Goal: Information Seeking & Learning: Learn about a topic

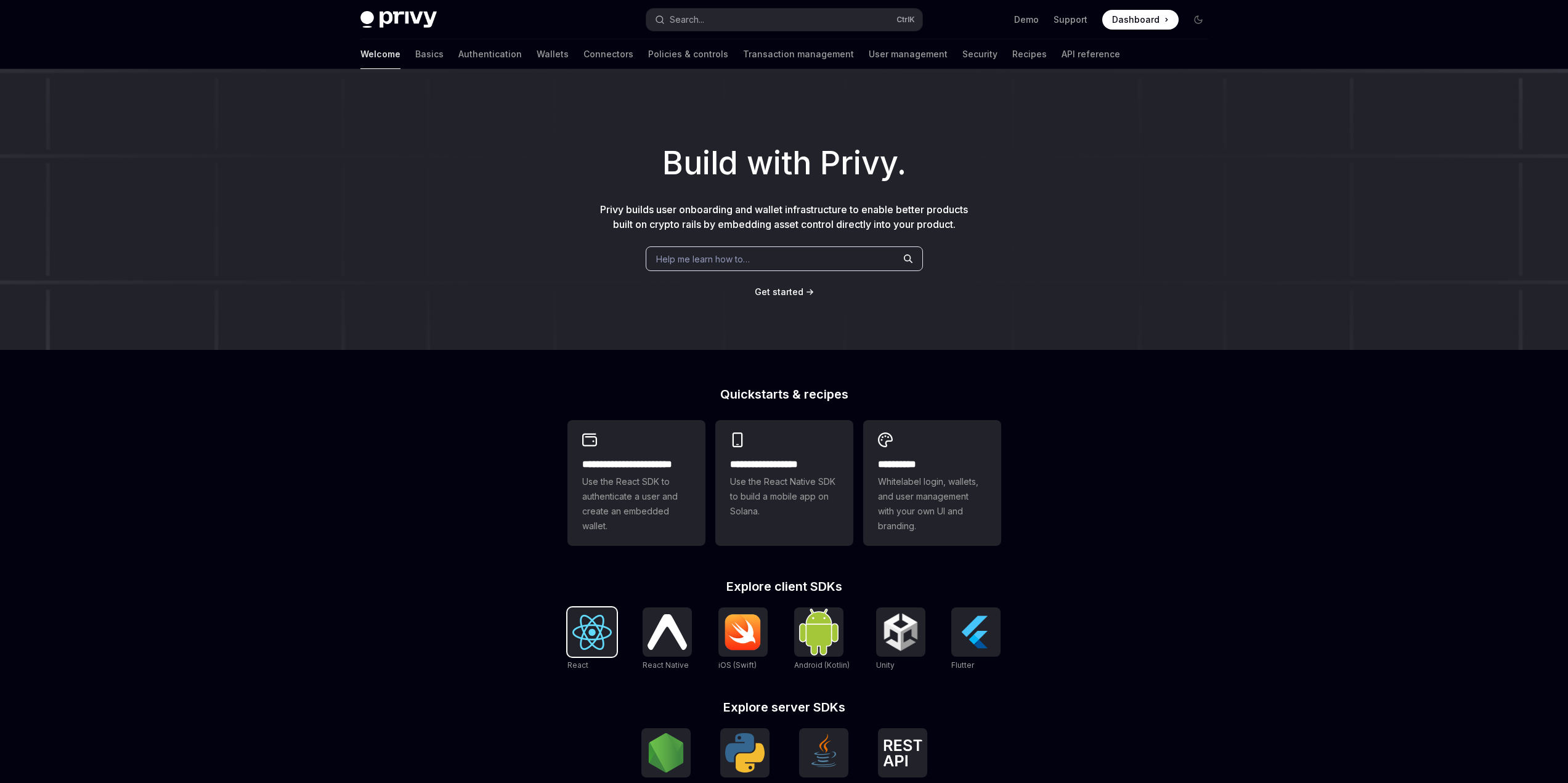
click at [587, 632] on img at bounding box center [592, 633] width 40 height 35
click at [641, 458] on h2 "**********" at bounding box center [636, 465] width 109 height 15
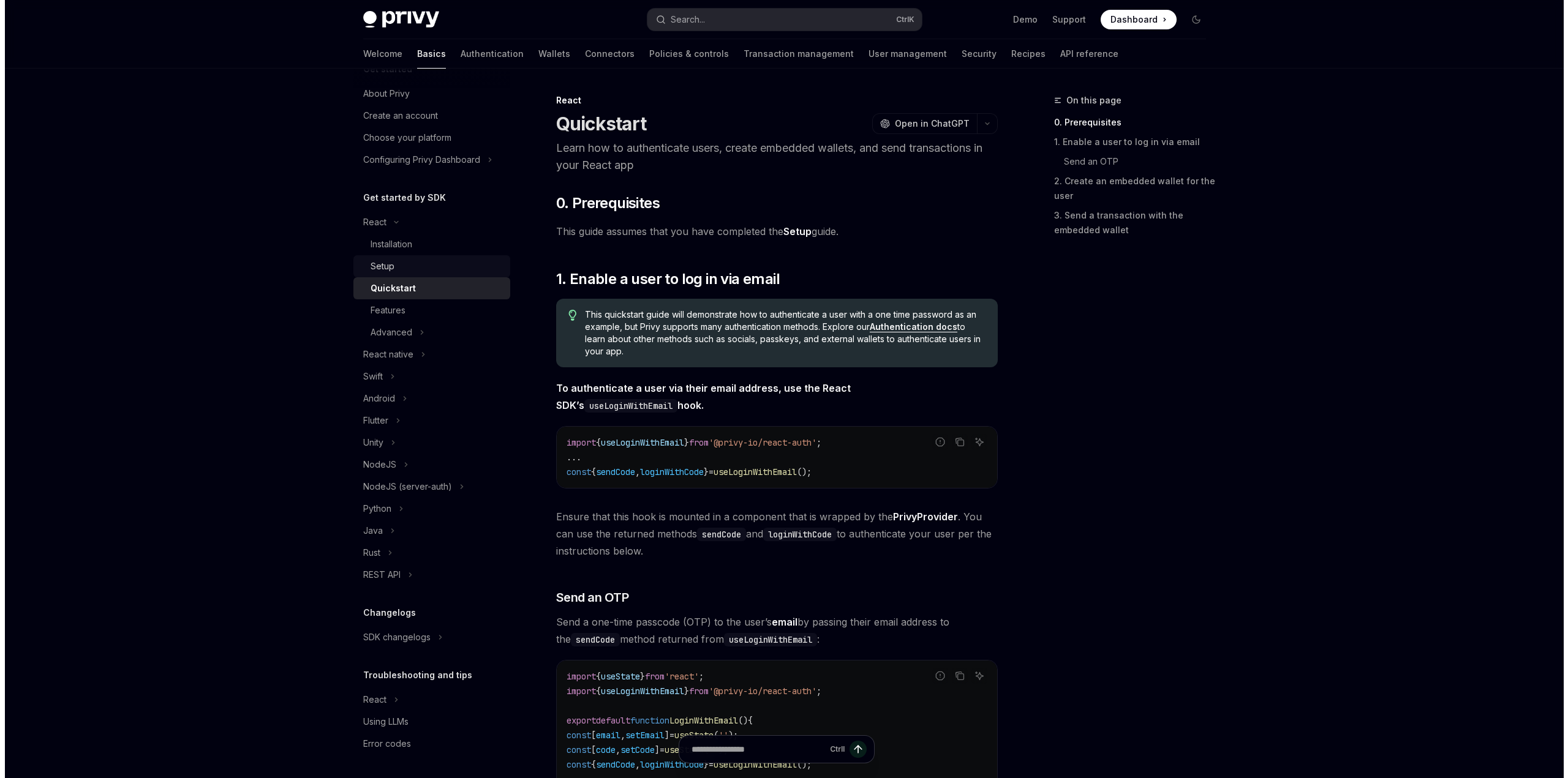
scroll to position [27, 0]
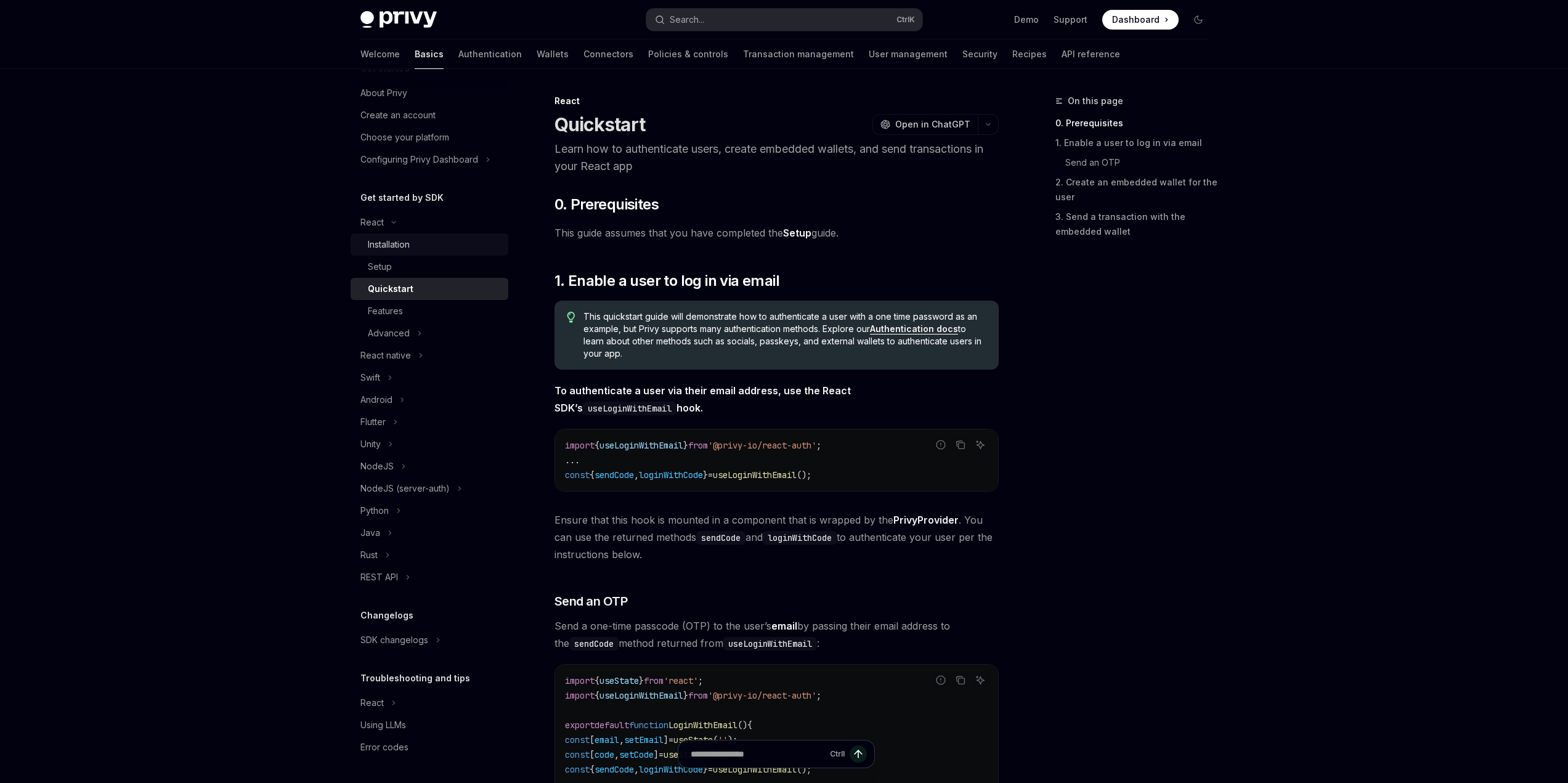
click at [399, 242] on div "Installation" at bounding box center [388, 245] width 42 height 15
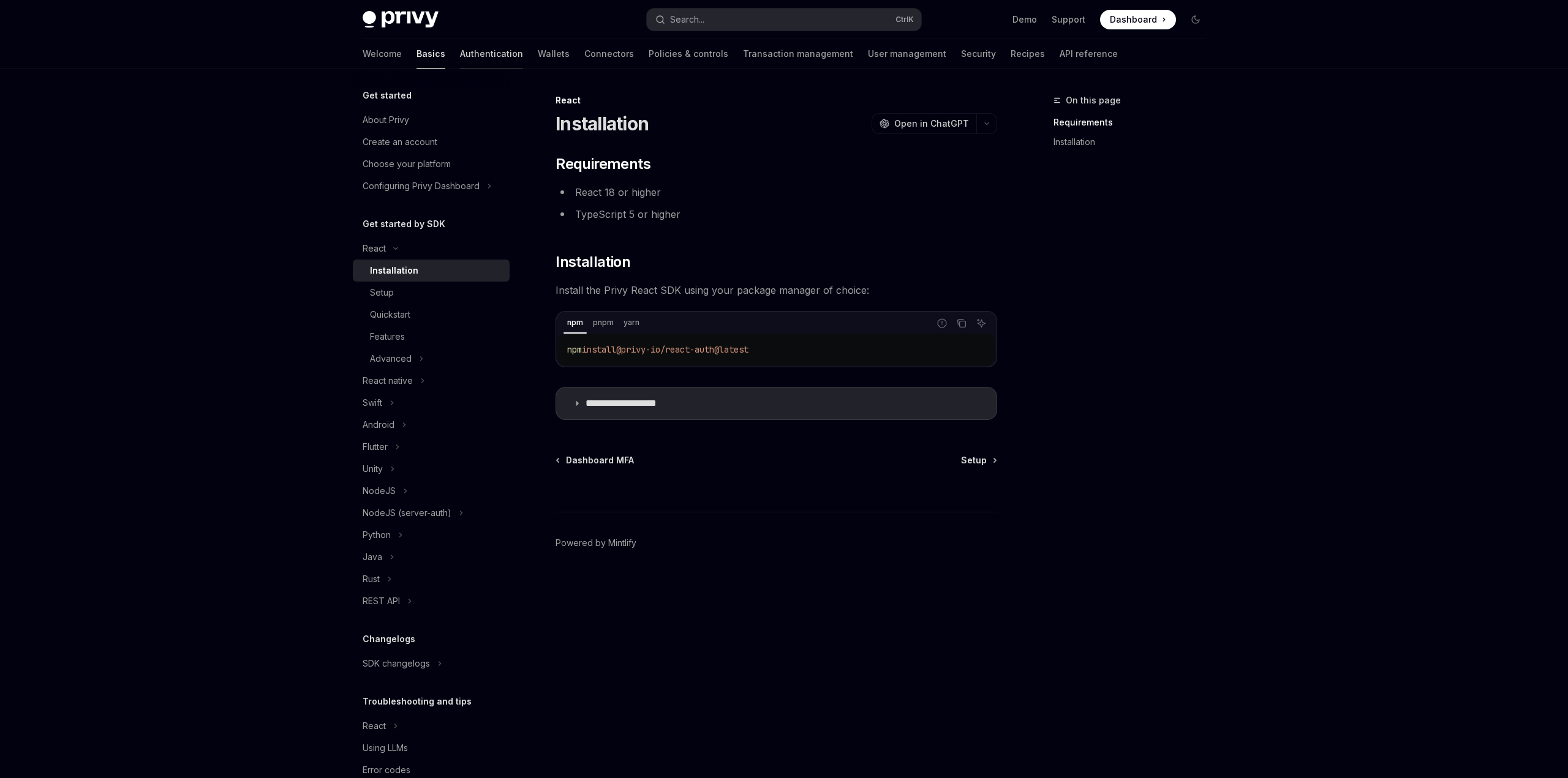
click at [460, 60] on link "Authentication" at bounding box center [491, 54] width 63 height 29
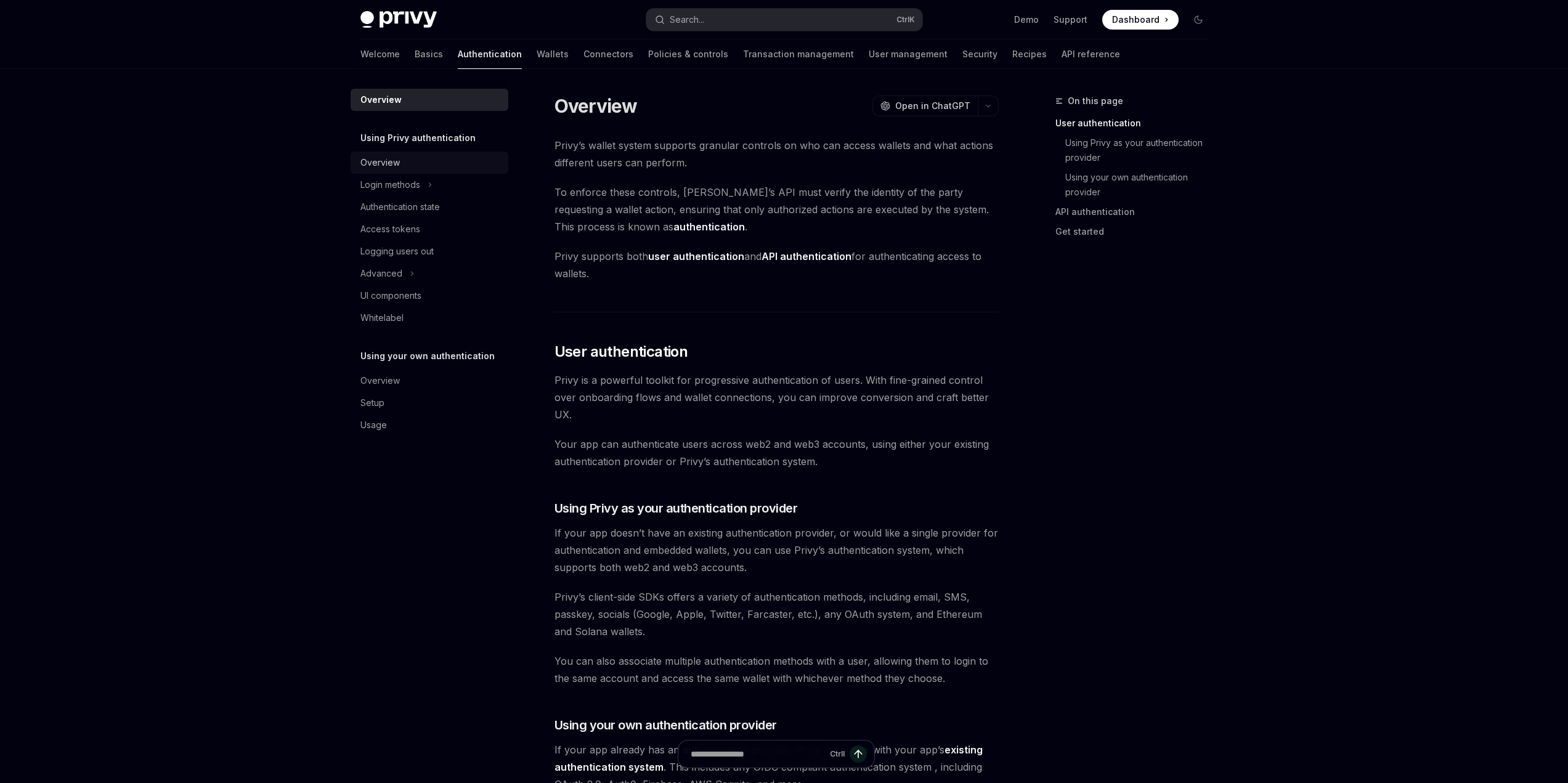
click at [369, 160] on div "Overview" at bounding box center [380, 163] width 40 height 15
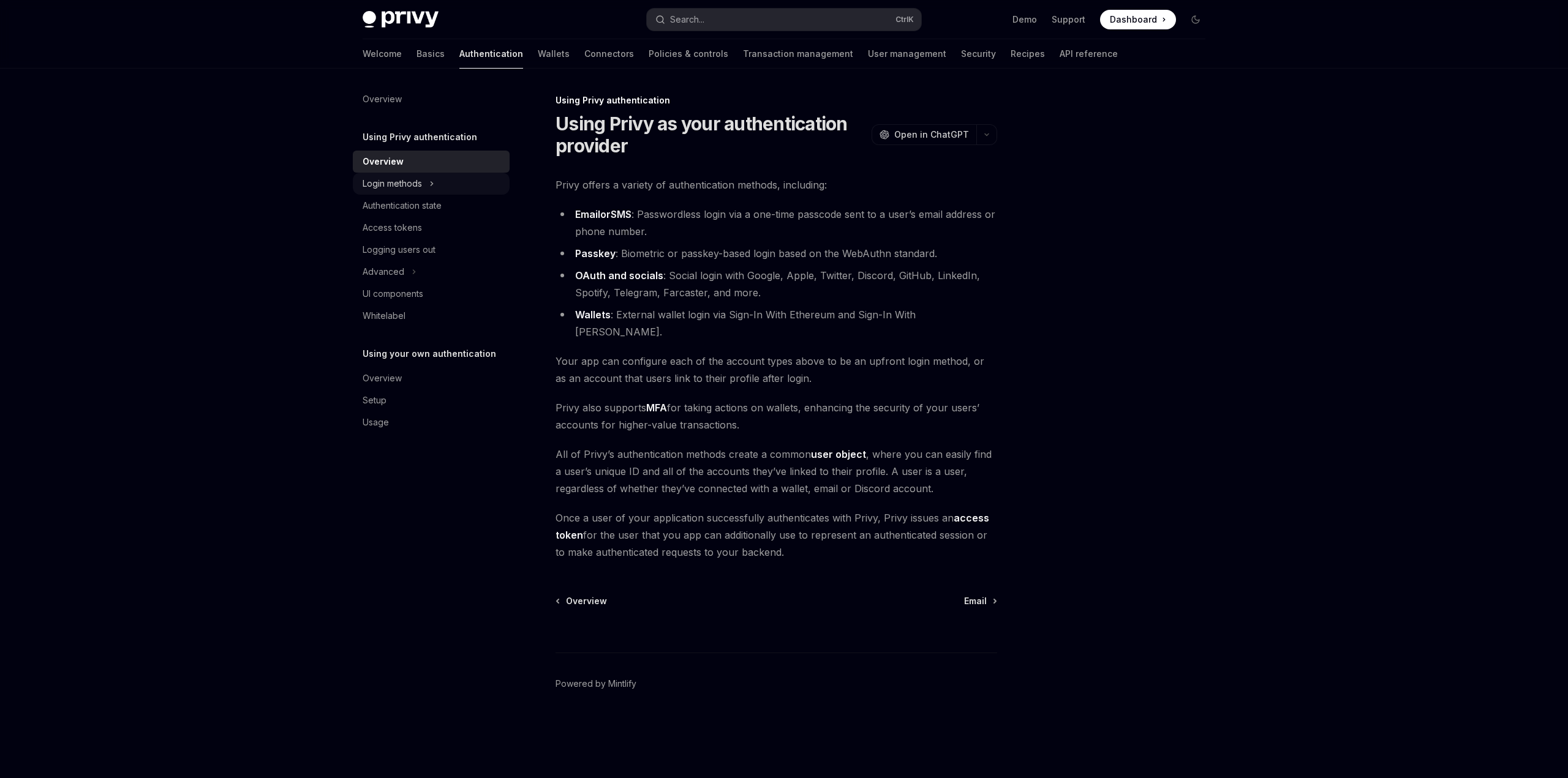
click at [430, 185] on icon "Toggle Login methods section" at bounding box center [432, 184] width 5 height 15
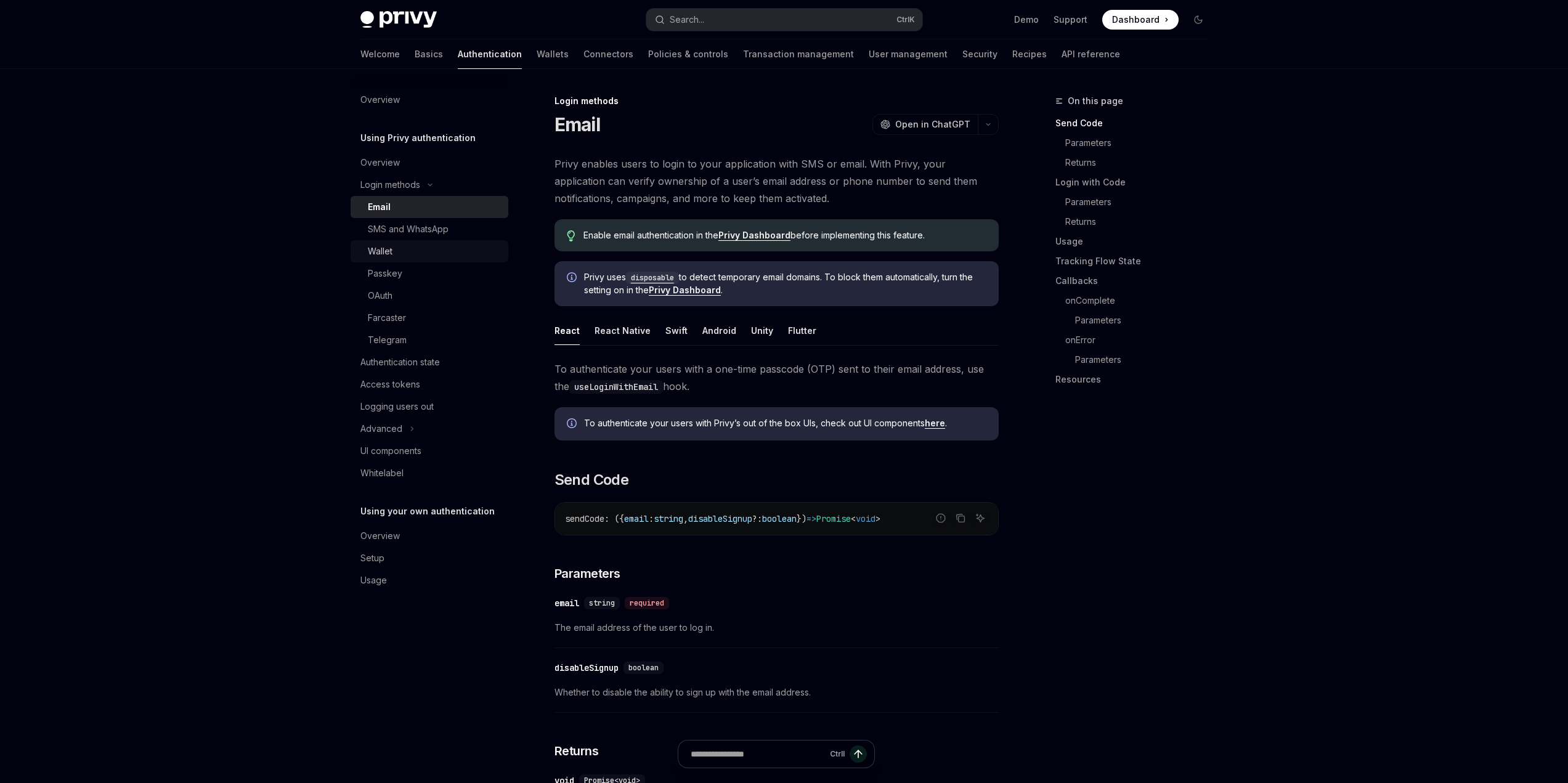
click at [391, 259] on link "Wallet" at bounding box center [429, 251] width 158 height 22
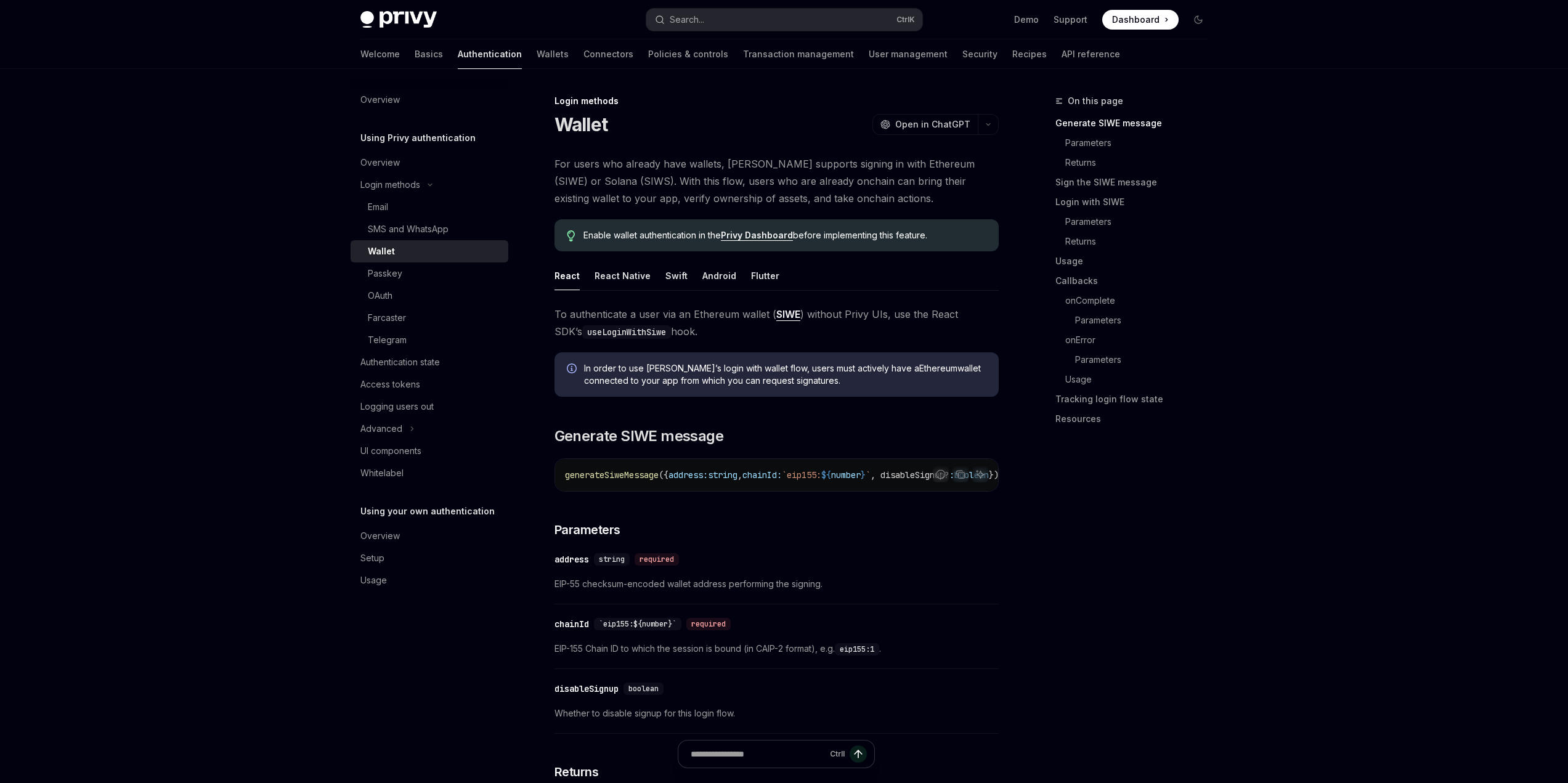
click at [644, 469] on span "generateSiweMessage" at bounding box center [611, 475] width 94 height 11
click at [415, 61] on link "Basics" at bounding box center [428, 54] width 28 height 30
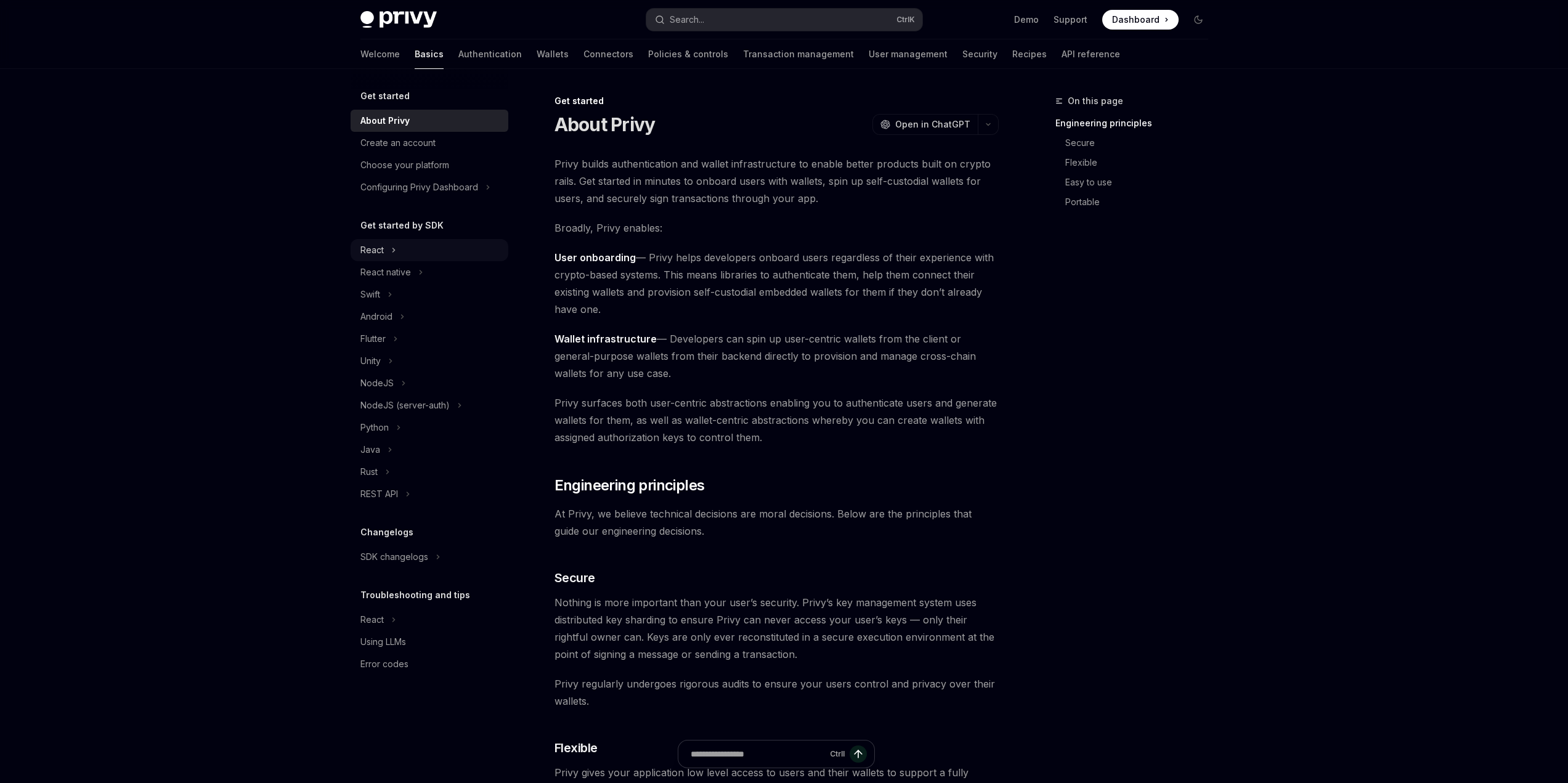
click at [383, 246] on div "React" at bounding box center [372, 250] width 23 height 15
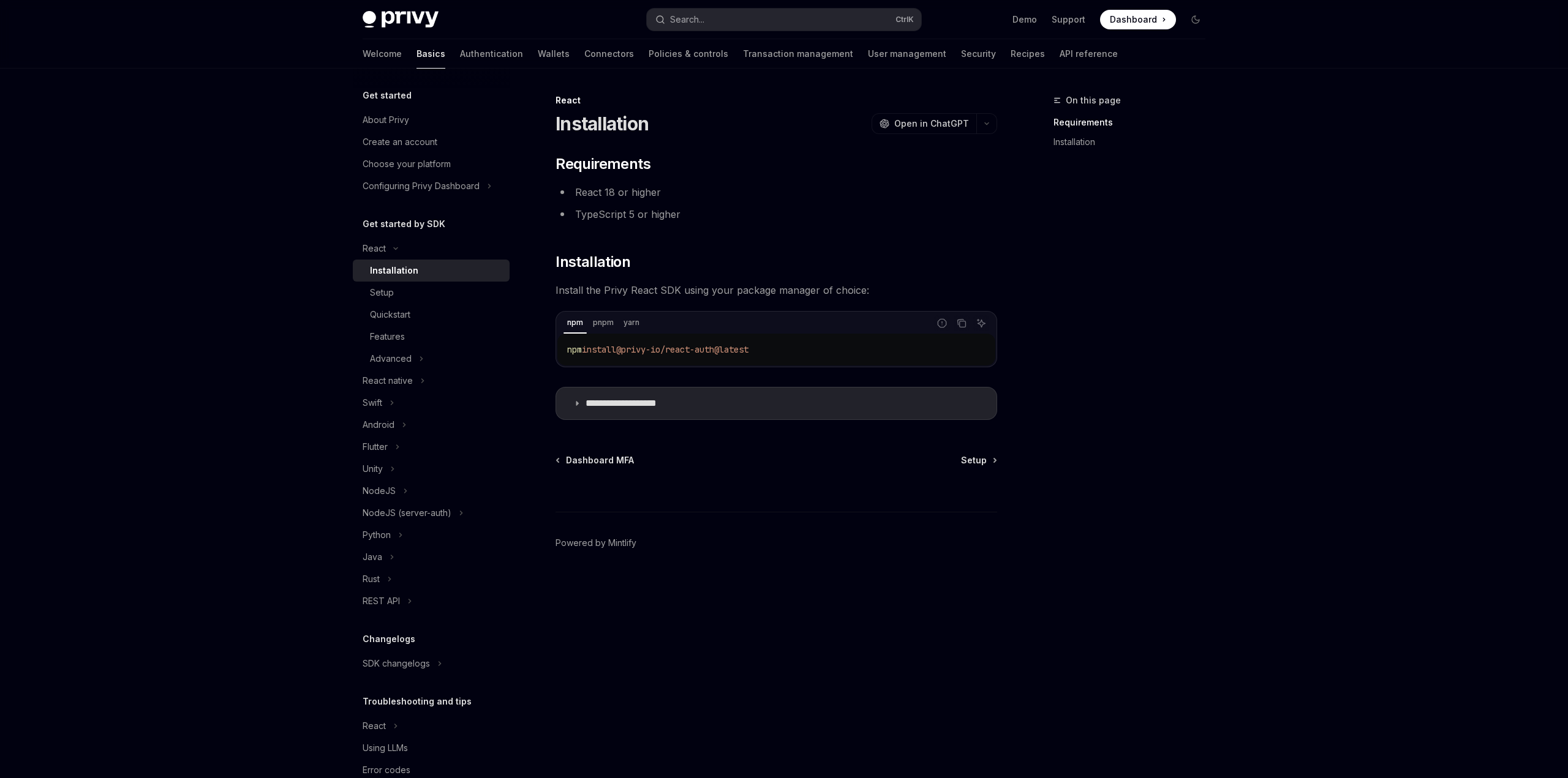
click at [394, 273] on div "Installation" at bounding box center [394, 271] width 48 height 15
click at [958, 325] on icon "Copy the contents from the code block" at bounding box center [961, 322] width 6 height 6
click at [578, 403] on icon at bounding box center [577, 403] width 7 height 7
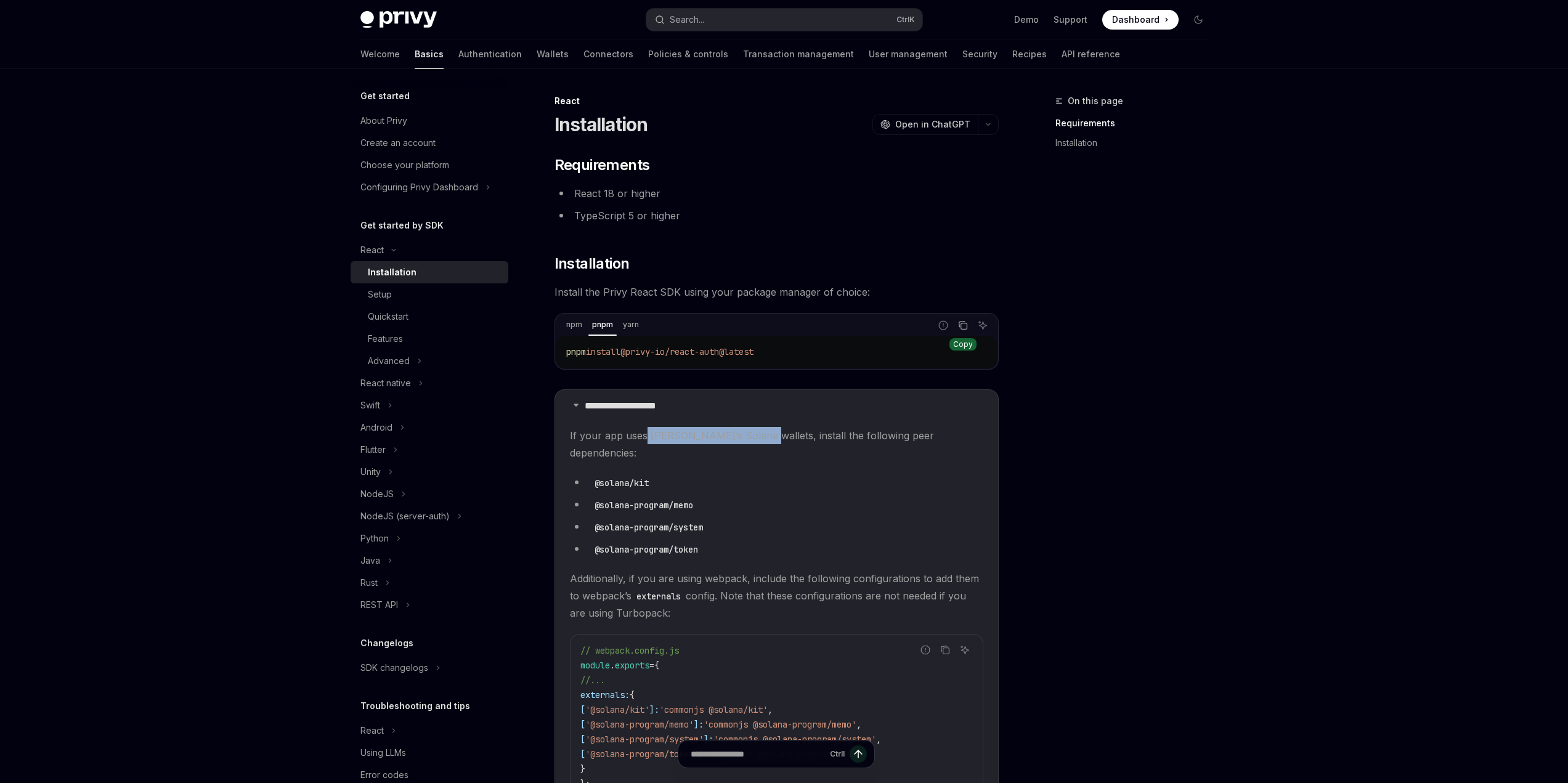
drag, startPoint x: 646, startPoint y: 435, endPoint x: 749, endPoint y: 439, distance: 103.1
click at [749, 439] on span "If your app uses Privy’s Solana wallets, install the following peer dependencie…" at bounding box center [776, 444] width 413 height 35
click at [778, 437] on span "If your app uses Privy’s Solana wallets, install the following peer dependencie…" at bounding box center [776, 444] width 413 height 35
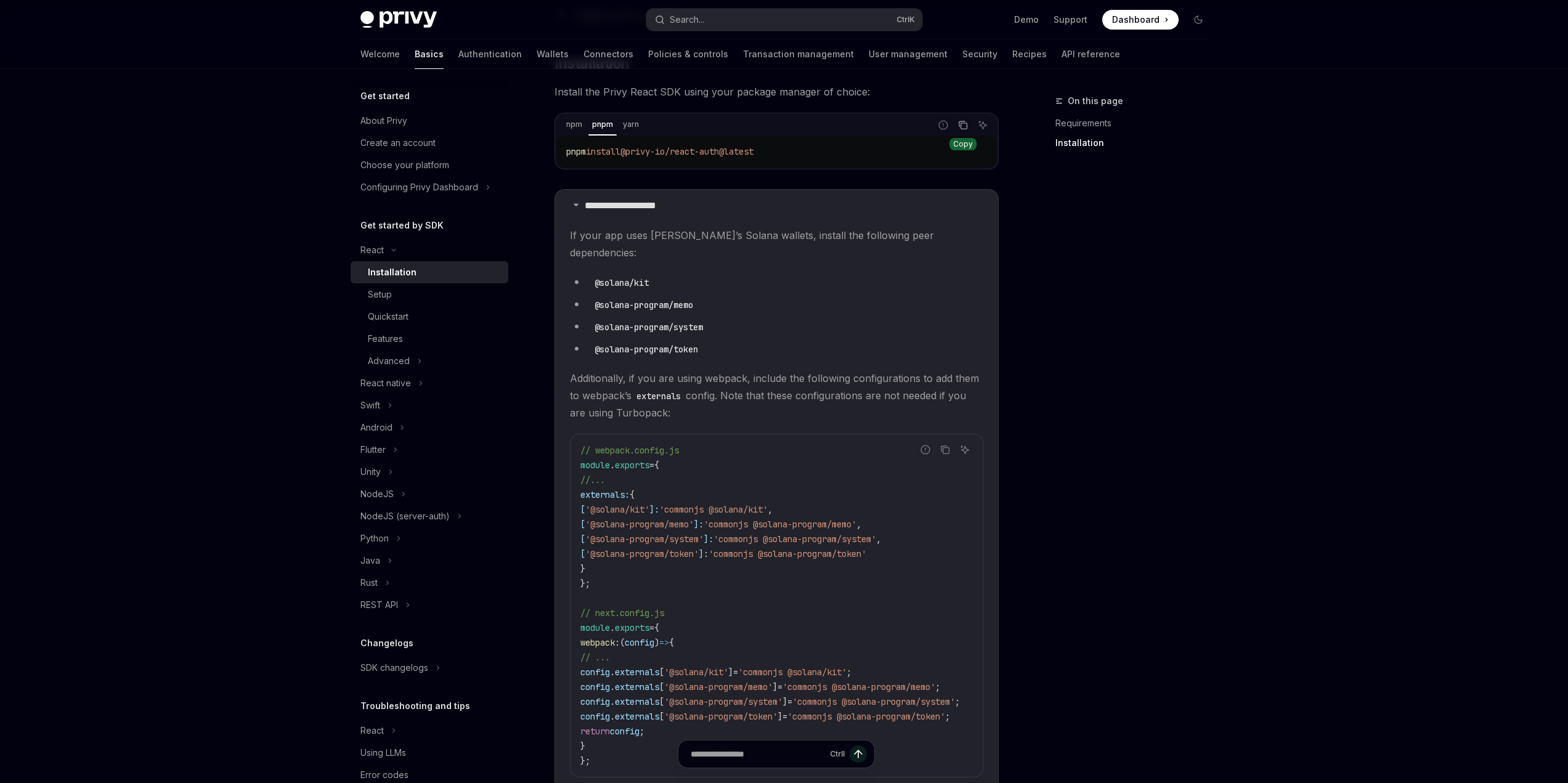
scroll to position [165, 0]
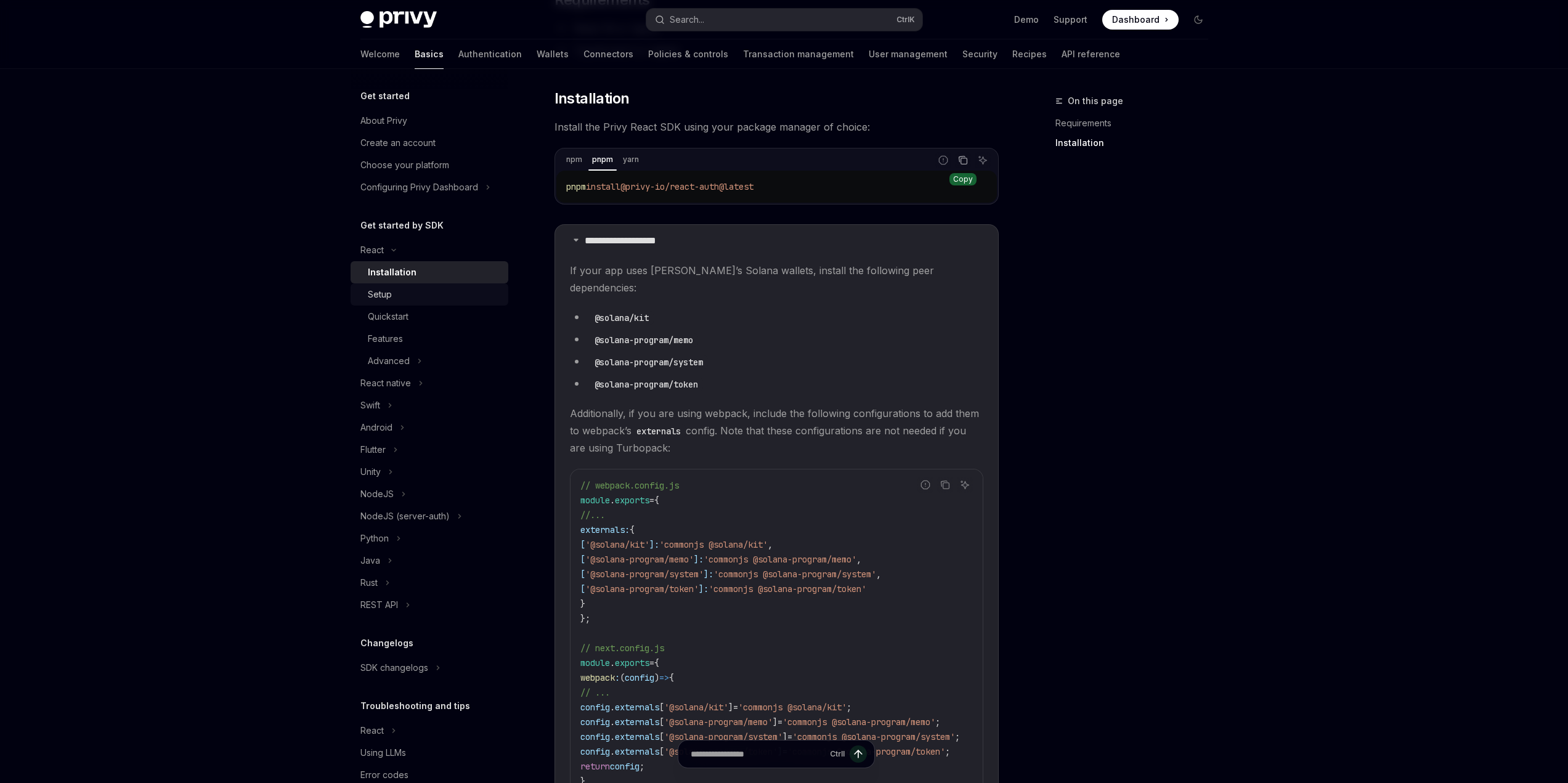
click at [388, 294] on div "Setup" at bounding box center [379, 295] width 24 height 15
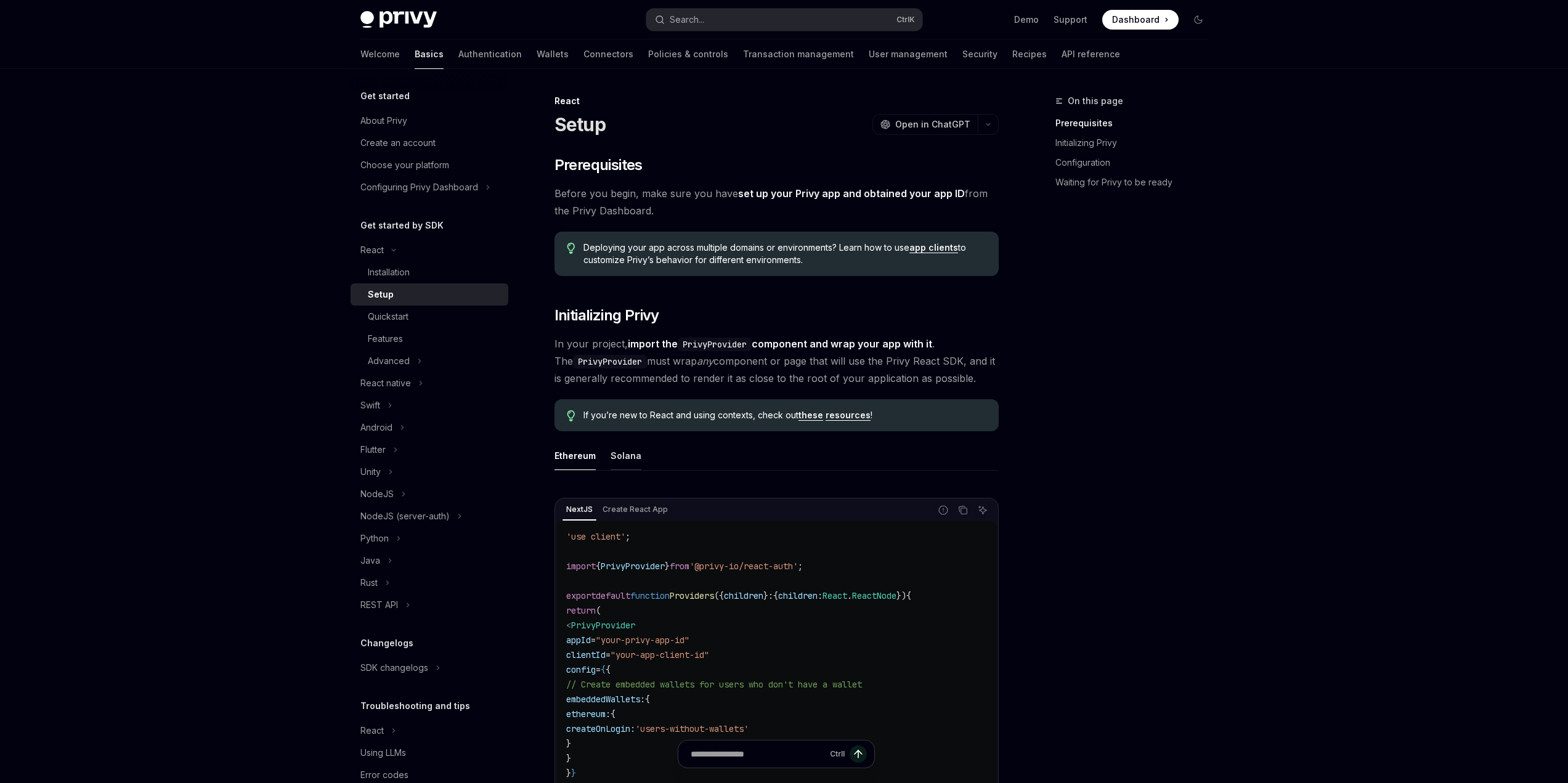
click at [619, 459] on div "Solana" at bounding box center [626, 456] width 31 height 29
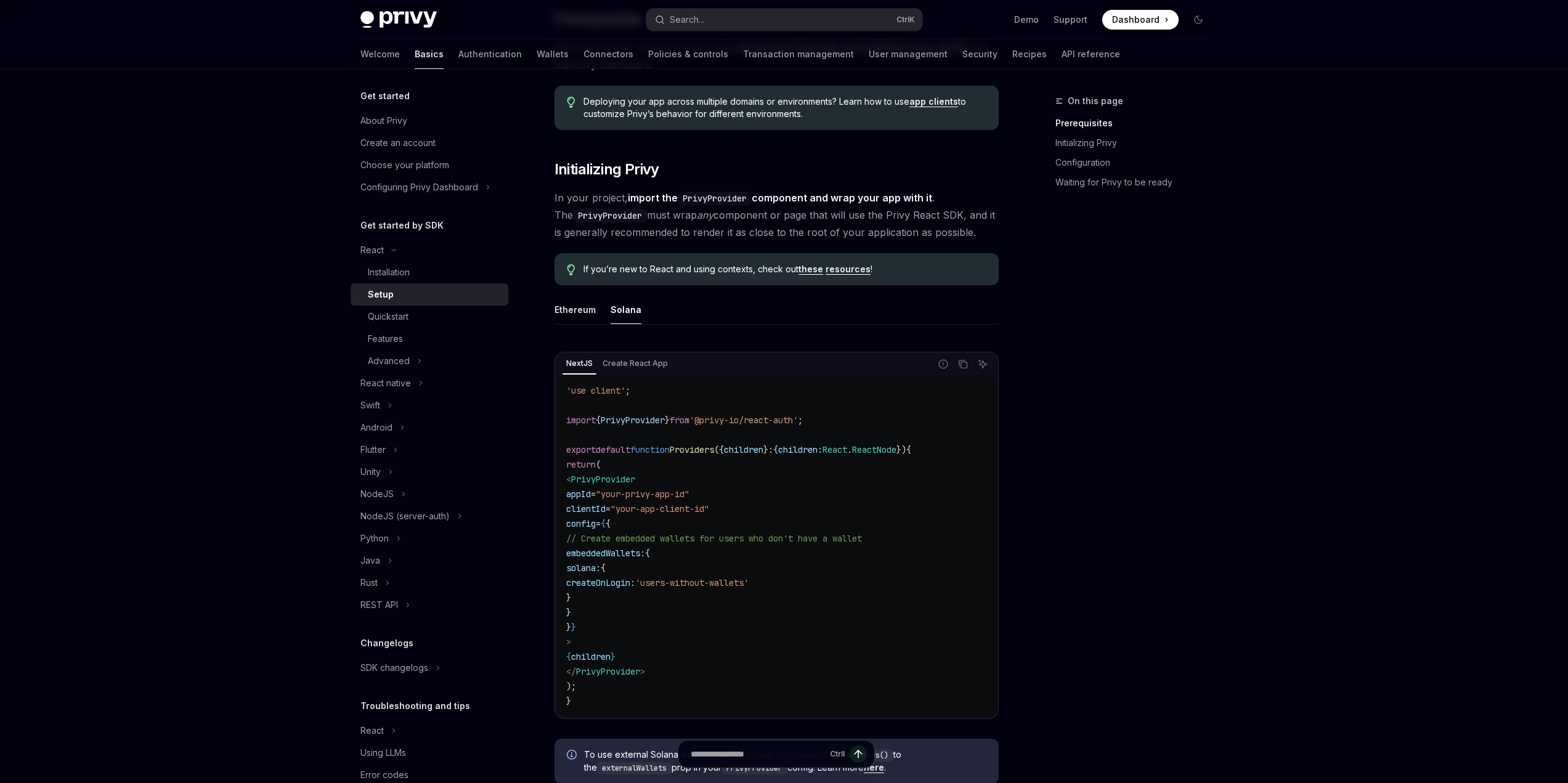
scroll to position [185, 0]
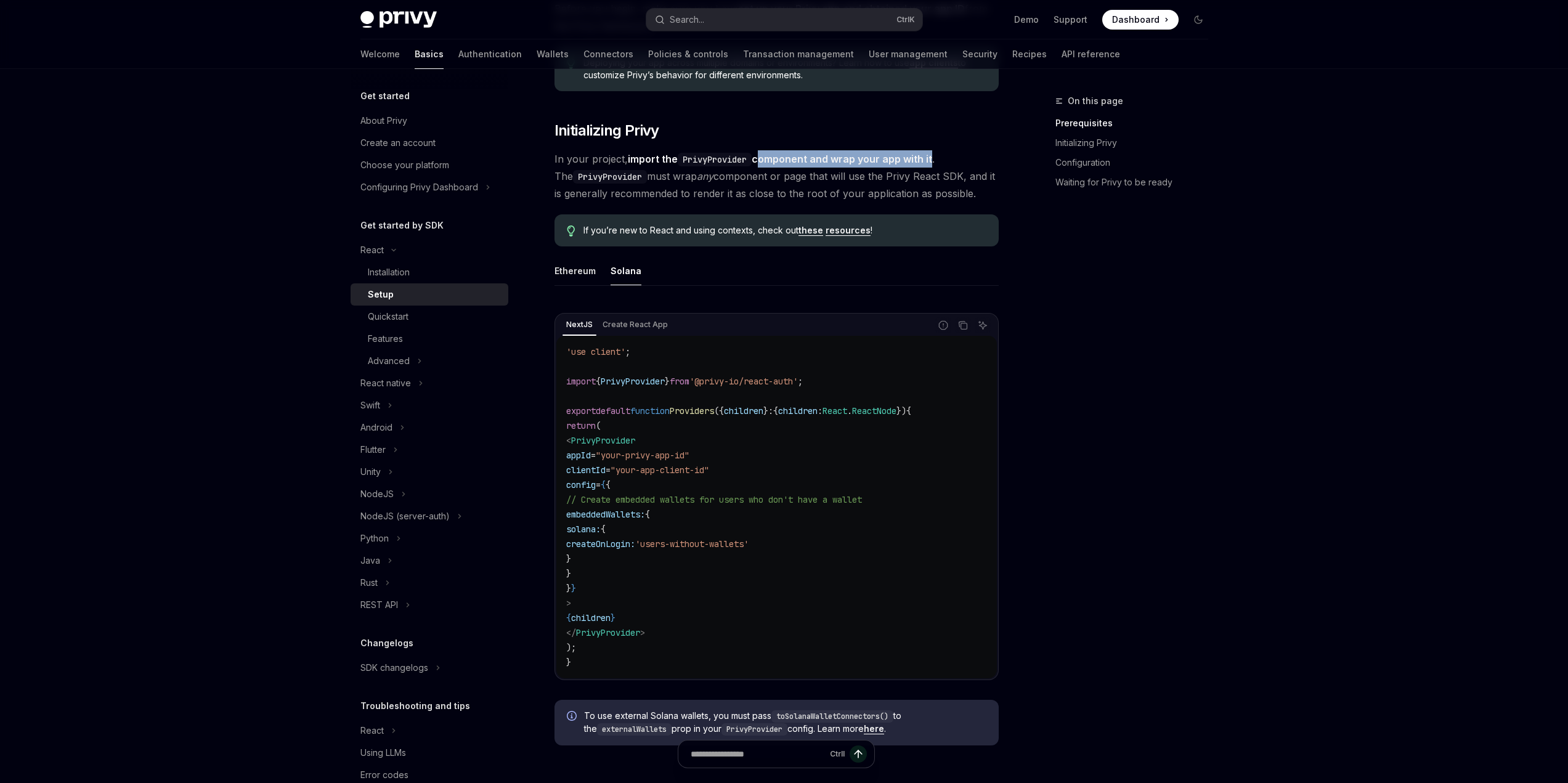
drag, startPoint x: 760, startPoint y: 160, endPoint x: 932, endPoint y: 160, distance: 172.0
click at [932, 160] on strong "import the PrivyProvider component and wrap your app with it" at bounding box center [780, 159] width 304 height 13
drag, startPoint x: 683, startPoint y: 178, endPoint x: 949, endPoint y: 177, distance: 266.0
click at [949, 177] on span "In your project, import the PrivyProvider component and wrap your app with it .…" at bounding box center [776, 176] width 444 height 52
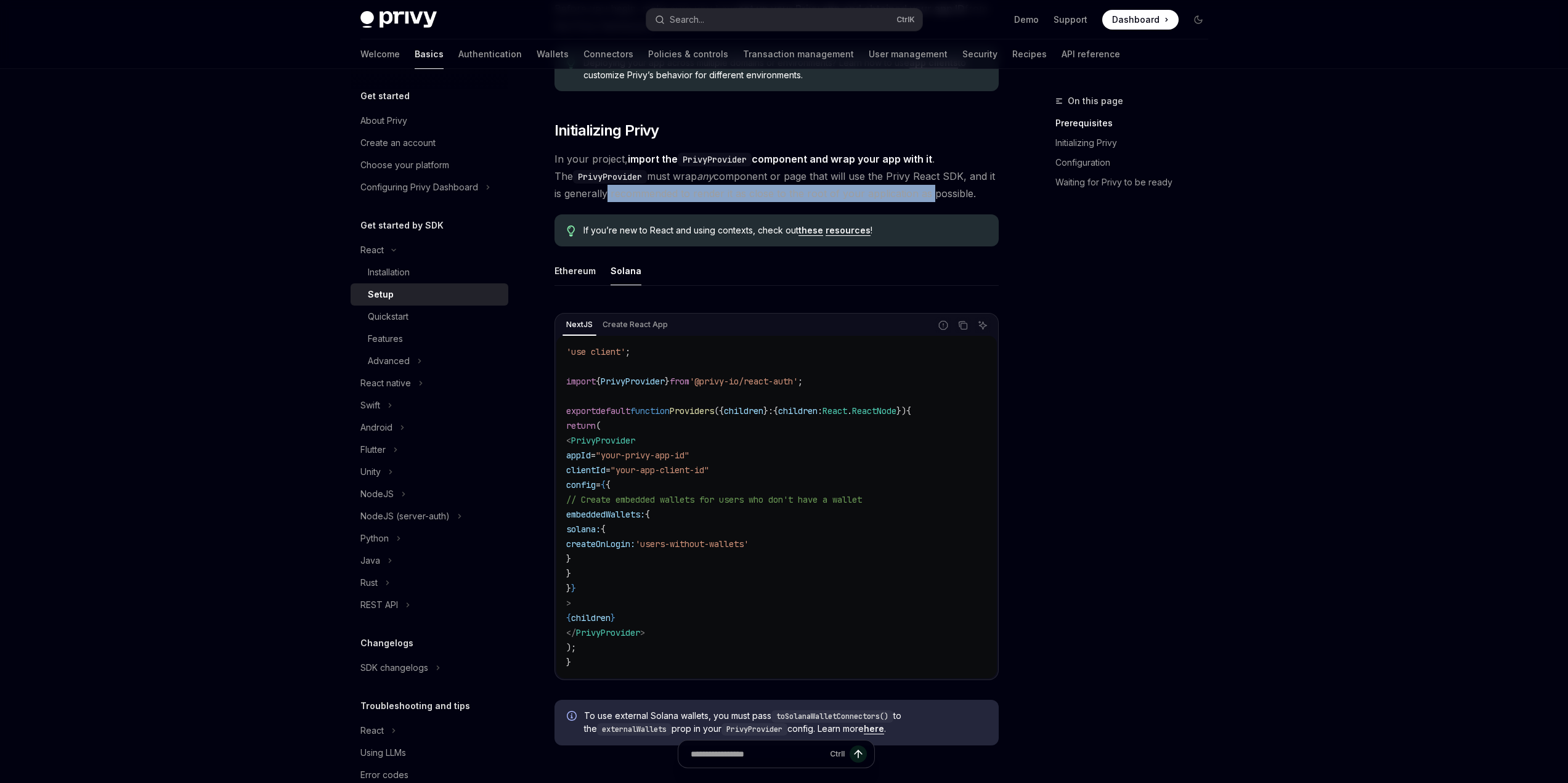
drag, startPoint x: 592, startPoint y: 192, endPoint x: 915, endPoint y: 189, distance: 323.0
click at [915, 189] on span "In your project, import the PrivyProvider component and wrap your app with it .…" at bounding box center [776, 176] width 444 height 52
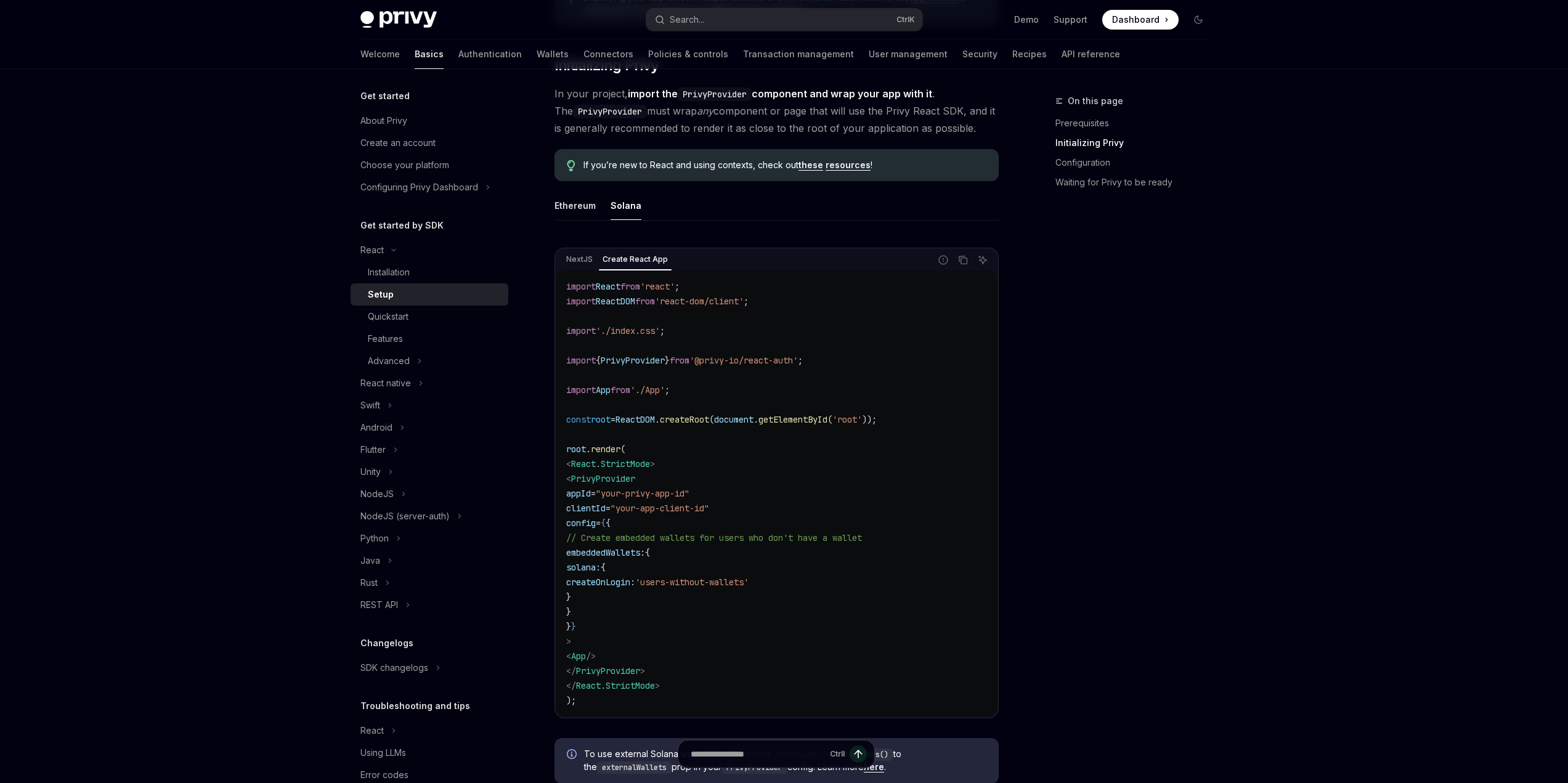
scroll to position [246, 0]
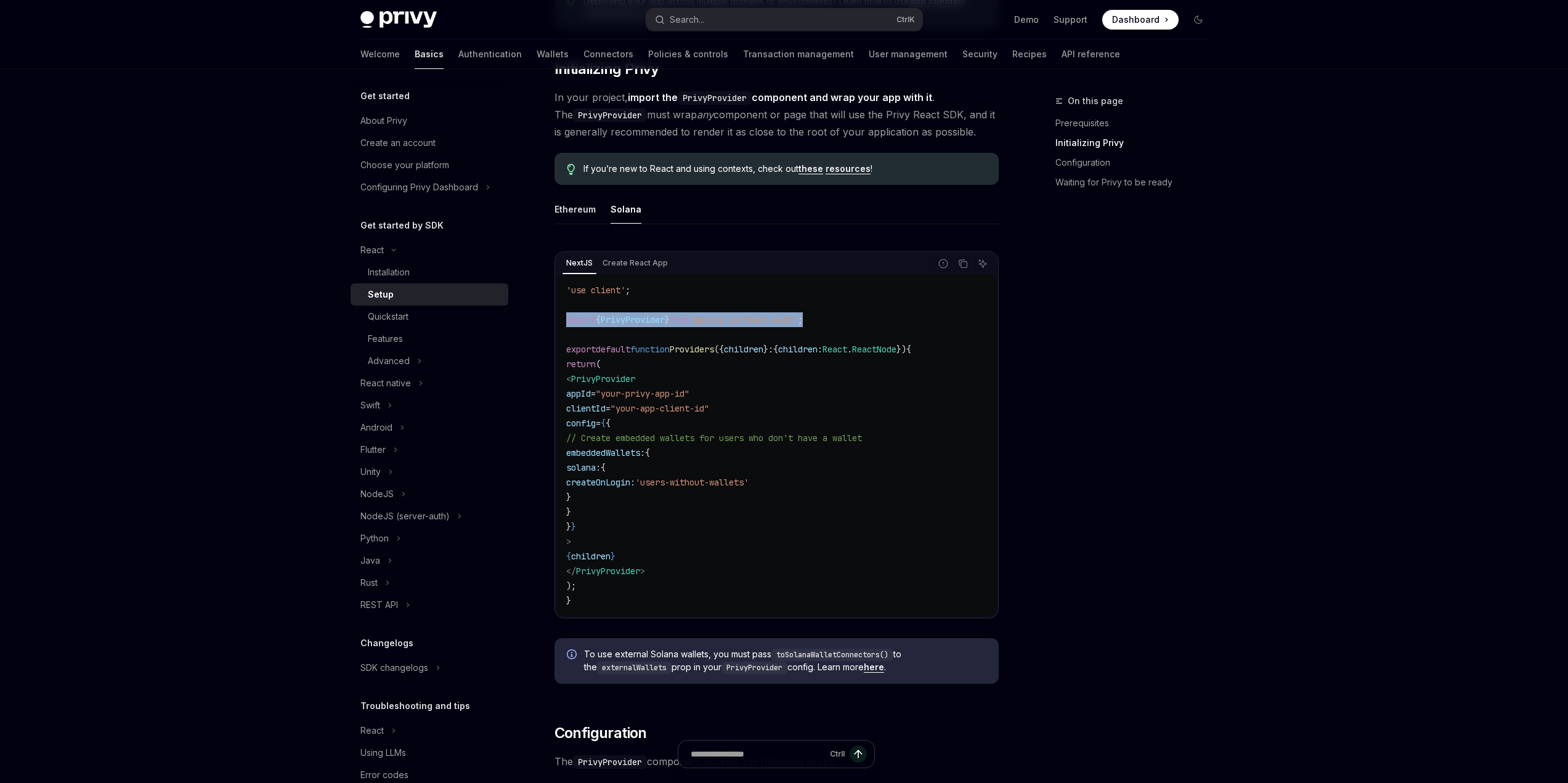
drag, startPoint x: 565, startPoint y: 320, endPoint x: 867, endPoint y: 327, distance: 302.1
click at [867, 327] on div "'use client' ; import { PrivyProvider } from '@privy-io/react-auth' ; export de…" at bounding box center [776, 445] width 440 height 342
copy span "import { PrivyProvider } from '@privy-io/react-auth' ;"
click at [864, 380] on code "'use client' ; import { PrivyProvider } from '@privy-io/react-auth' ; export de…" at bounding box center [776, 446] width 421 height 326
click at [626, 378] on span "PrivyProvider" at bounding box center [603, 379] width 64 height 11
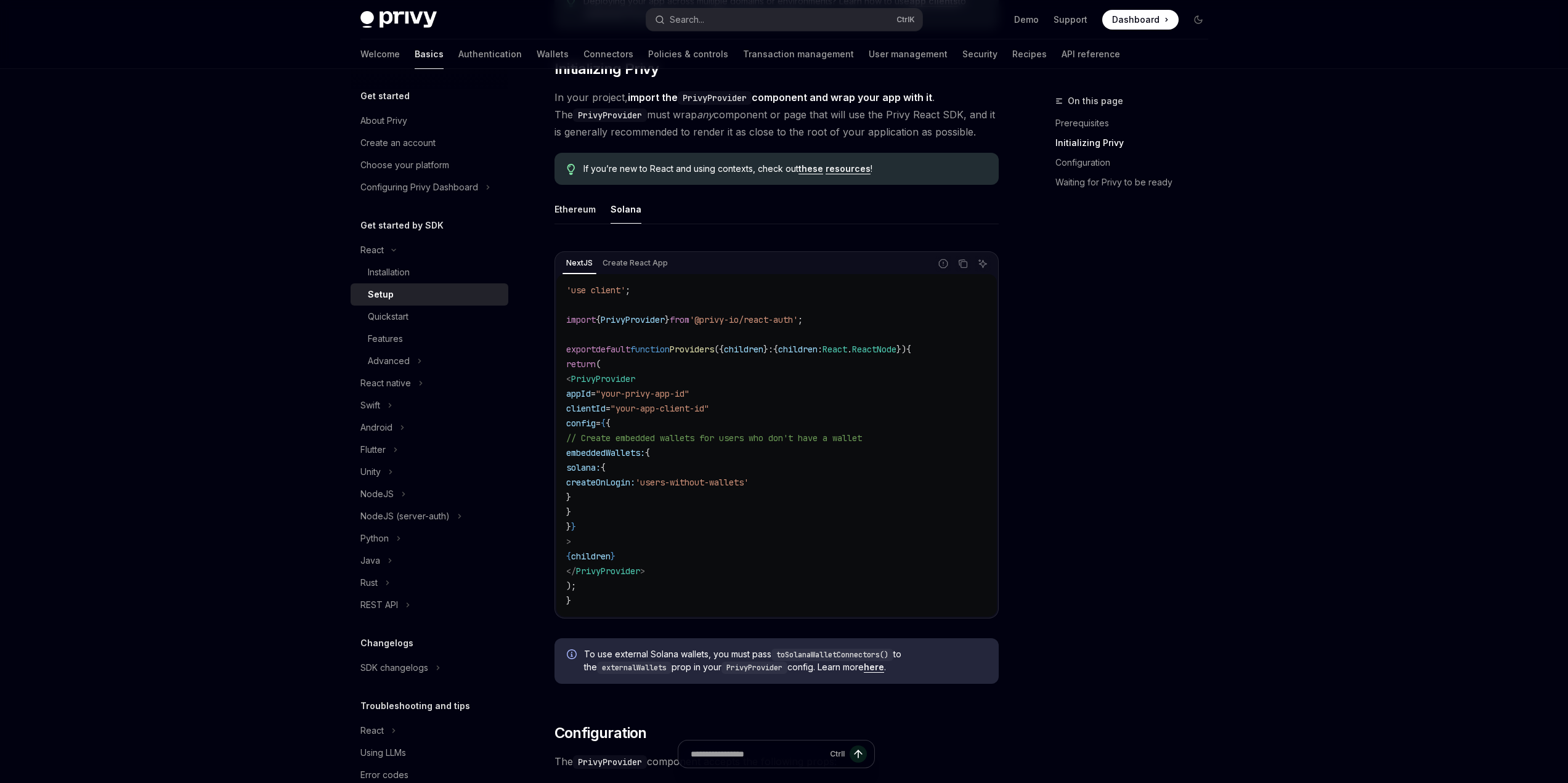
click at [829, 438] on span "// Create embedded wallets for users who don't have a wallet" at bounding box center [714, 438] width 296 height 11
drag, startPoint x: 780, startPoint y: 657, endPoint x: 895, endPoint y: 657, distance: 115.0
click at [893, 657] on code "toSolanaWalletConnectors()" at bounding box center [832, 655] width 122 height 13
click at [836, 654] on code "toSolanaWalletConnectors()" at bounding box center [832, 655] width 122 height 13
click at [822, 669] on span "To use external Solana wallets, you must pass toSolanaWalletConnectors() to the…" at bounding box center [785, 661] width 402 height 26
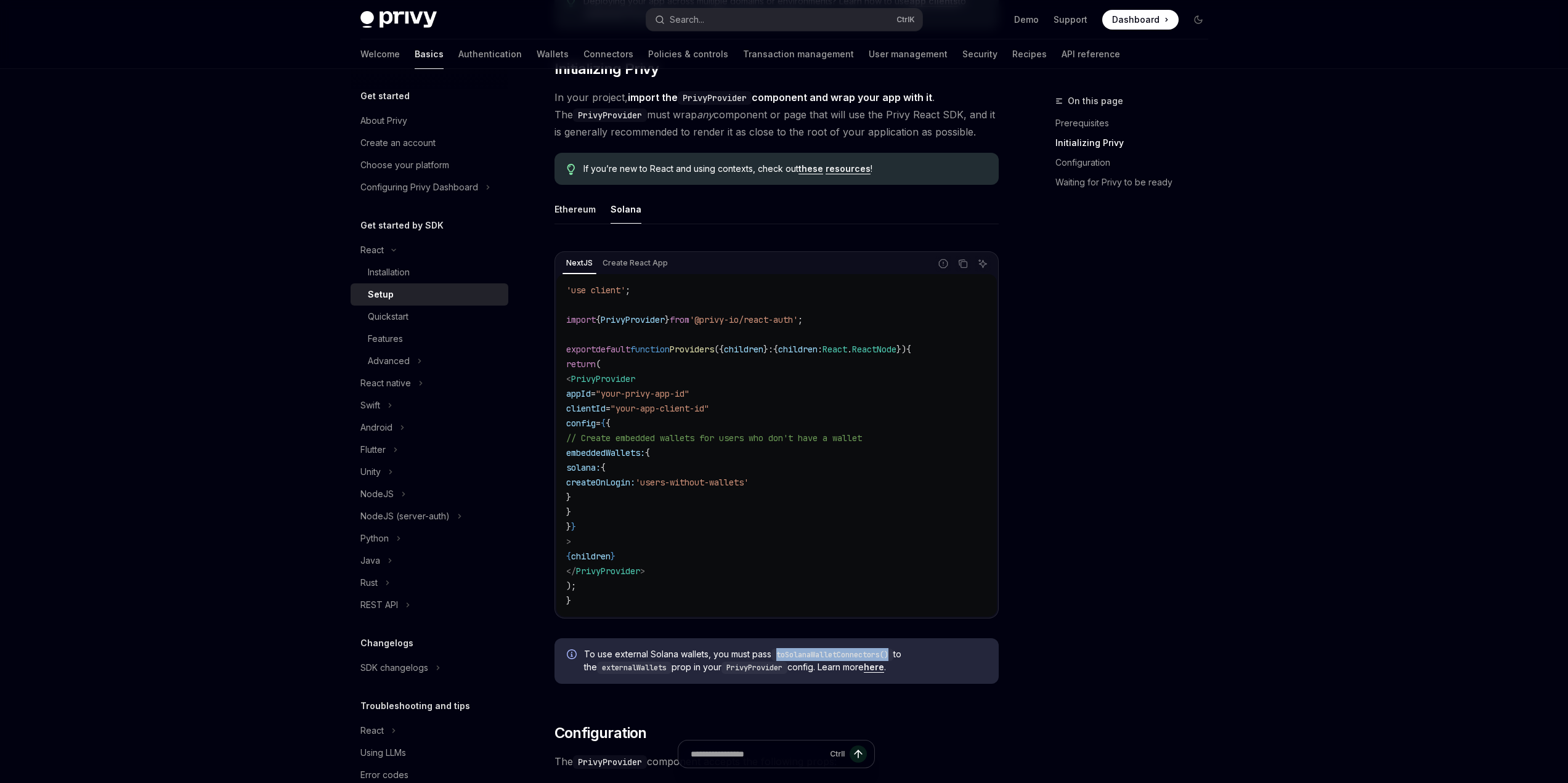
drag, startPoint x: 778, startPoint y: 656, endPoint x: 897, endPoint y: 657, distance: 119.0
click at [893, 657] on code "toSolanaWalletConnectors()" at bounding box center [832, 655] width 122 height 13
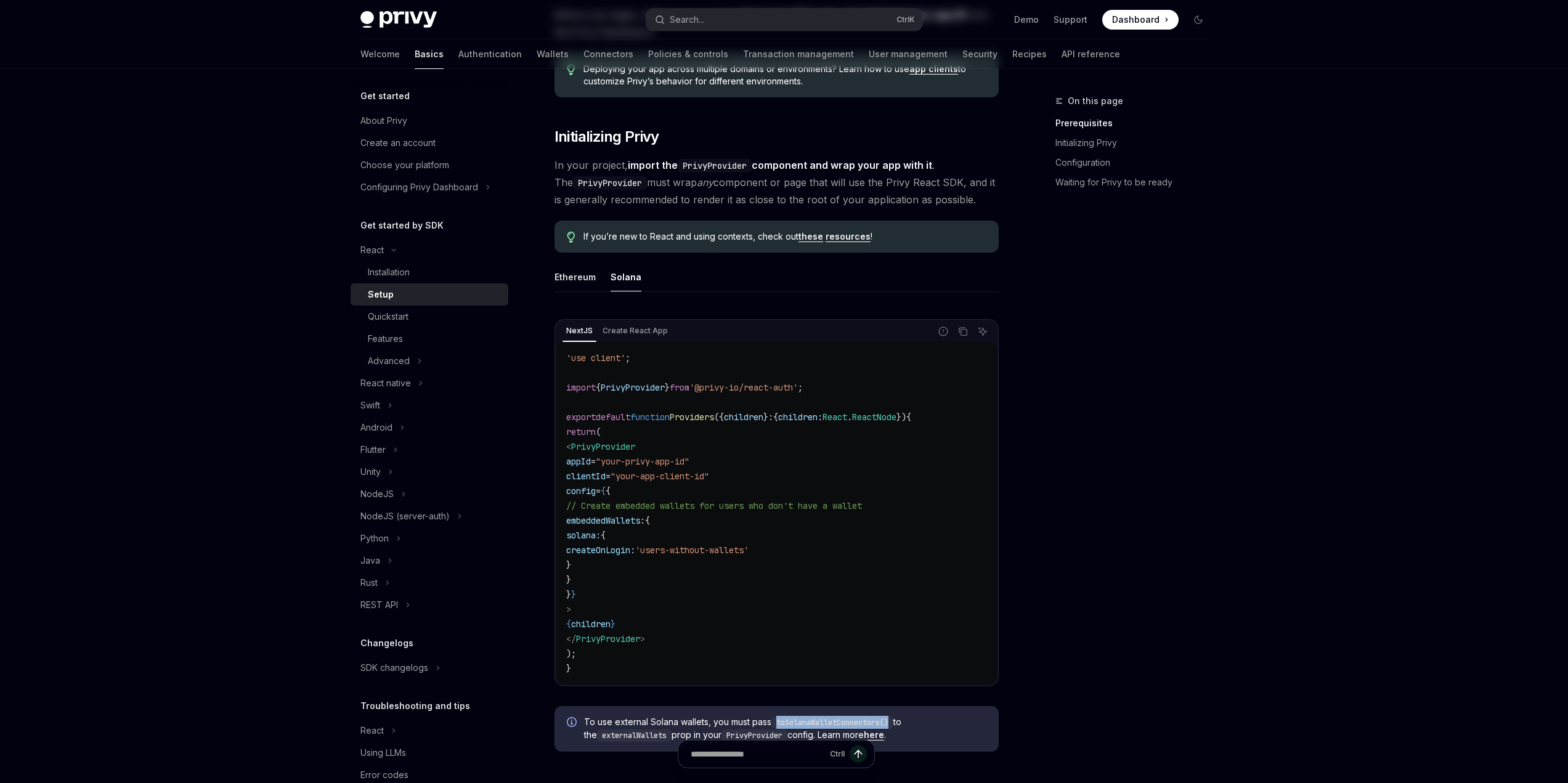
scroll to position [185, 0]
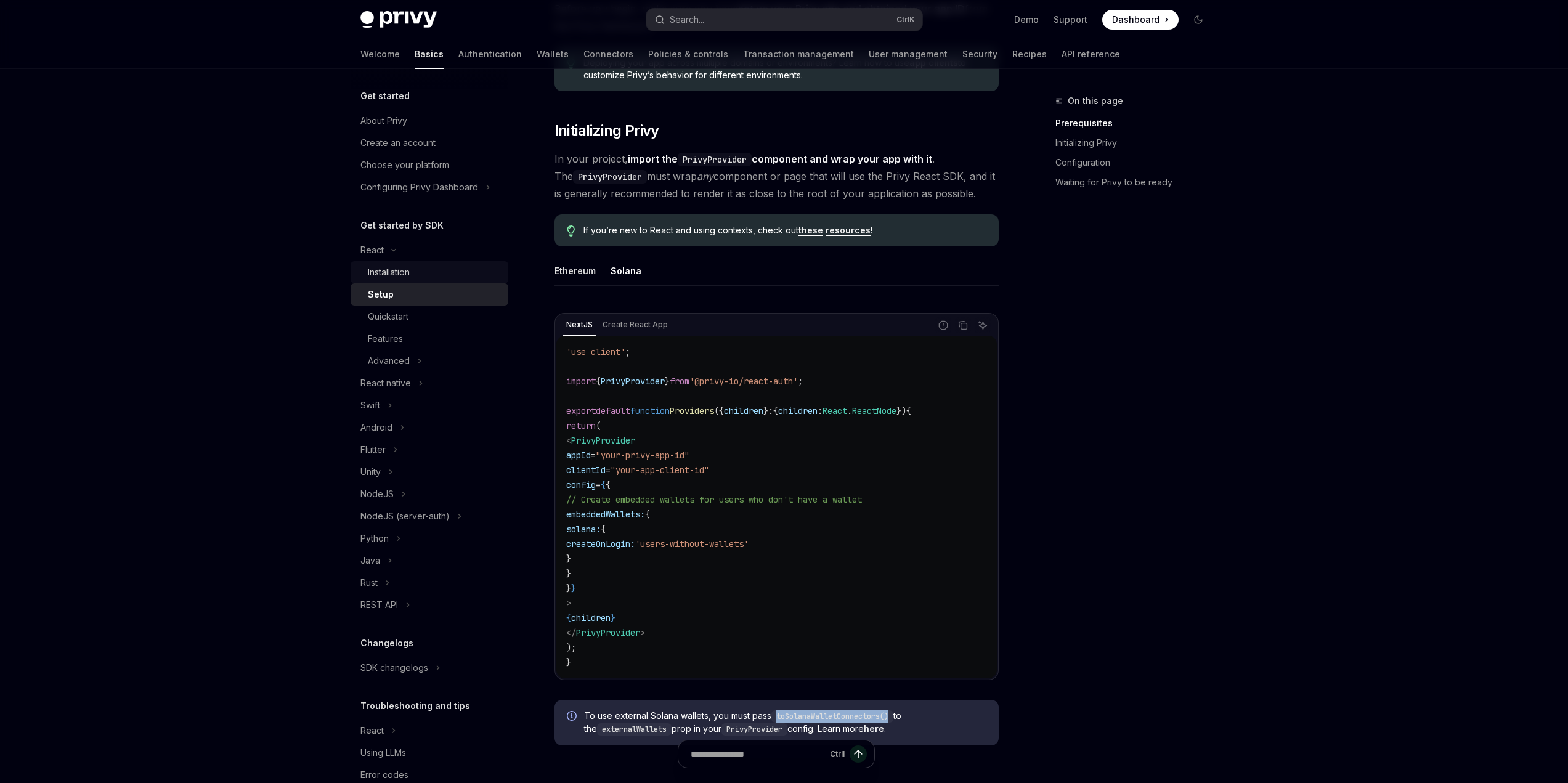
click at [398, 277] on div "Installation" at bounding box center [388, 273] width 42 height 15
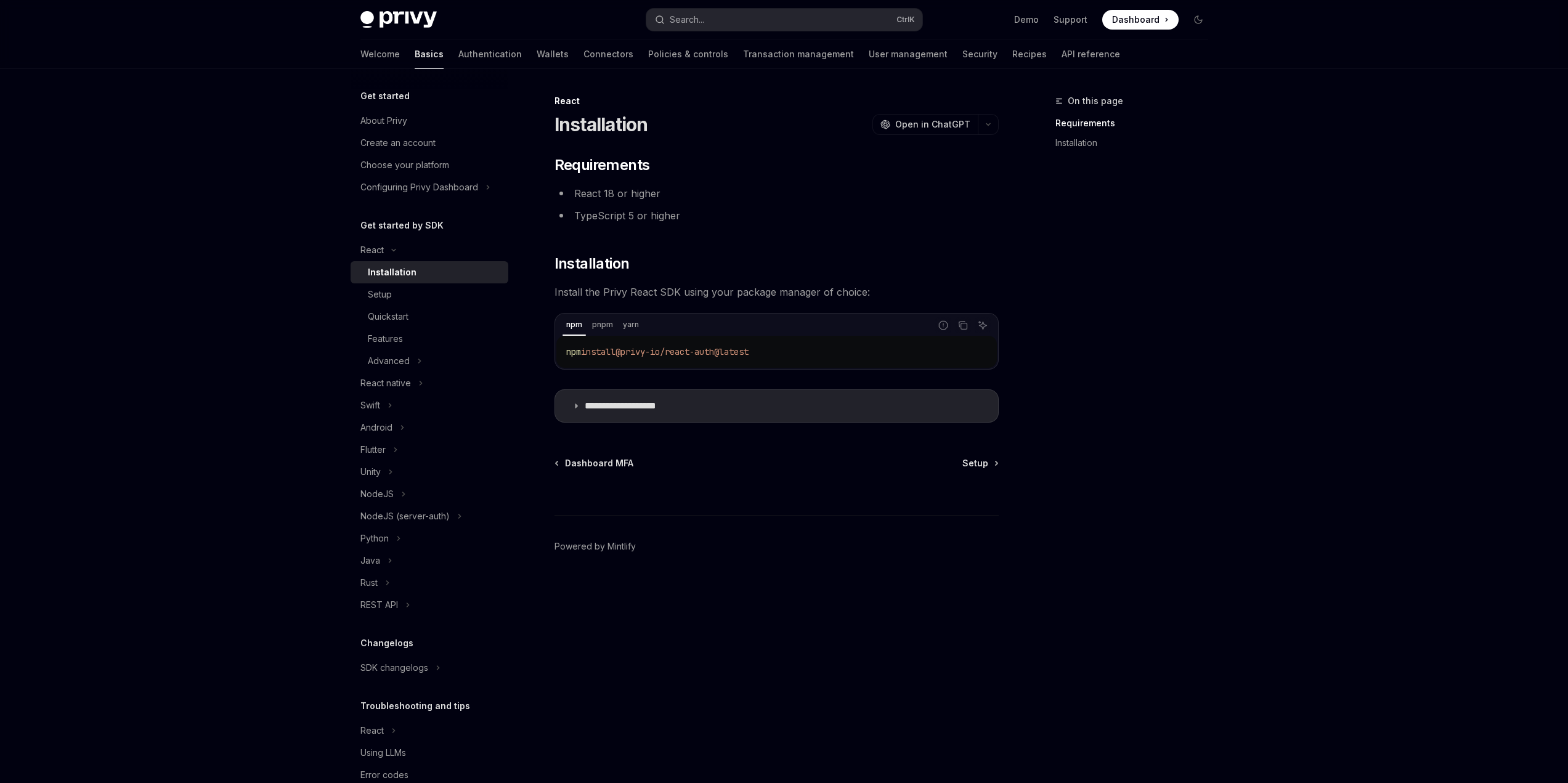
type textarea "*"
click at [626, 397] on summary "**********" at bounding box center [780, 406] width 443 height 32
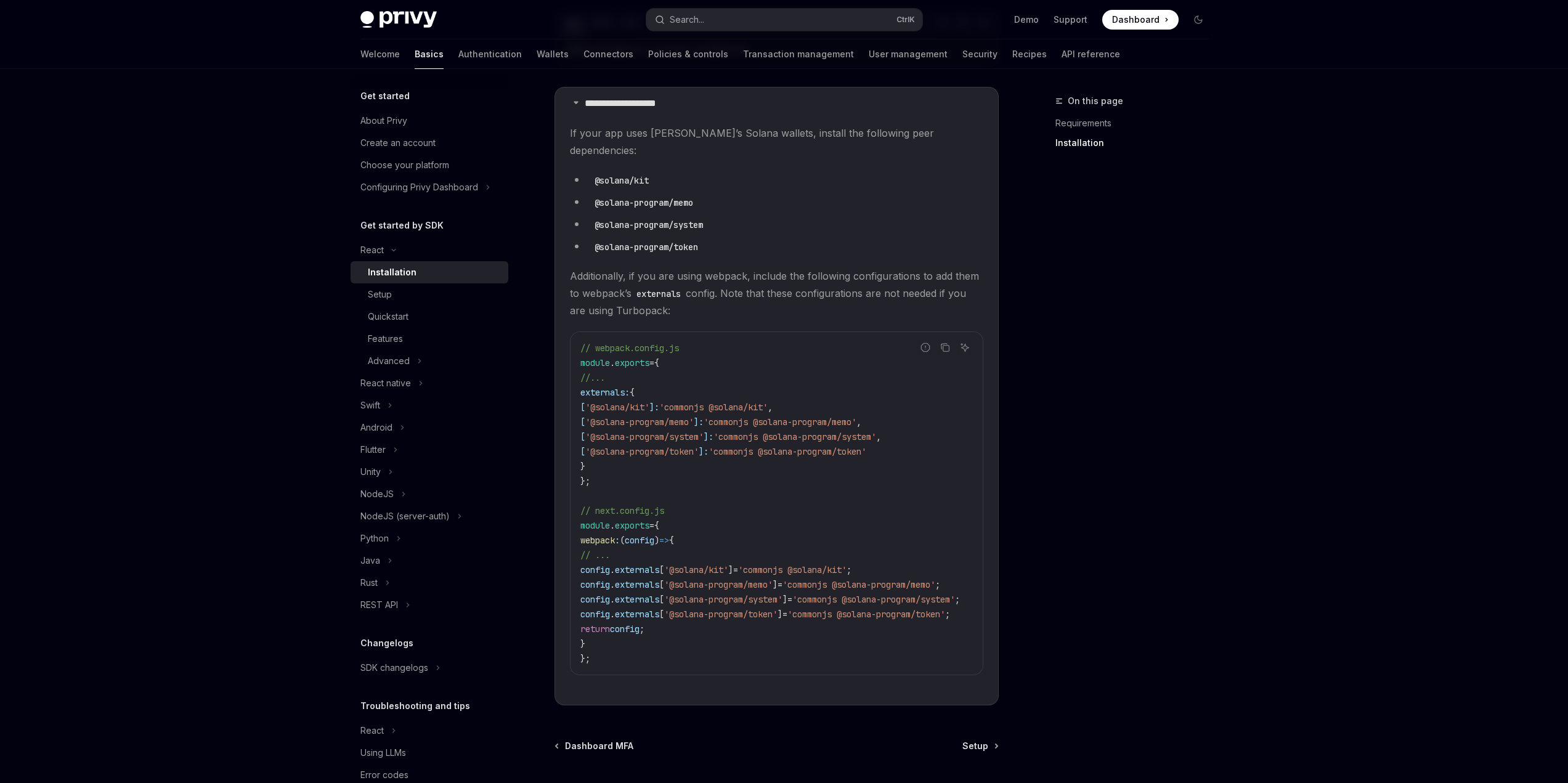
scroll to position [308, 0]
drag, startPoint x: 761, startPoint y: 253, endPoint x: 914, endPoint y: 254, distance: 153.0
click at [914, 262] on span "Additionally, if you are using webpack, include the following configurations to…" at bounding box center [776, 288] width 413 height 52
click at [1236, 339] on div "**********" at bounding box center [785, 330] width 907 height 1138
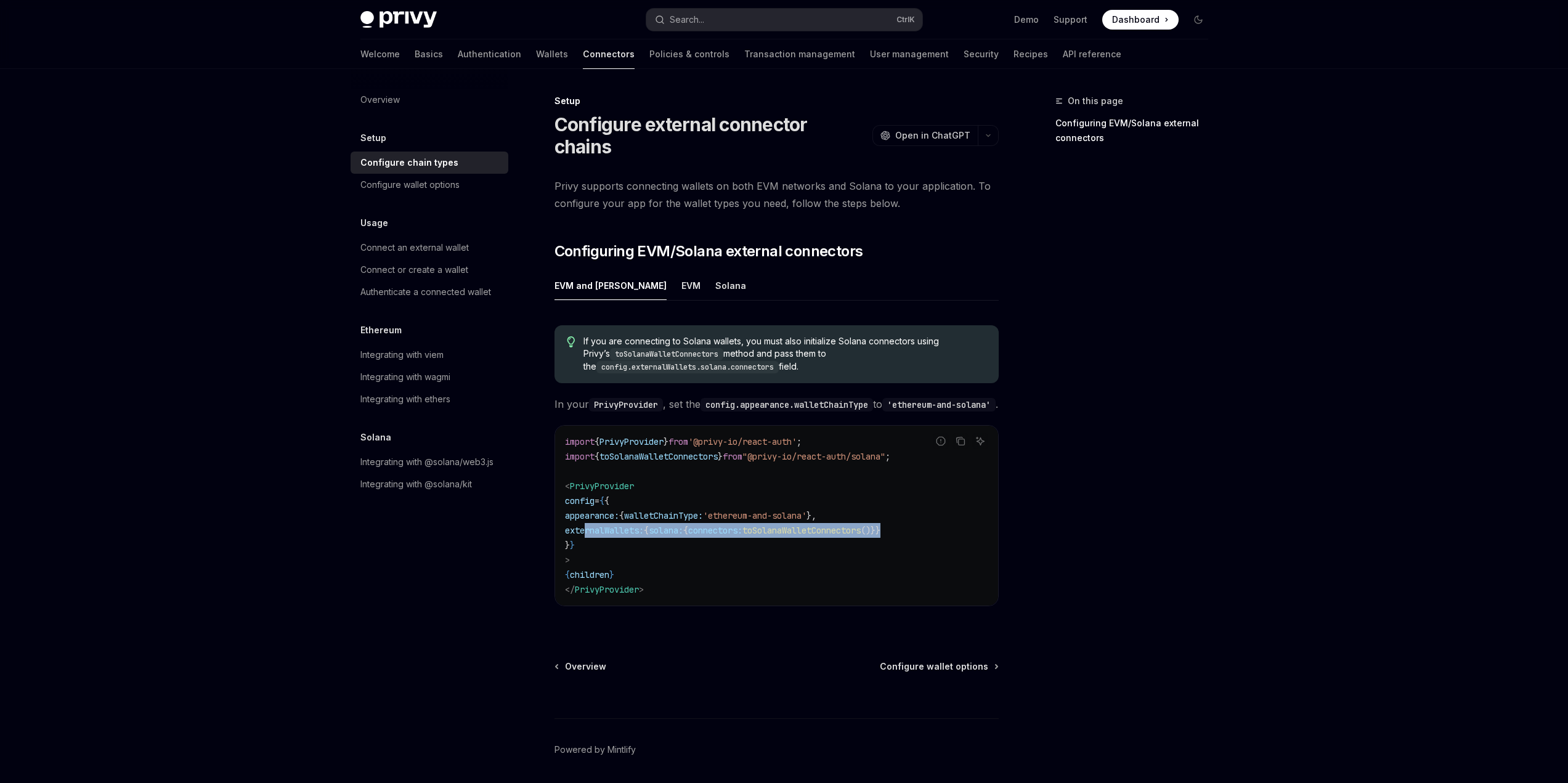
drag, startPoint x: 931, startPoint y: 525, endPoint x: 592, endPoint y: 528, distance: 339.0
click at [589, 525] on span "externalWallets: { solana: { connectors: toSolanaWalletConnectors ()}}" at bounding box center [722, 531] width 315 height 11
click at [632, 533] on code "import { PrivyProvider } from '@privy-io/react-auth' ; import { toSolanaWalletC…" at bounding box center [776, 515] width 423 height 163
drag, startPoint x: 586, startPoint y: 523, endPoint x: 935, endPoint y: 530, distance: 349.1
click at [935, 530] on code "import { PrivyProvider } from '@privy-io/react-auth' ; import { toSolanaWalletC…" at bounding box center [776, 515] width 423 height 163
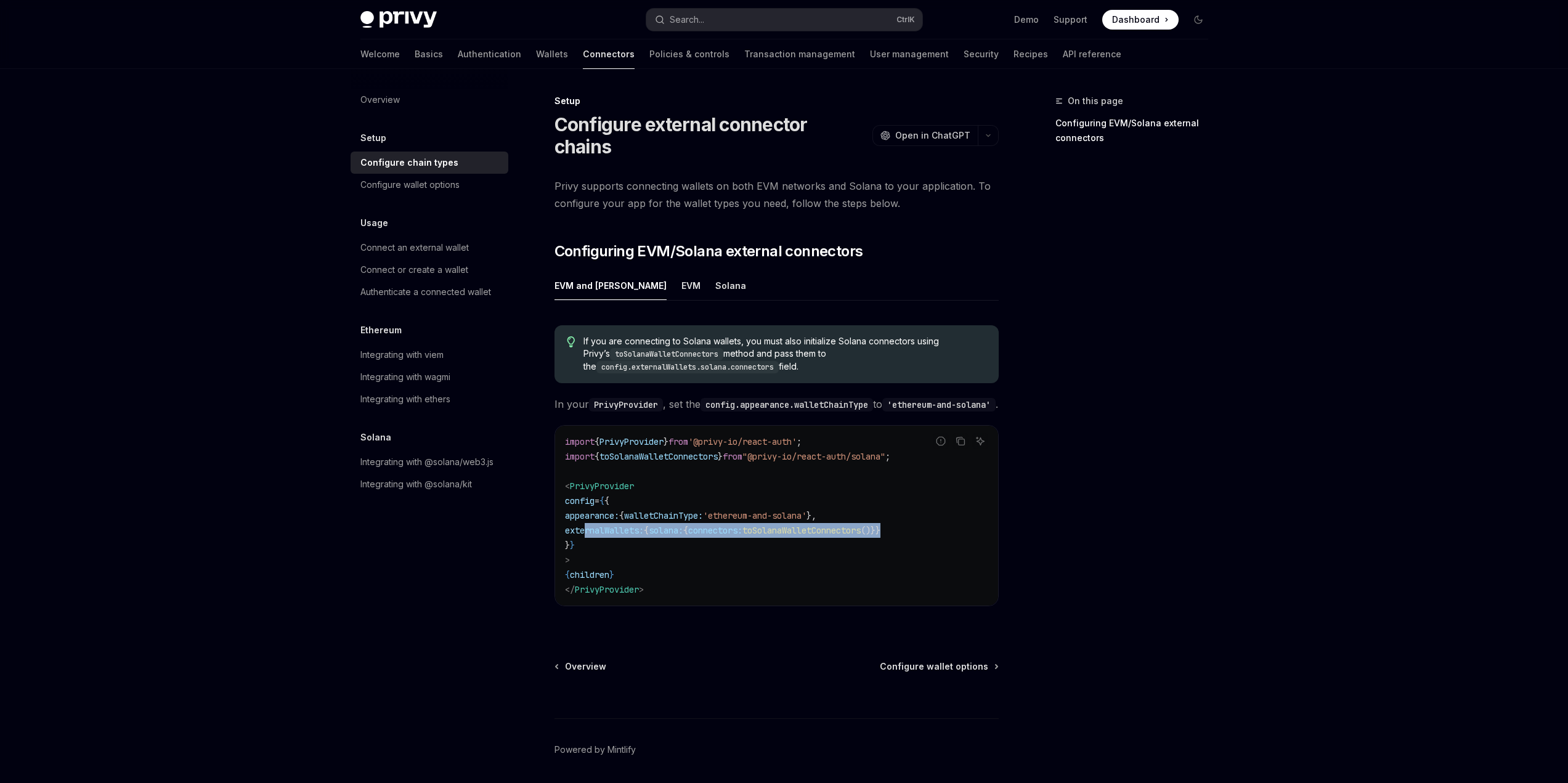
copy span "externalWallets: { solana: { connectors: toSolanaWalletConnectors ()}}"
drag, startPoint x: 927, startPoint y: 453, endPoint x: 608, endPoint y: 450, distance: 319.0
click at [608, 450] on div "Report incorrect code Copy Ask AI import { PrivyProvider } from '@privy-io/reac…" at bounding box center [776, 516] width 444 height 181
click at [609, 451] on span "toSolanaWalletConnectors" at bounding box center [658, 457] width 118 height 11
drag, startPoint x: 929, startPoint y: 452, endPoint x: 919, endPoint y: 452, distance: 10.0
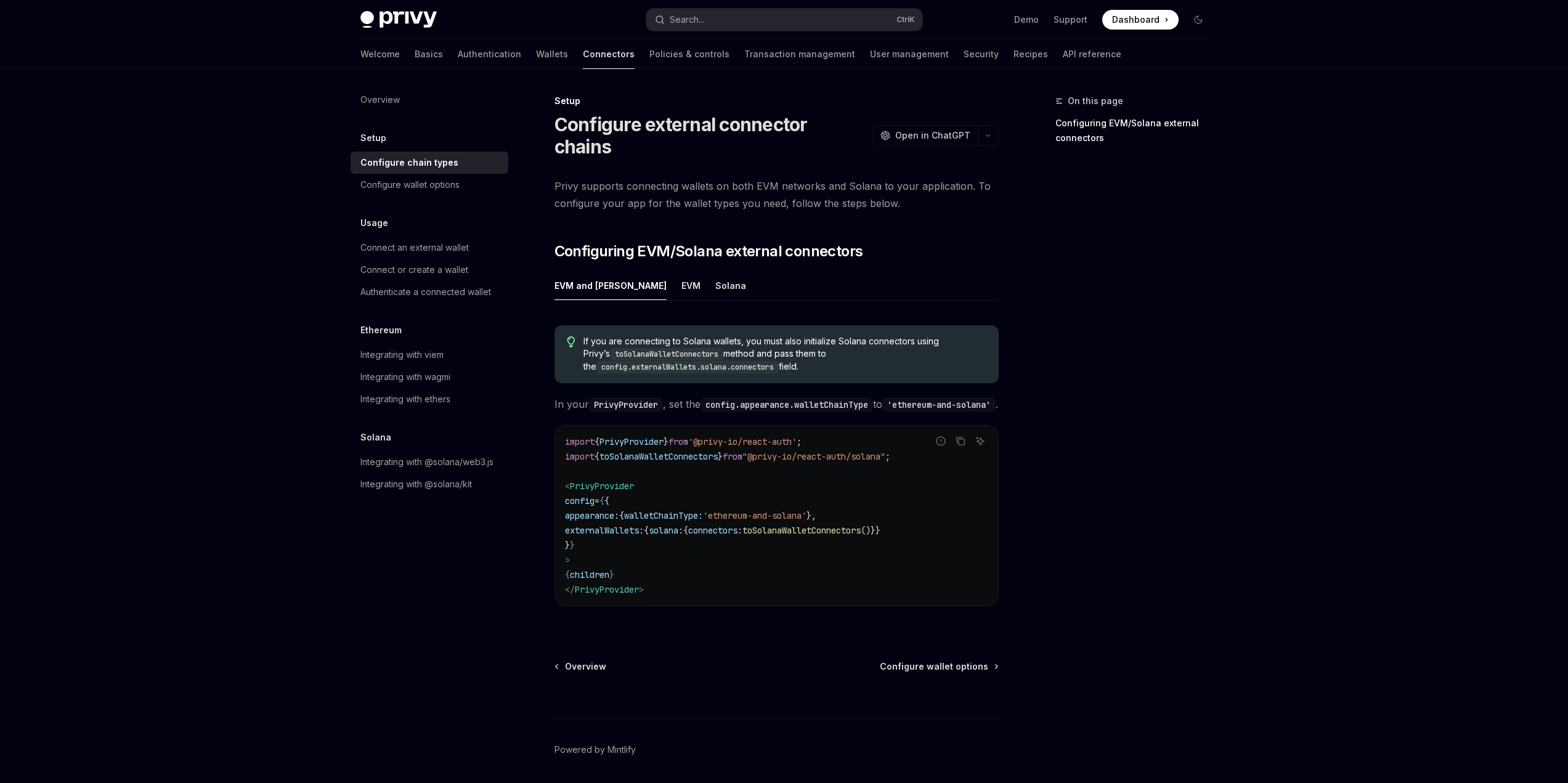
click at [919, 454] on div "Report incorrect code" at bounding box center [940, 461] width 87 height 13
drag, startPoint x: 565, startPoint y: 438, endPoint x: 890, endPoint y: 452, distance: 325.3
click at [890, 452] on code "import { PrivyProvider } from '@privy-io/react-auth' ; import { toSolanaWalletC…" at bounding box center [776, 515] width 423 height 163
click at [912, 456] on div "Report incorrect code" at bounding box center [940, 461] width 87 height 13
drag, startPoint x: 920, startPoint y: 455, endPoint x: 891, endPoint y: 454, distance: 29.0
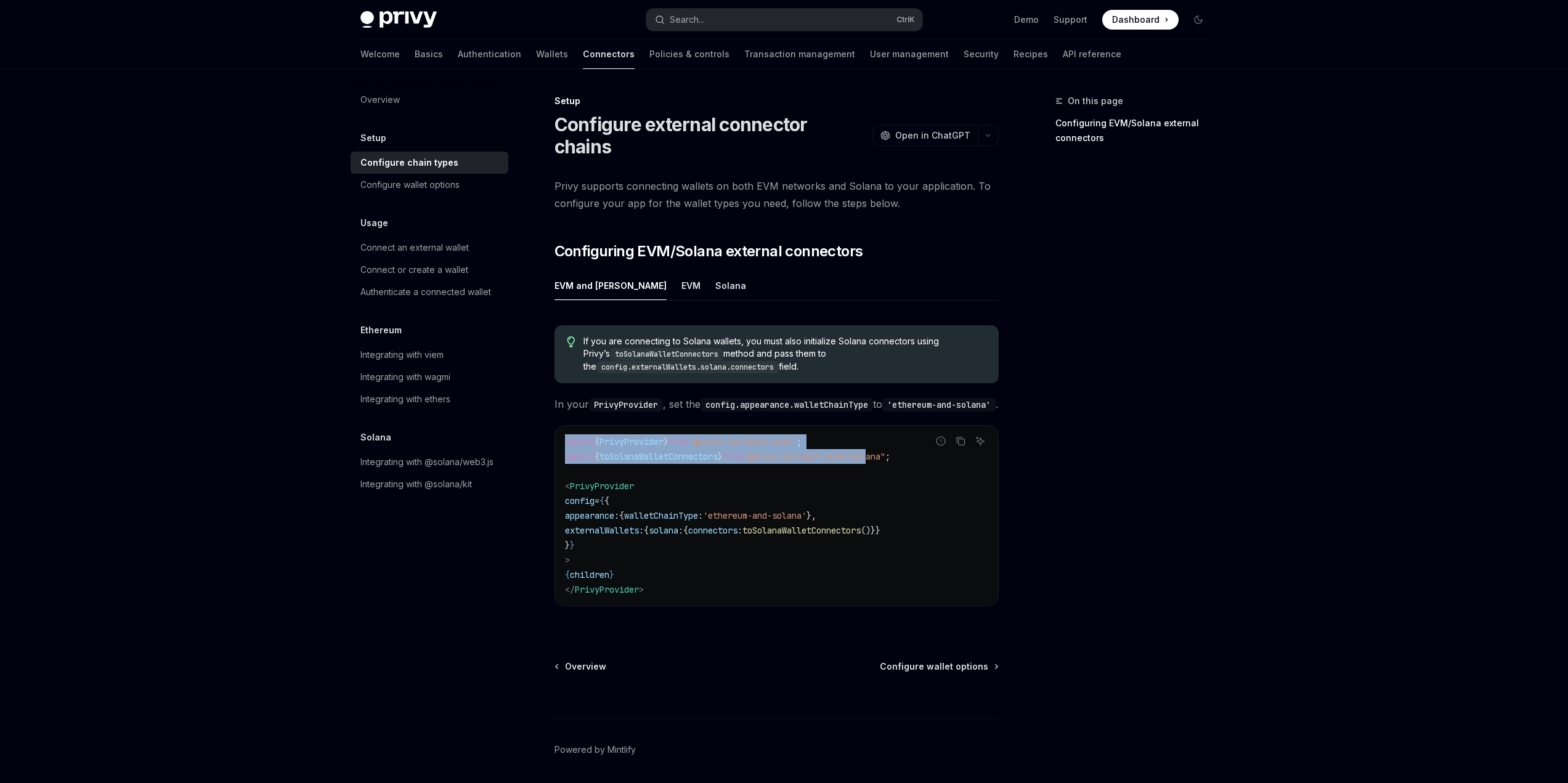
click at [893, 454] on div "Report incorrect code Copy Ask AI import { PrivyProvider } from '@privy-io/reac…" at bounding box center [776, 516] width 444 height 181
copy div "rt incorrect code Copy Ask AI import { PrivyProvider } from '@privy-io/react-au…"
click at [1101, 342] on div "On this page Configuring EVM/Solana external connectors" at bounding box center [1124, 438] width 187 height 689
click at [716, 271] on div "Solana" at bounding box center [731, 285] width 31 height 29
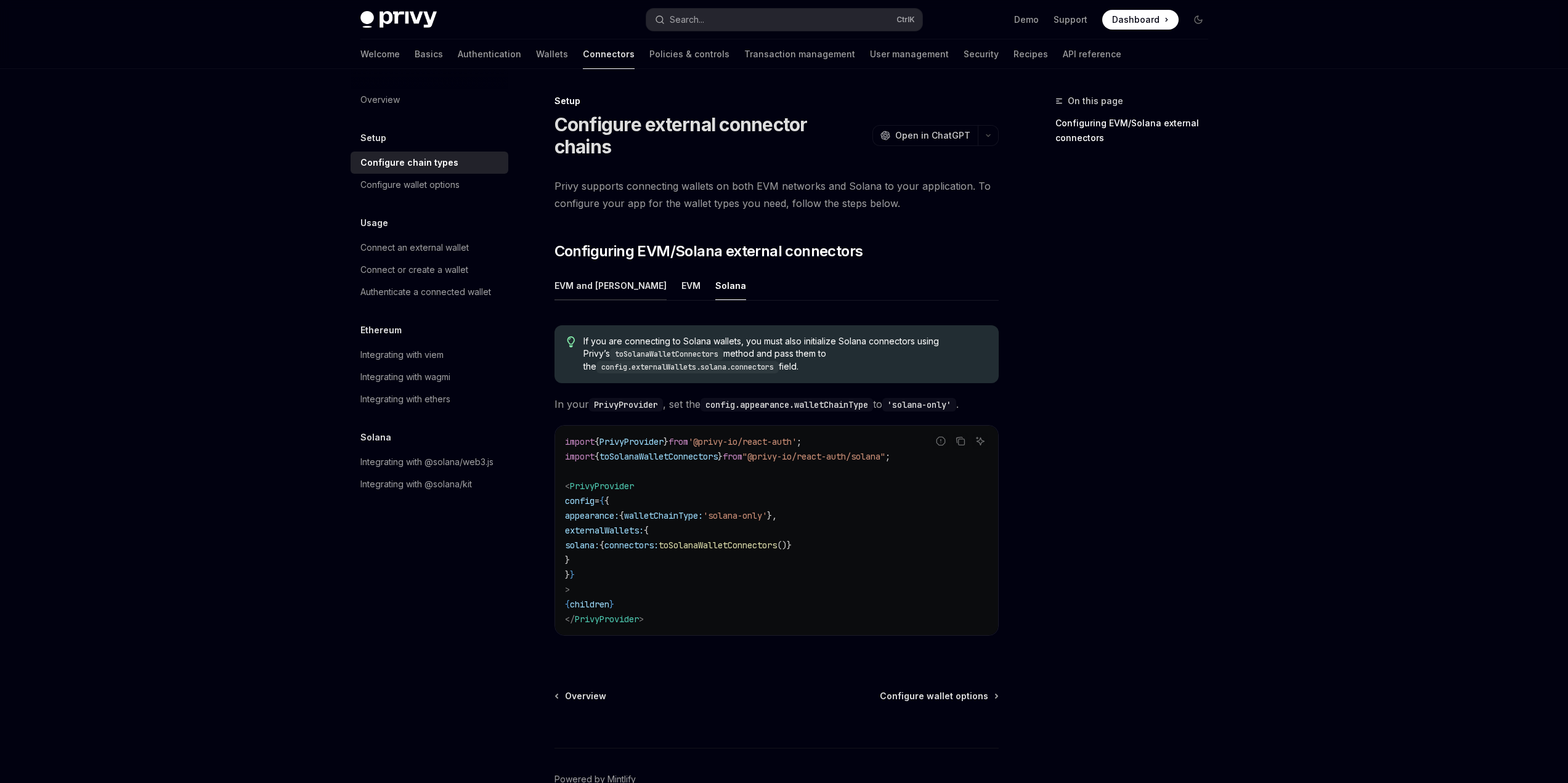
click at [587, 271] on div "EVM and Solana" at bounding box center [611, 285] width 112 height 29
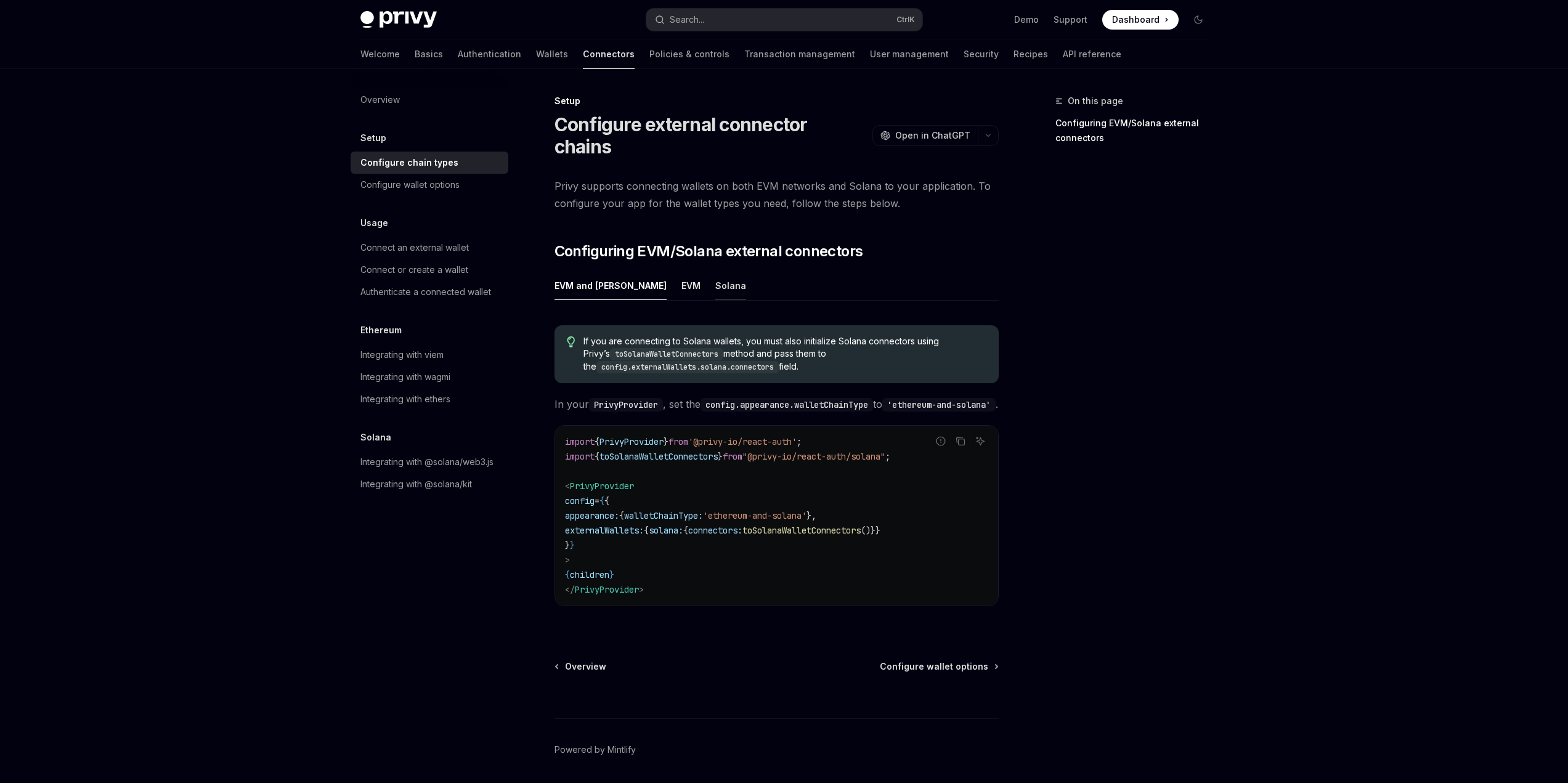
click at [716, 271] on div "Solana" at bounding box center [731, 285] width 31 height 29
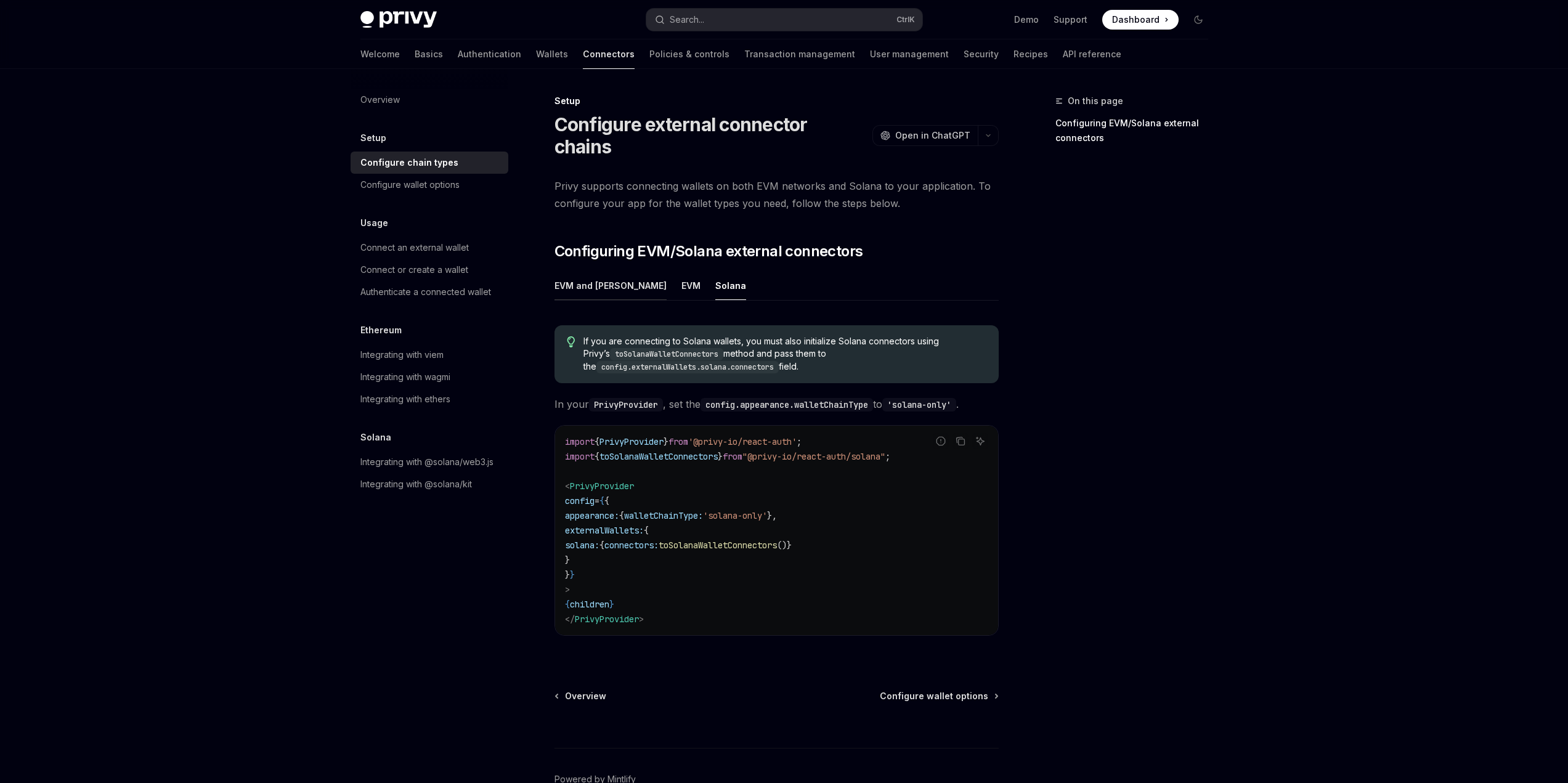
click at [591, 271] on div "EVM and Solana" at bounding box center [611, 285] width 112 height 29
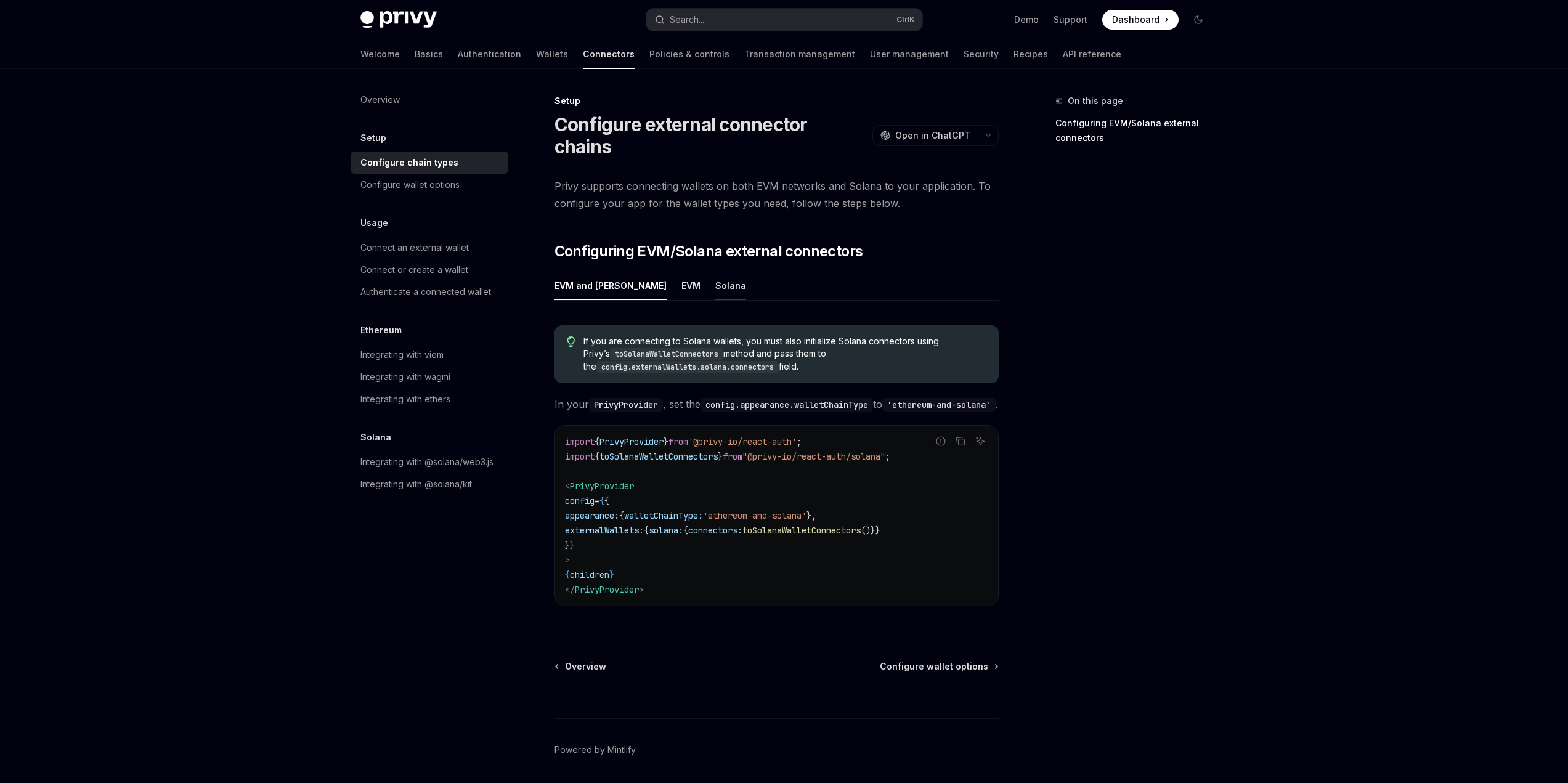
click at [716, 271] on div "Solana" at bounding box center [731, 285] width 31 height 29
type textarea "*"
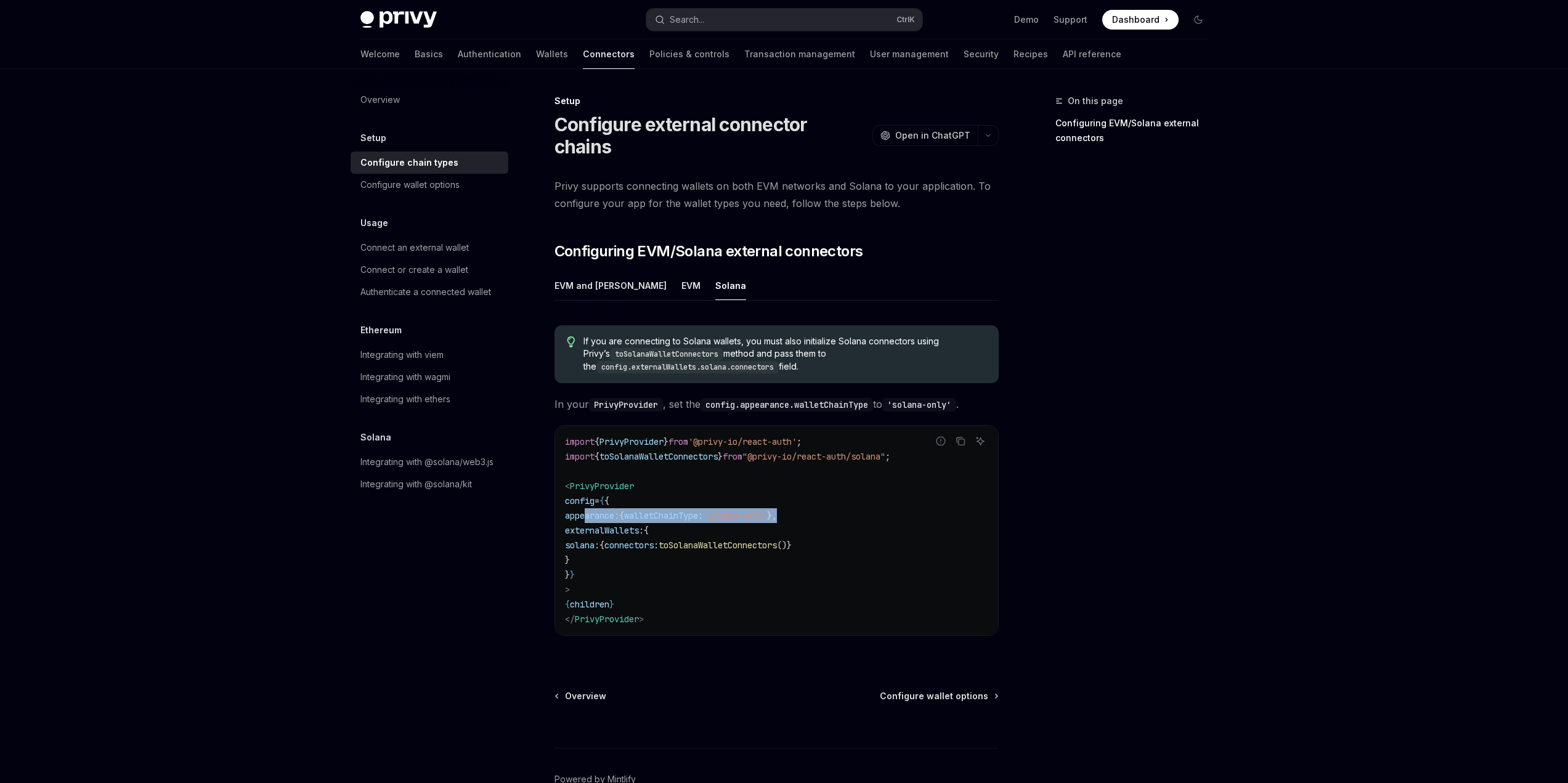
drag, startPoint x: 825, startPoint y: 489, endPoint x: 587, endPoint y: 495, distance: 238.1
click at [587, 495] on code "import { PrivyProvider } from '@privy-io/react-auth' ; import { toSolanaWalletC…" at bounding box center [776, 530] width 423 height 192
copy span "appearance: { walletChainType: 'solana-only' },"
click at [1253, 324] on div "Skip to main content Privy Docs home page Search... Ctrl K Demo Support Dashboa…" at bounding box center [784, 427] width 1568 height 855
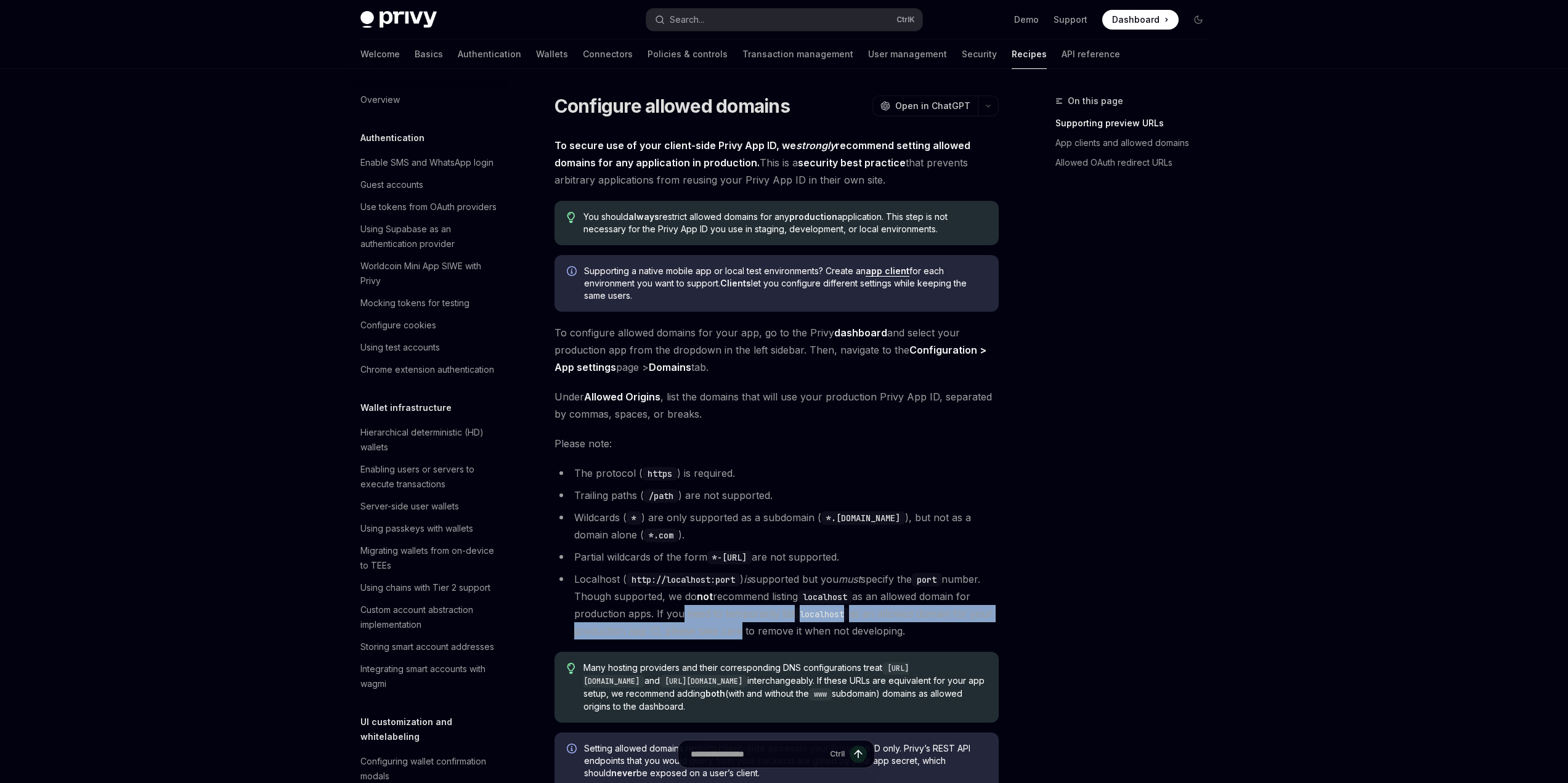
drag, startPoint x: 809, startPoint y: 635, endPoint x: 730, endPoint y: 608, distance: 83.5
click at [730, 608] on li "Localhost ( http://localhost:port ) is supported but you must specify the port …" at bounding box center [776, 605] width 444 height 69
click at [738, 23] on button "Search... Ctrl K" at bounding box center [784, 19] width 276 height 22
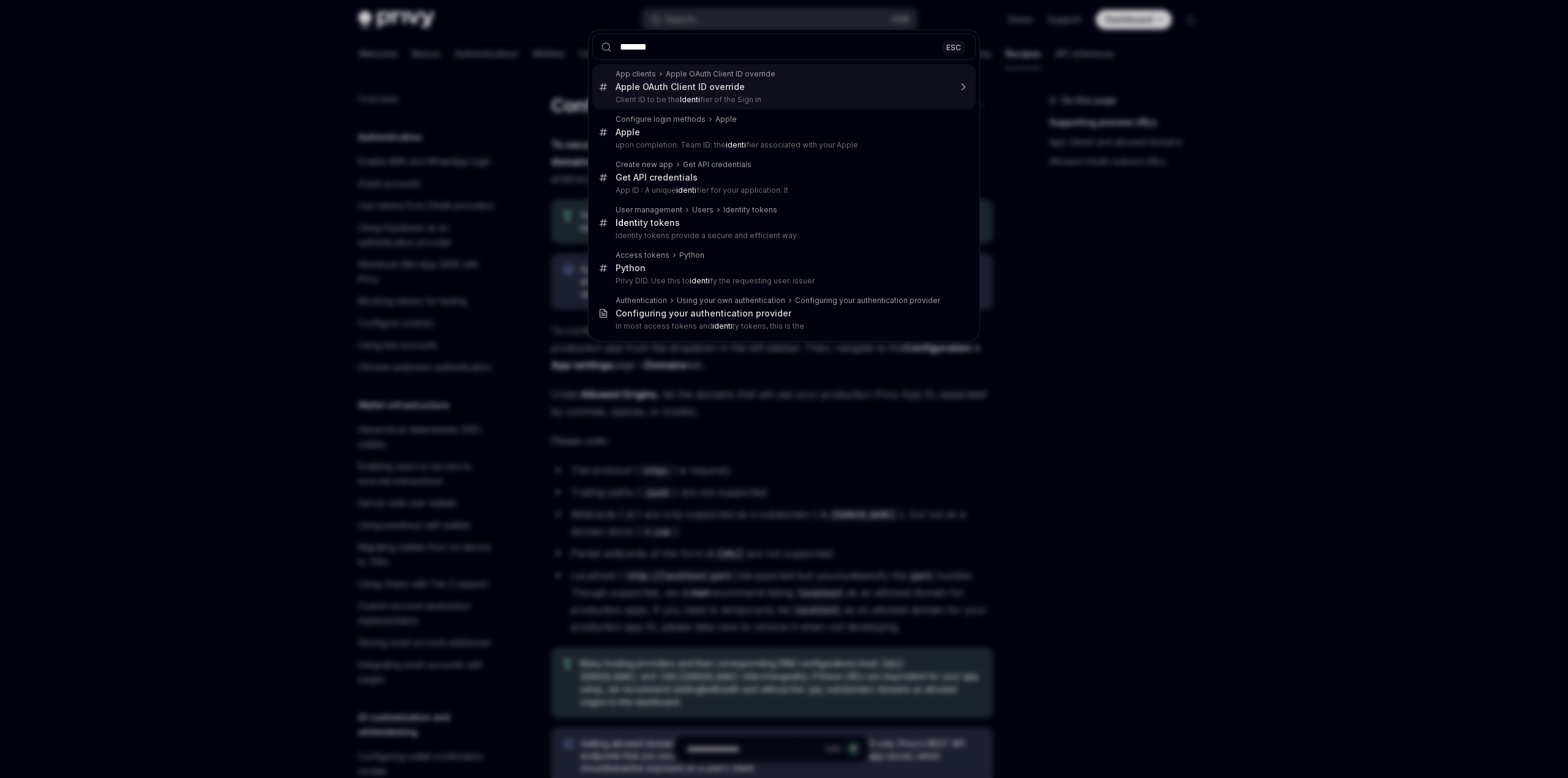
type input "********"
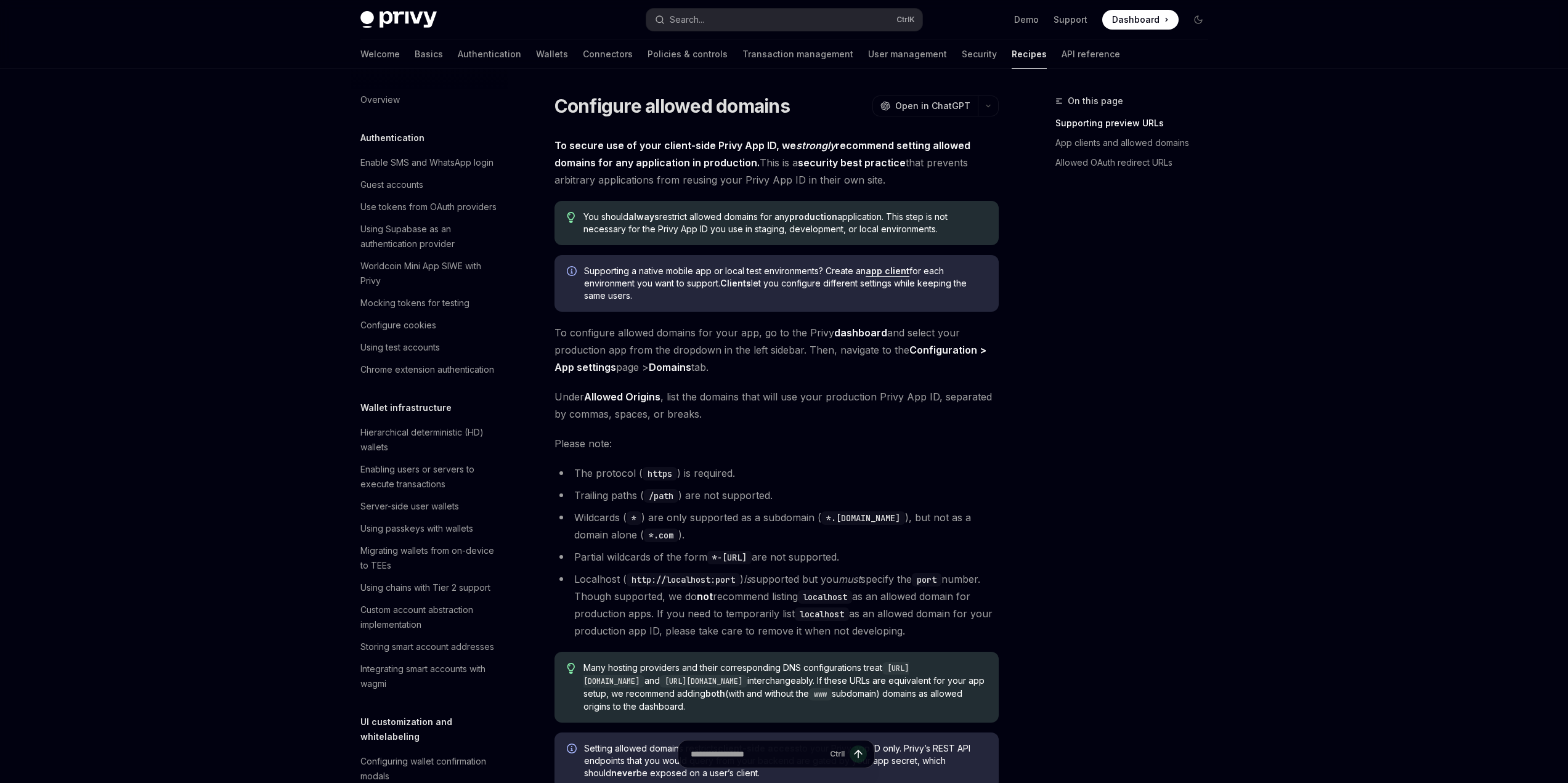
type textarea "*"
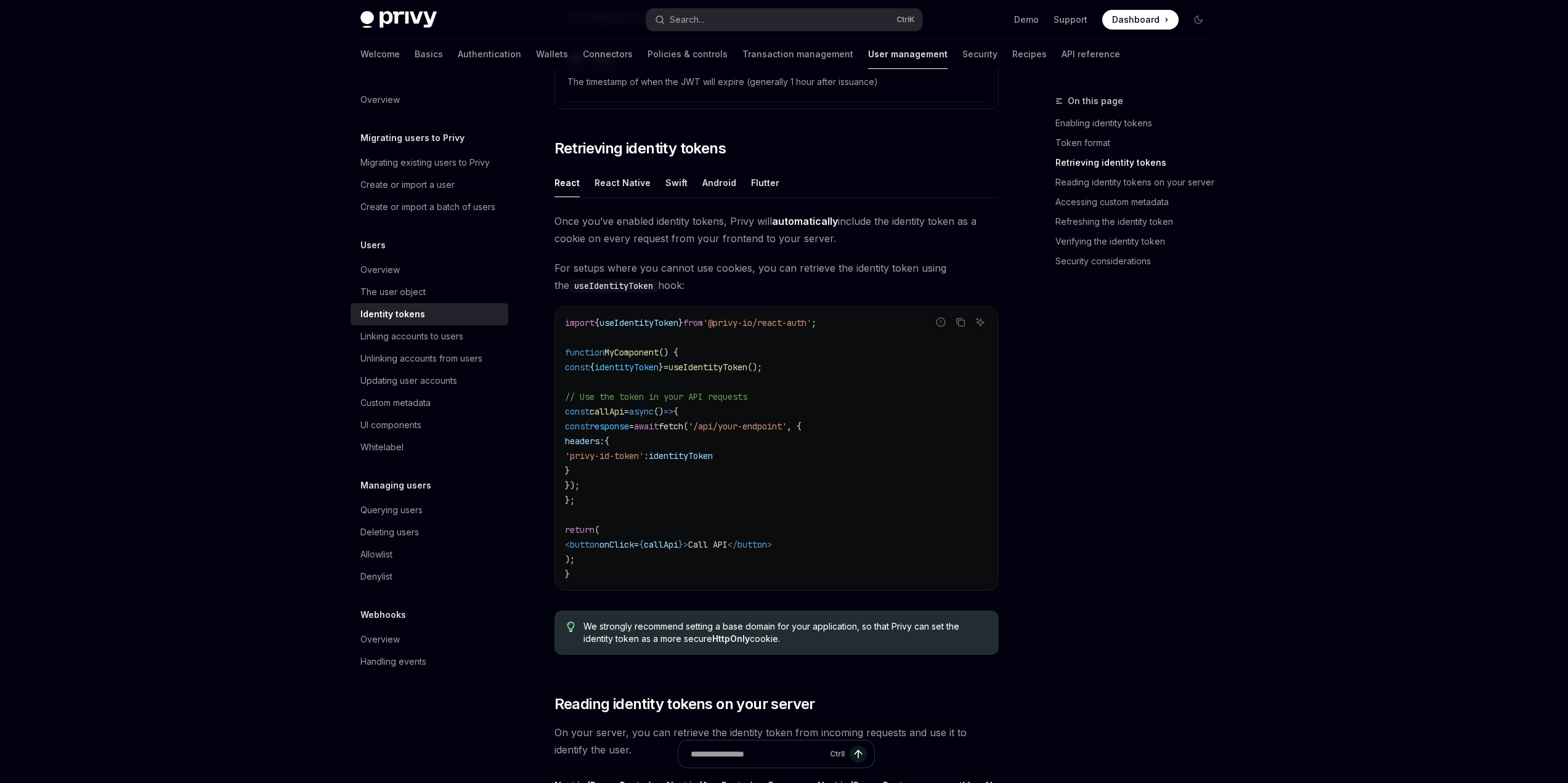
scroll to position [986, 0]
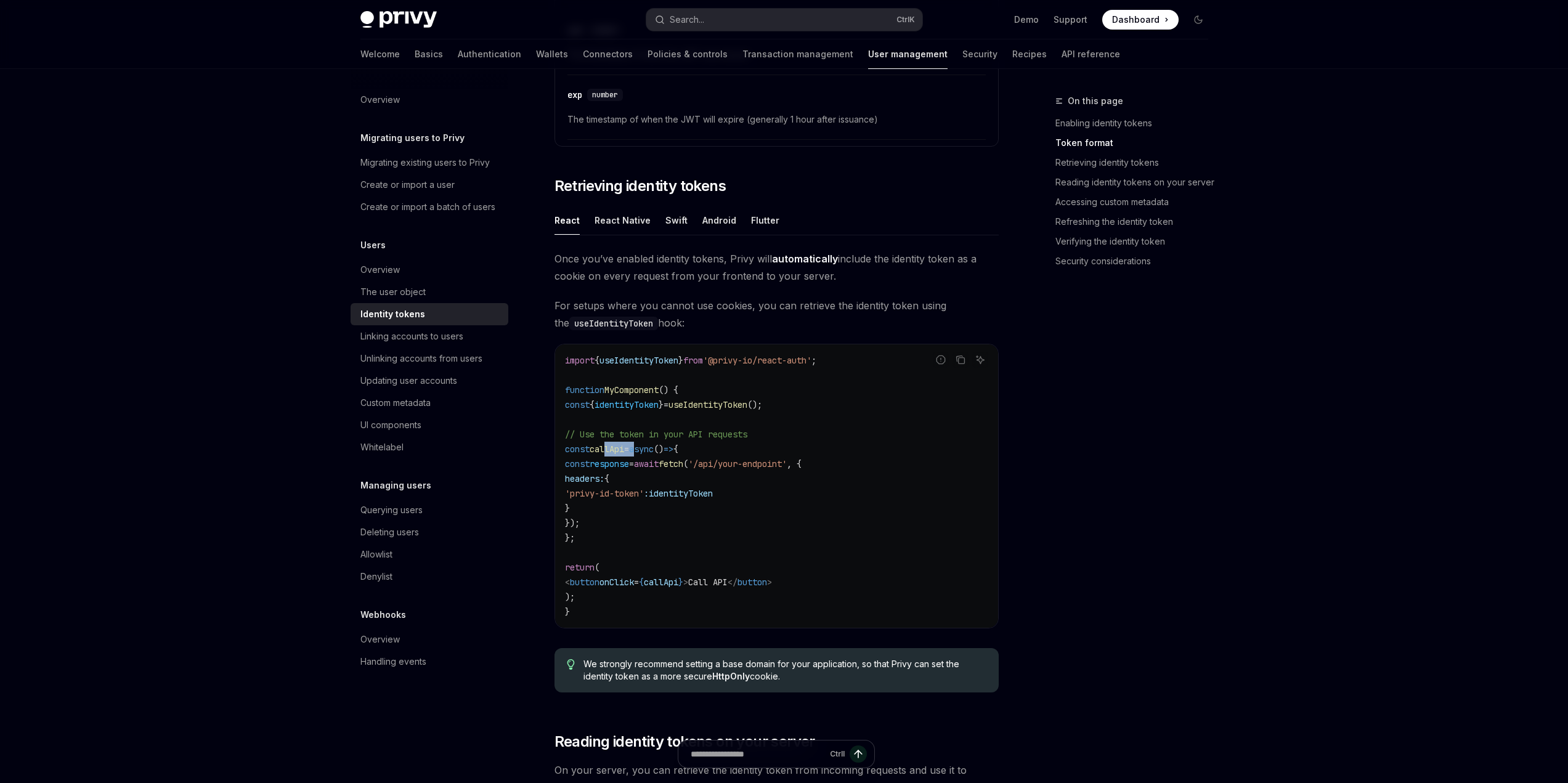
drag, startPoint x: 622, startPoint y: 449, endPoint x: 658, endPoint y: 455, distance: 36.5
click at [658, 455] on code "import { useIdentityToken } from '@privy-io/react-auth' ; function MyComponent …" at bounding box center [776, 486] width 423 height 266
click at [754, 449] on code "import { useIdentityToken } from '@privy-io/react-auth' ; function MyComponent …" at bounding box center [776, 486] width 423 height 266
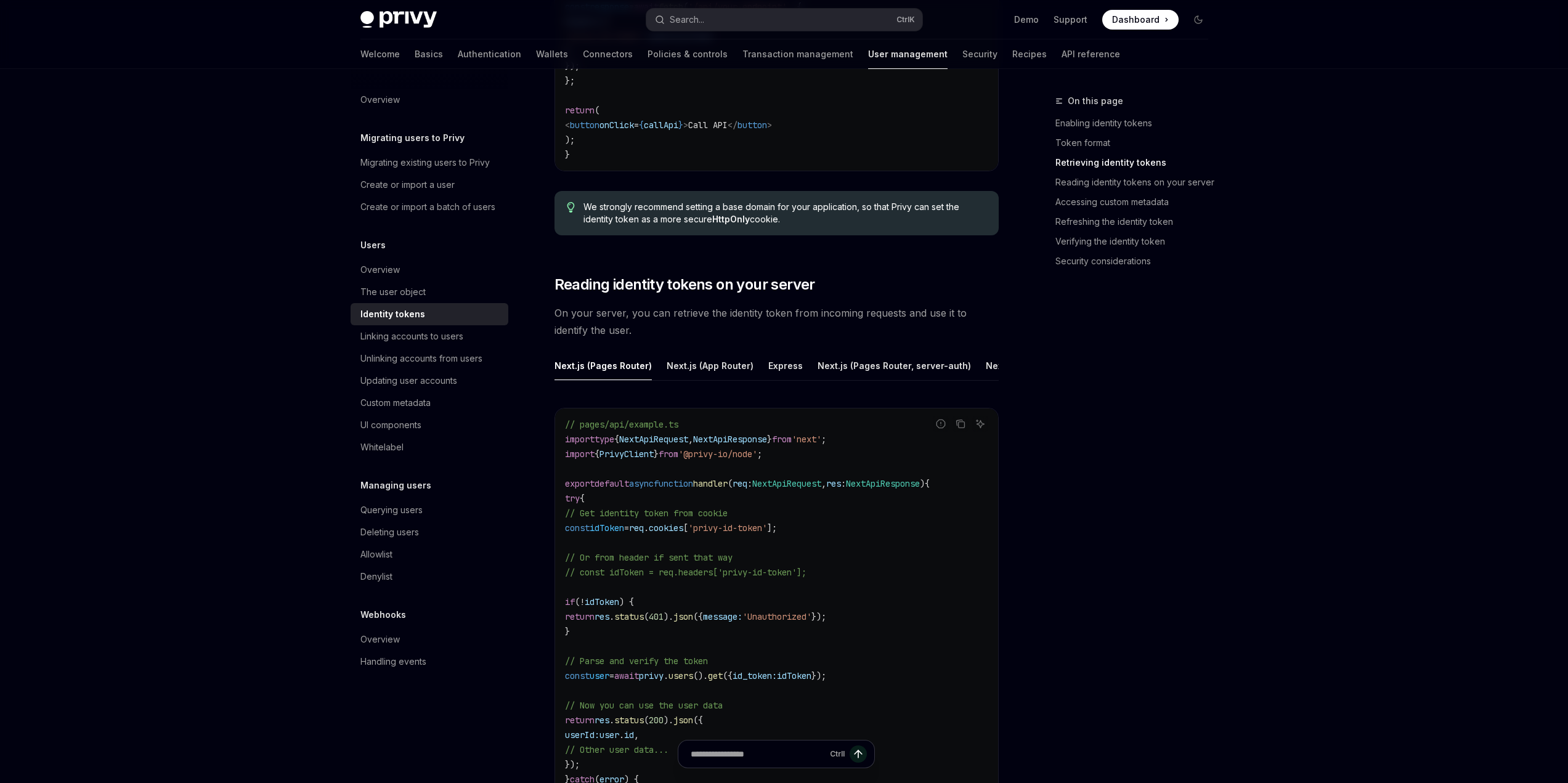
scroll to position [1602, 0]
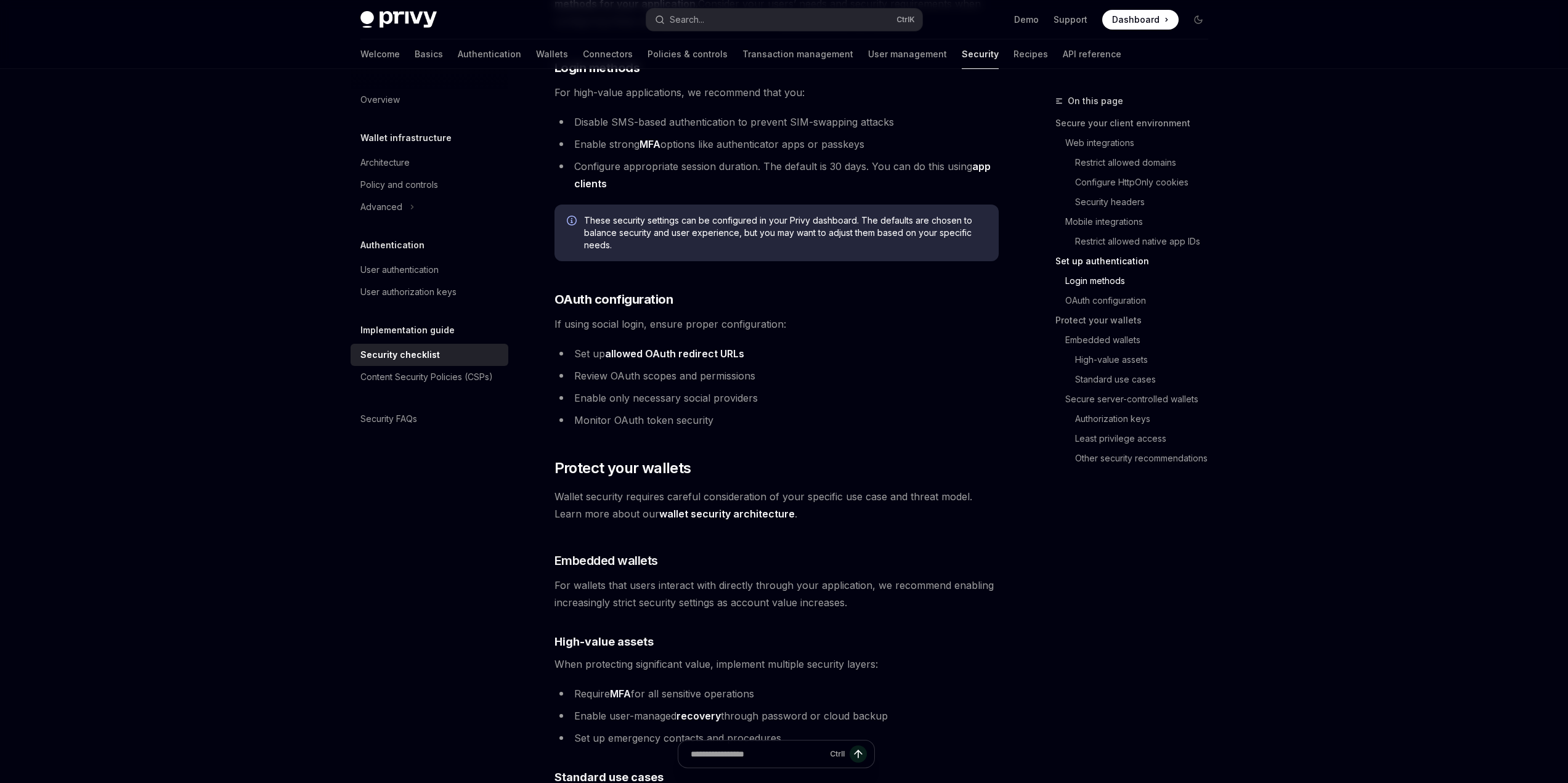
scroll to position [1161, 0]
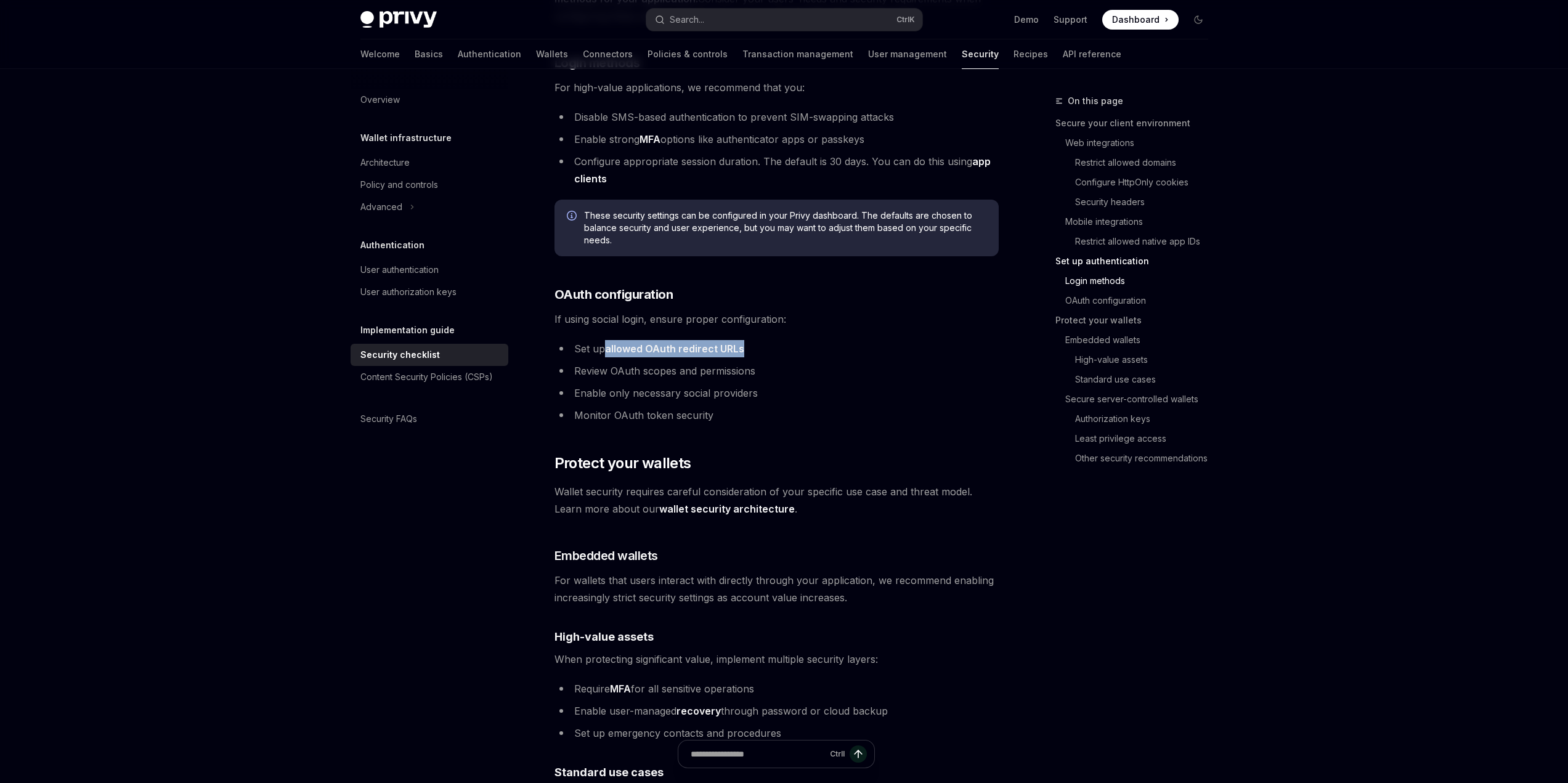
drag, startPoint x: 747, startPoint y: 332, endPoint x: 607, endPoint y: 338, distance: 140.1
click at [607, 340] on li "Set up allowed OAuth redirect URLs" at bounding box center [776, 348] width 444 height 17
click at [826, 342] on ul "Set up allowed OAuth redirect URLs Review OAuth scopes and permissions Enable o…" at bounding box center [776, 381] width 444 height 84
click at [442, 376] on div "Content Security Policies (CSPs)" at bounding box center [427, 377] width 133 height 15
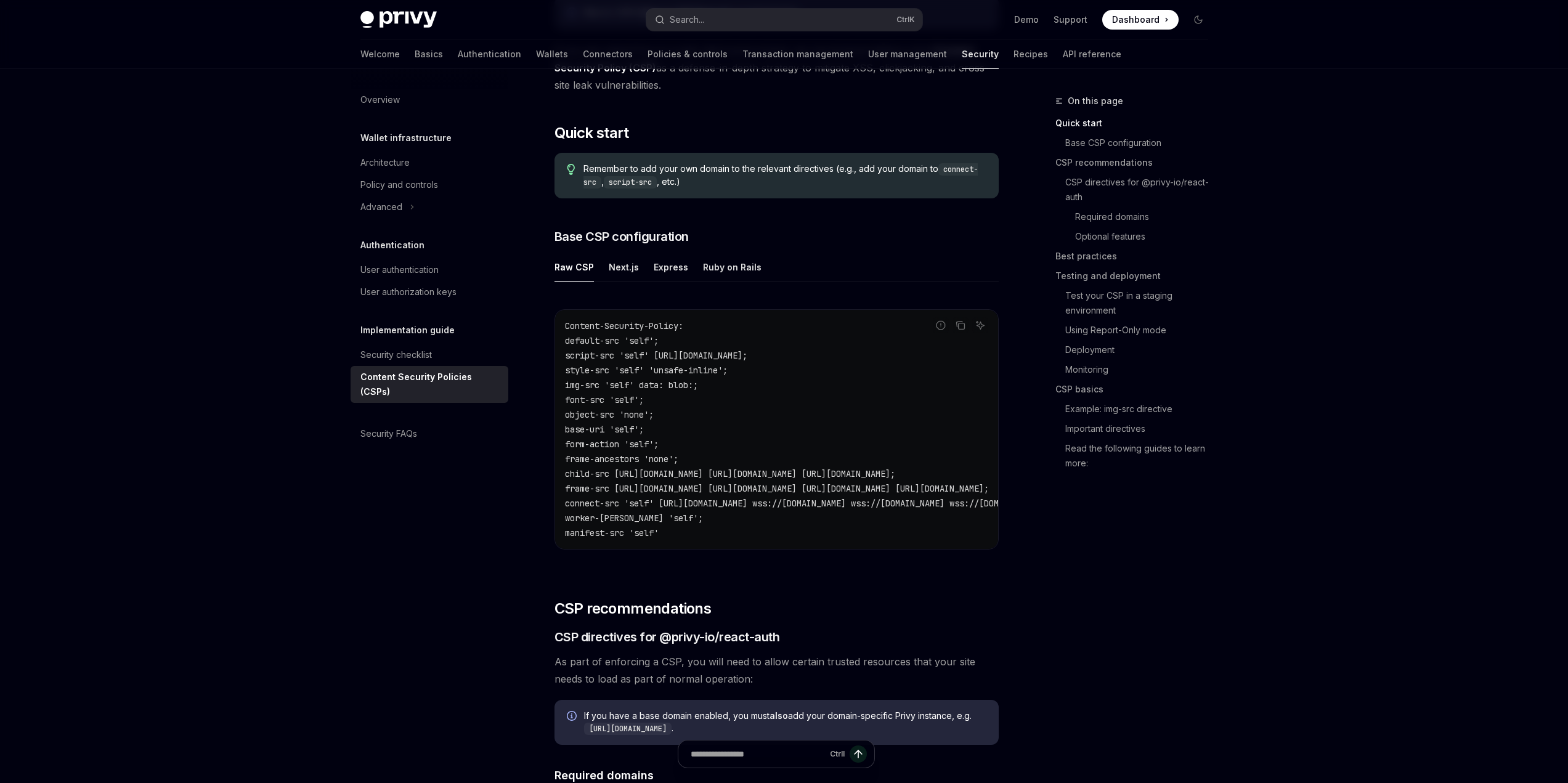
scroll to position [185, 0]
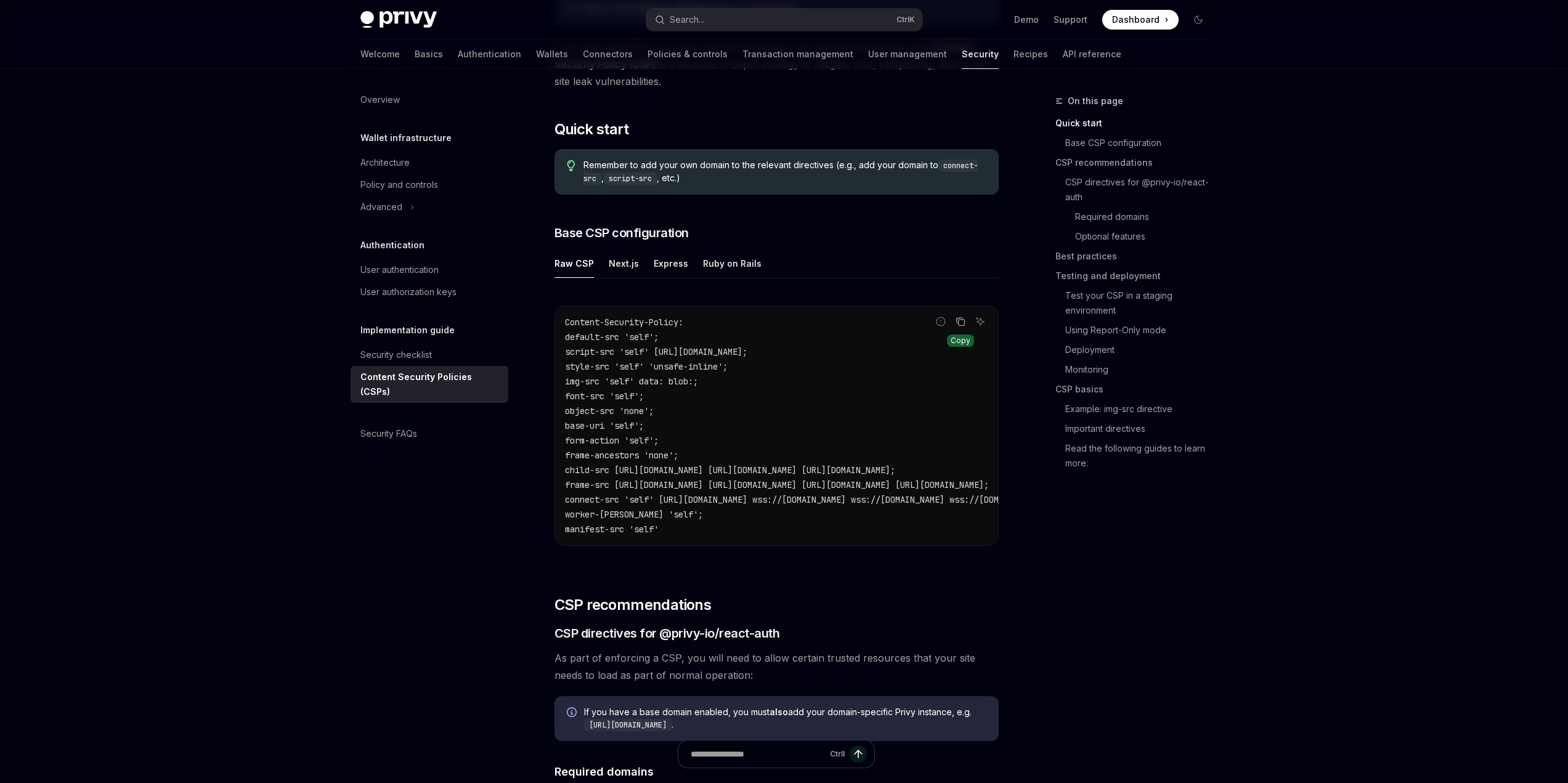
click at [964, 321] on icon "Copy the contents from the code block" at bounding box center [961, 323] width 6 height 6
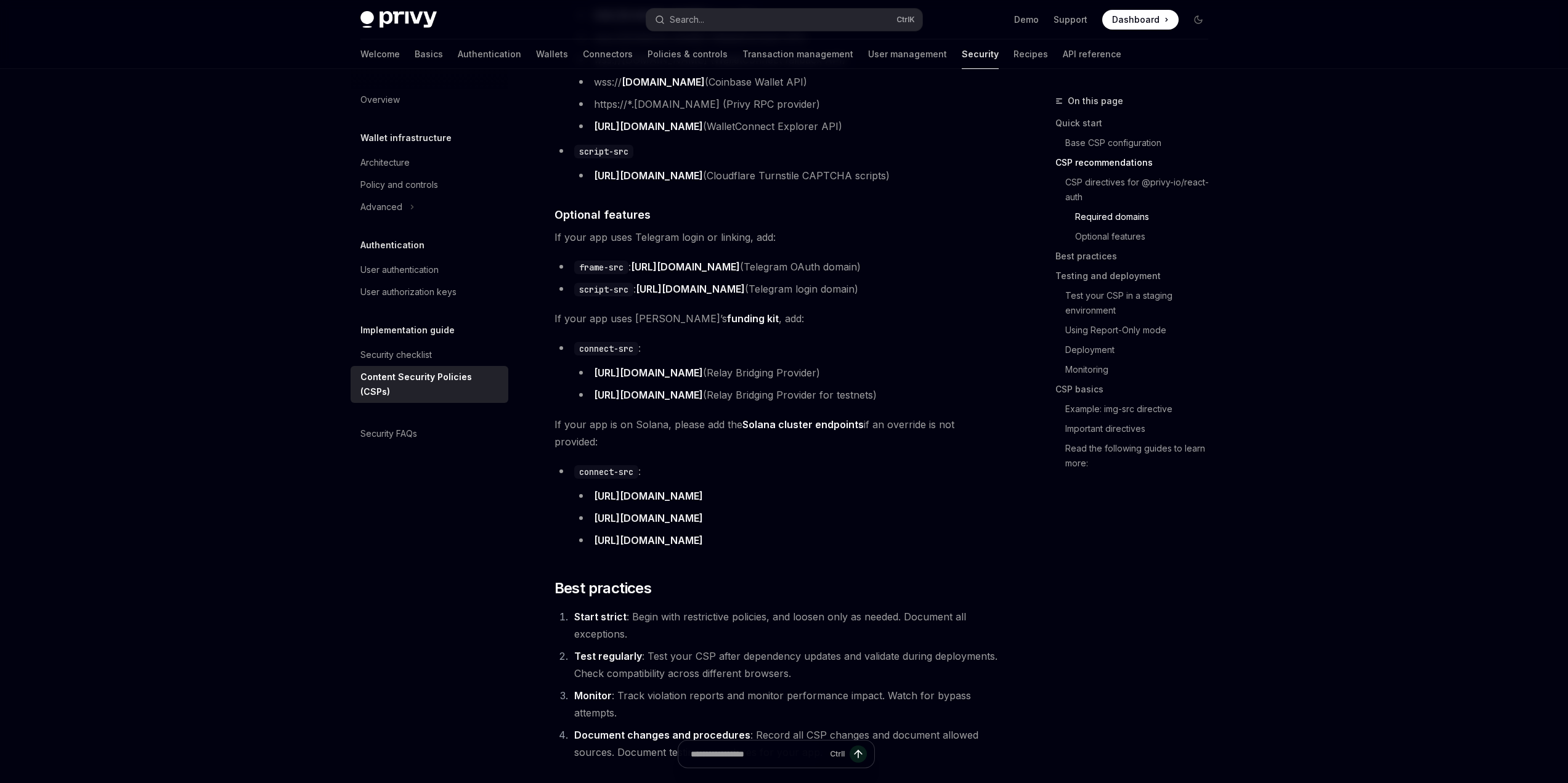
scroll to position [1232, 0]
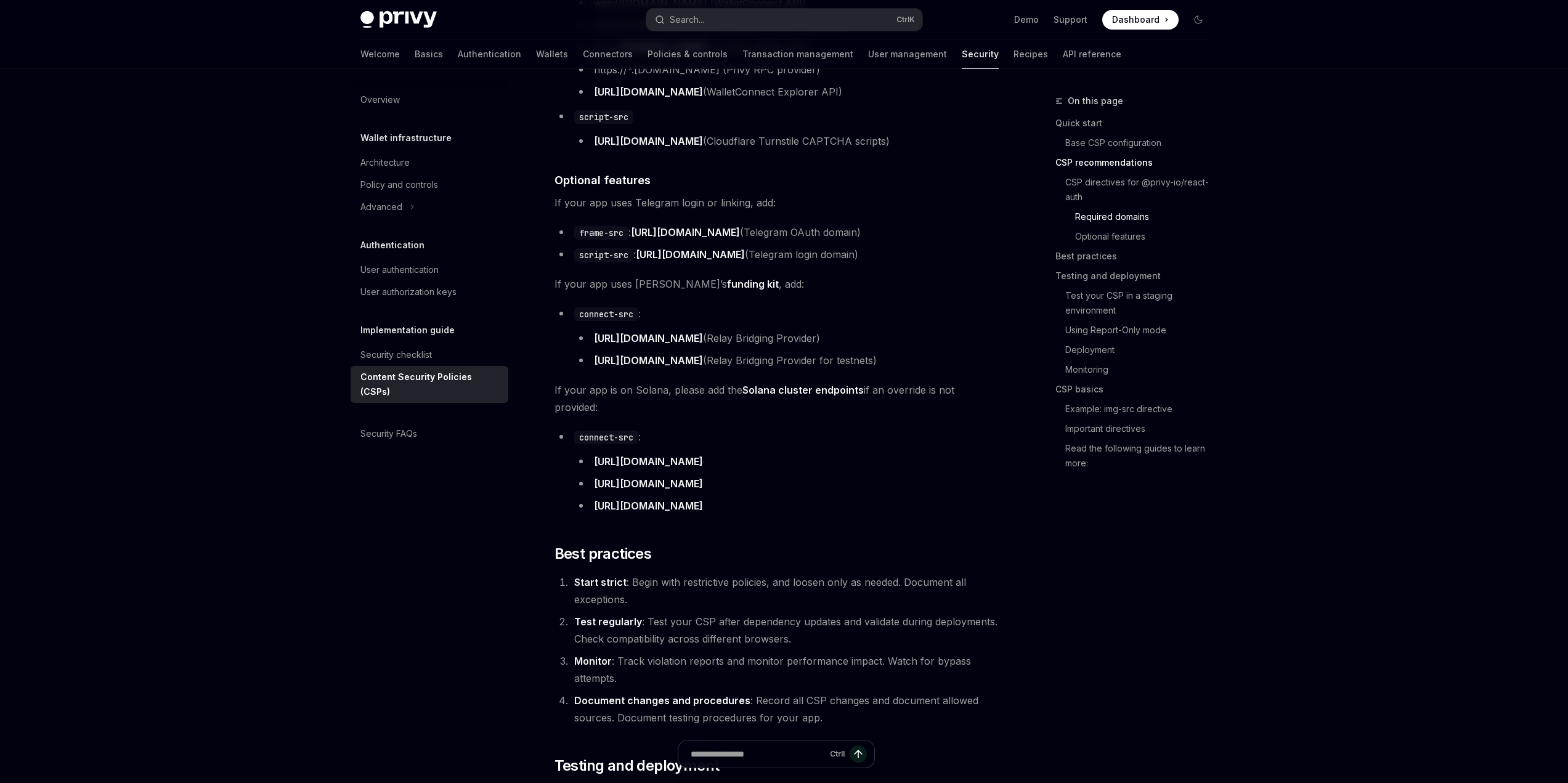
drag, startPoint x: 748, startPoint y: 493, endPoint x: 574, endPoint y: 422, distance: 187.9
click at [574, 429] on li "connect-src : https://api.mainnet-beta.solana.com https://api.devnet.solana.com…" at bounding box center [776, 471] width 444 height 86
copy li "connect-src : https://api.mainnet-beta.solana.com https://api.devnet.solana.com…"
drag, startPoint x: 898, startPoint y: 500, endPoint x: 905, endPoint y: 489, distance: 13.0
click at [898, 500] on li "https://api.testnet.solana.com" at bounding box center [787, 505] width 425 height 17
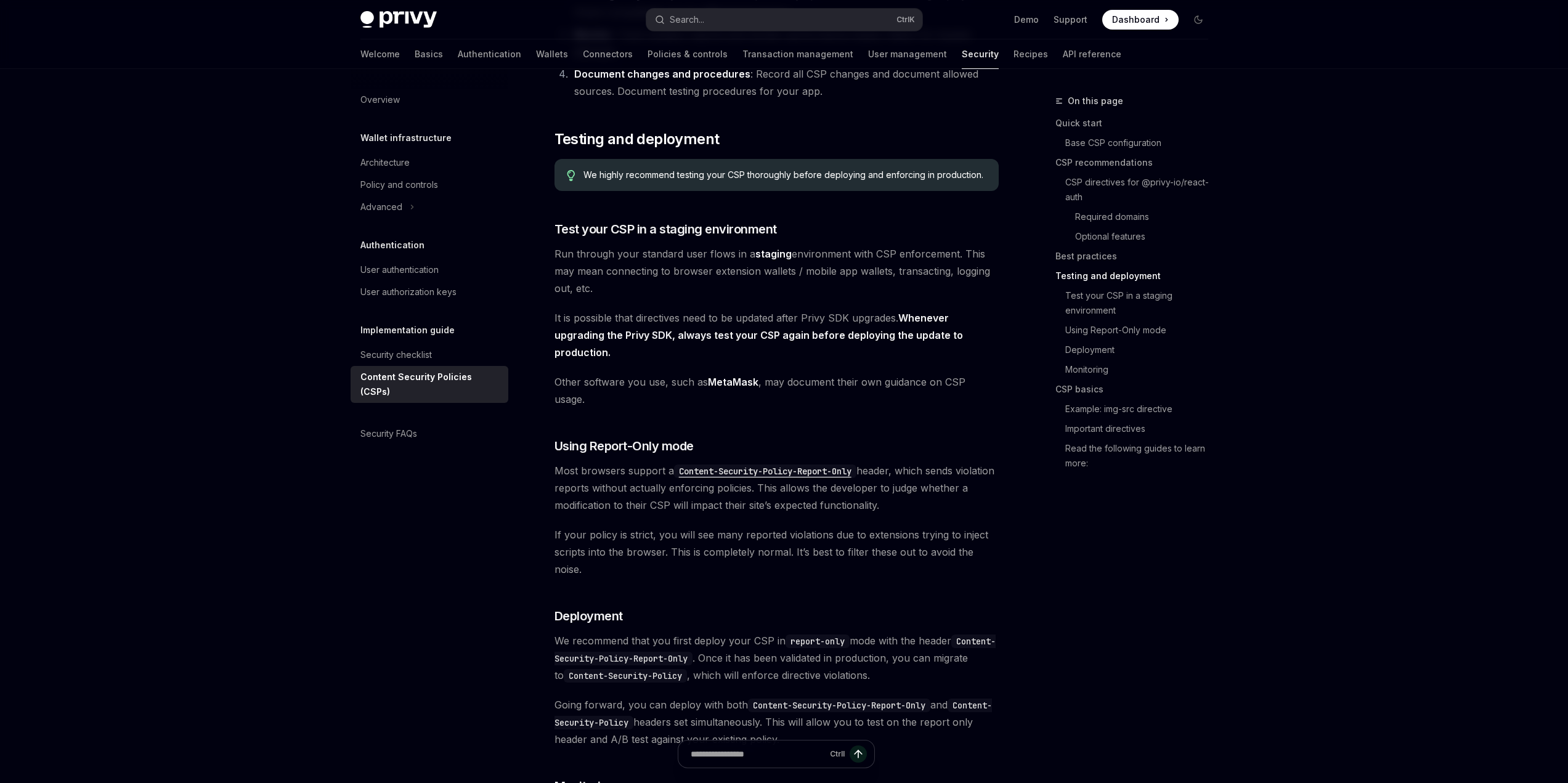
scroll to position [1602, 0]
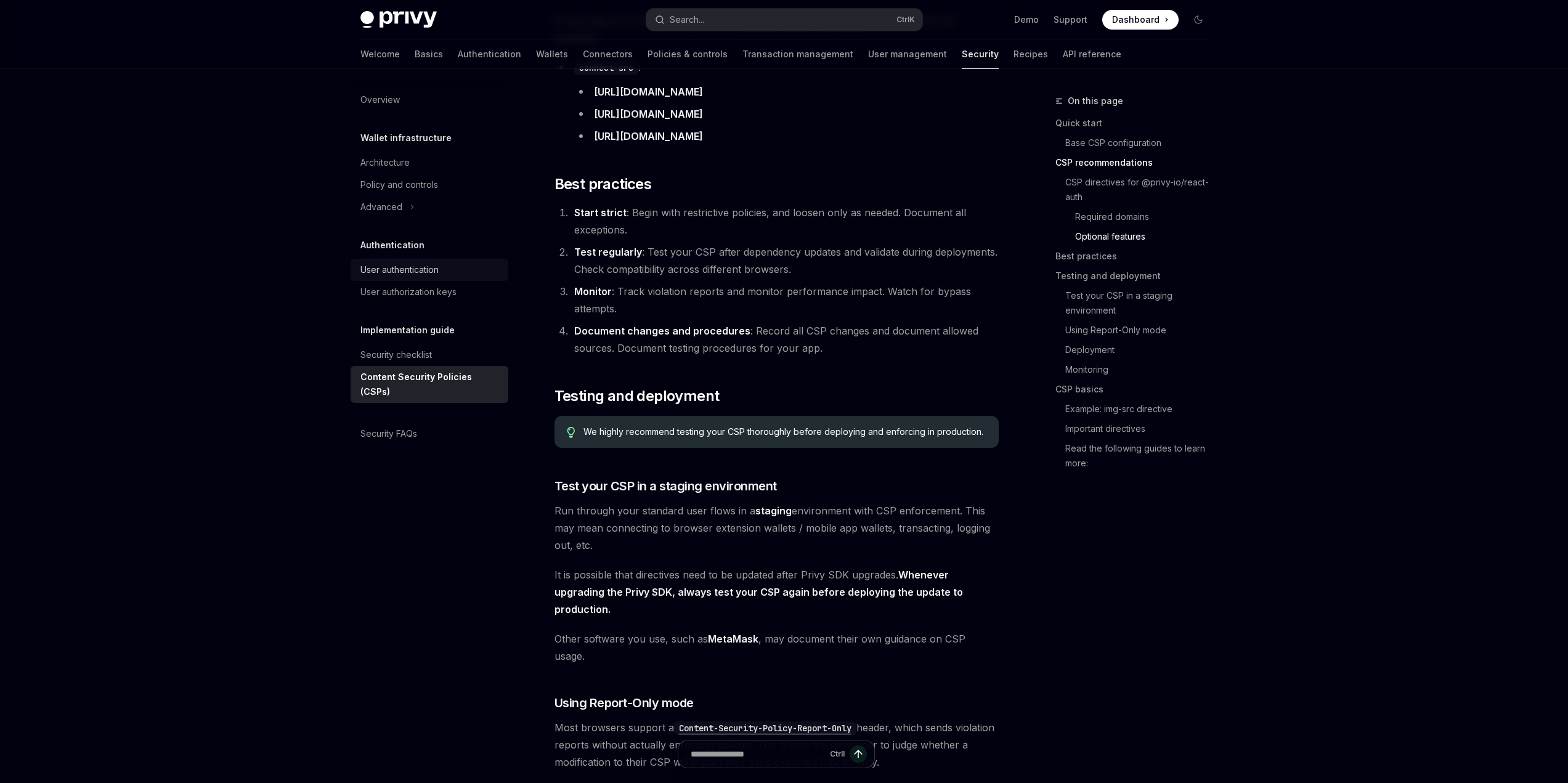
click at [422, 267] on div "User authentication" at bounding box center [400, 270] width 79 height 15
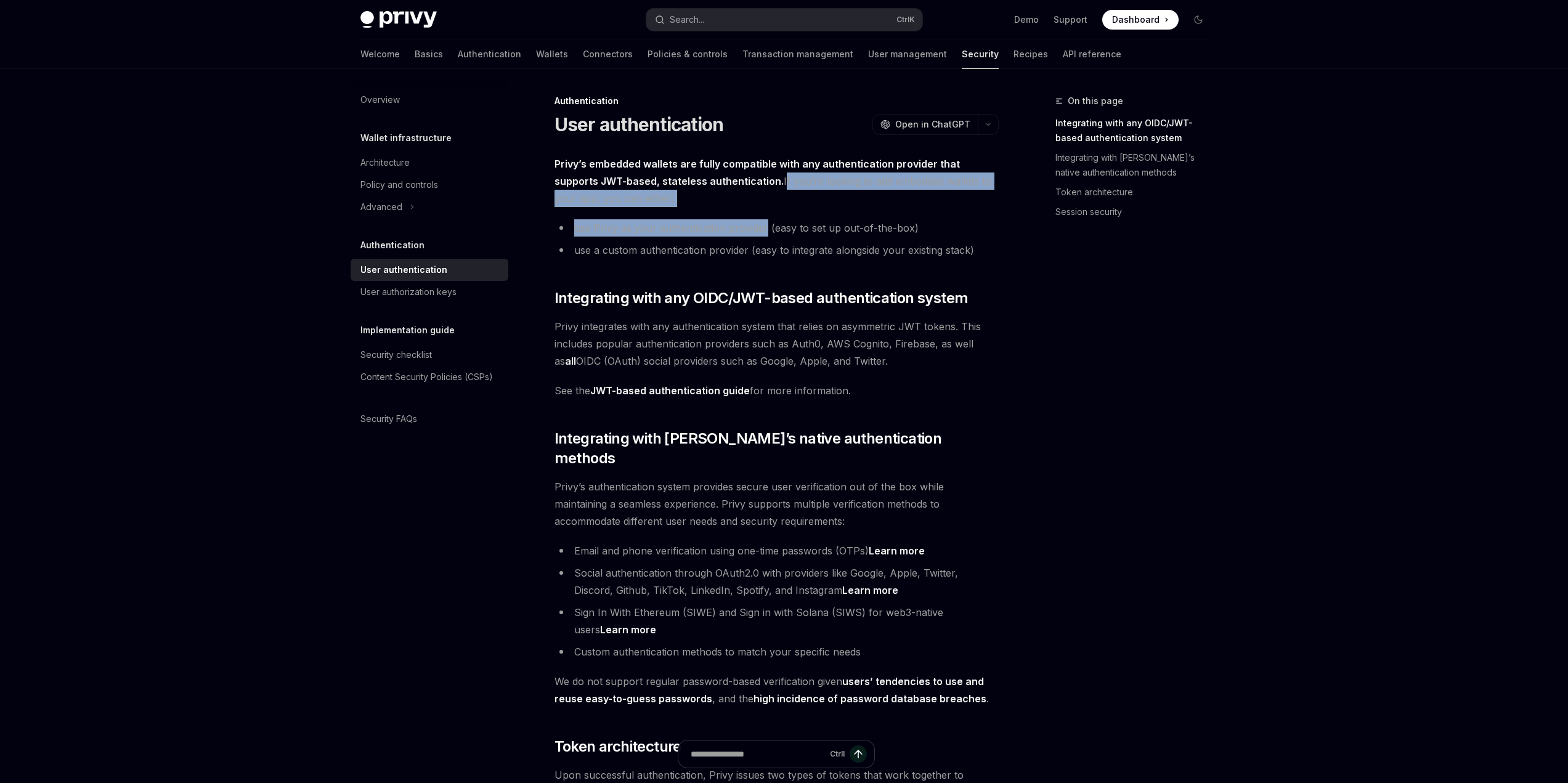
drag, startPoint x: 735, startPoint y: 183, endPoint x: 763, endPoint y: 230, distance: 54.7
click at [763, 230] on div "Privy’s embedded wallets are fully compatible with any authentication provider …" at bounding box center [776, 768] width 444 height 1225
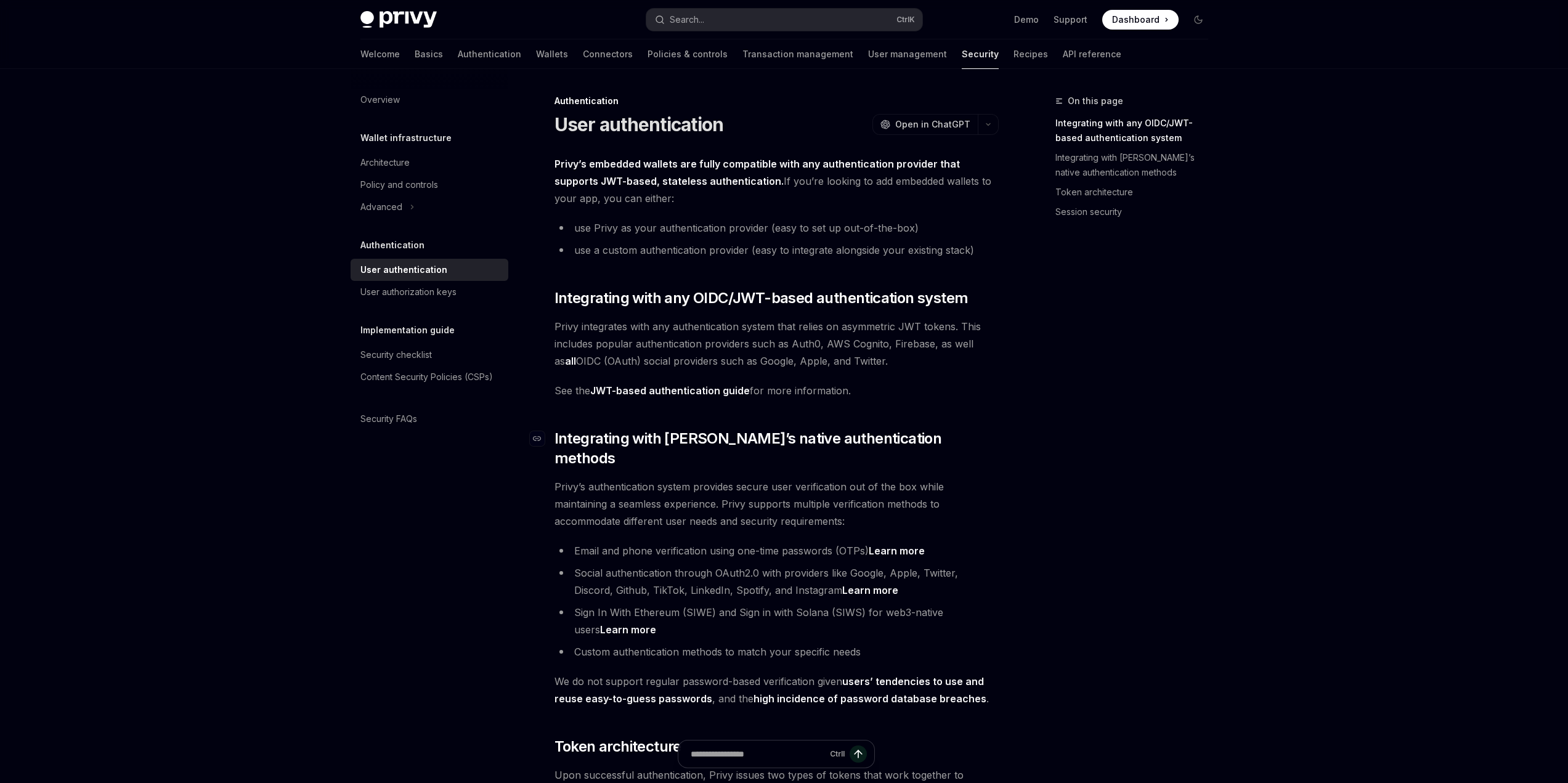
click at [628, 448] on span "Integrating with Privy’s native authentication methods" at bounding box center [776, 449] width 444 height 40
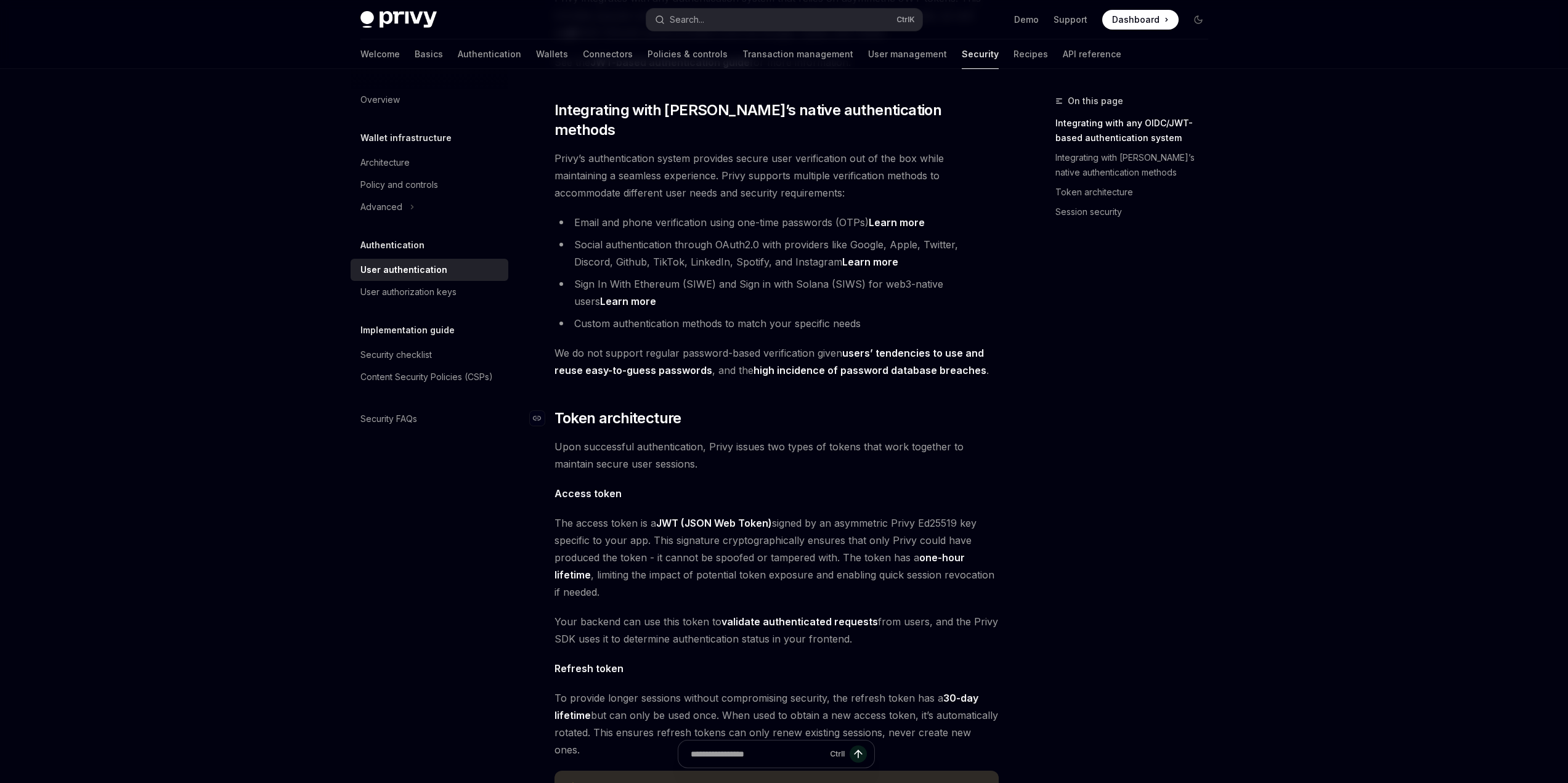
scroll to position [335, 0]
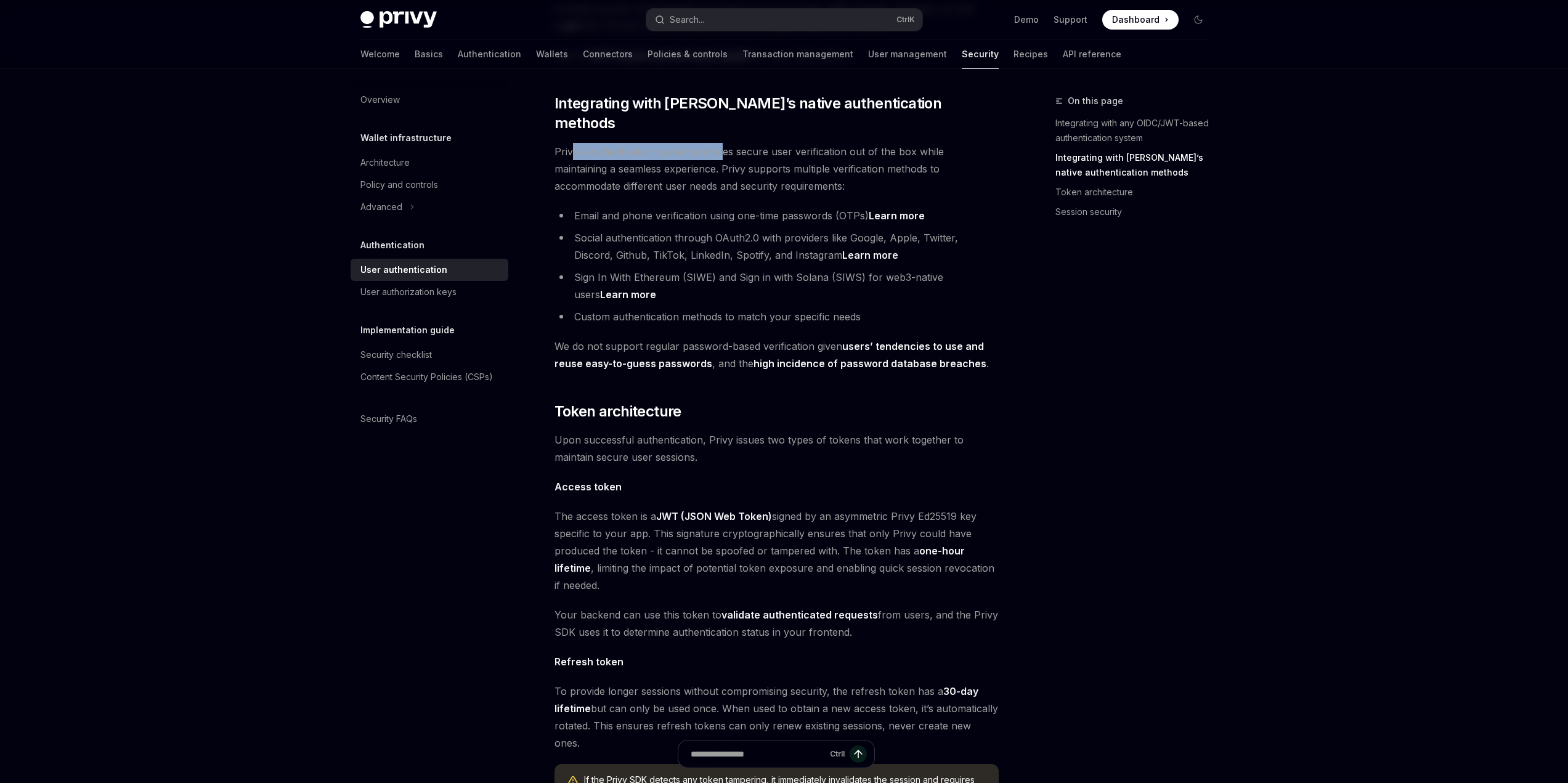
drag, startPoint x: 570, startPoint y: 131, endPoint x: 720, endPoint y: 138, distance: 150.2
click at [720, 143] on span "Privy’s authentication system provides secure user verification out of the box …" at bounding box center [776, 169] width 444 height 52
drag, startPoint x: 584, startPoint y: 254, endPoint x: 878, endPoint y: 260, distance: 294.1
click at [878, 269] on li "Sign In With Ethereum (SIWE) and Sign in with Solana (SIWS) for web3-native use…" at bounding box center [776, 286] width 444 height 35
click at [879, 269] on li "Sign In With Ethereum (SIWE) and Sign in with Solana (SIWS) for web3-native use…" at bounding box center [776, 286] width 444 height 35
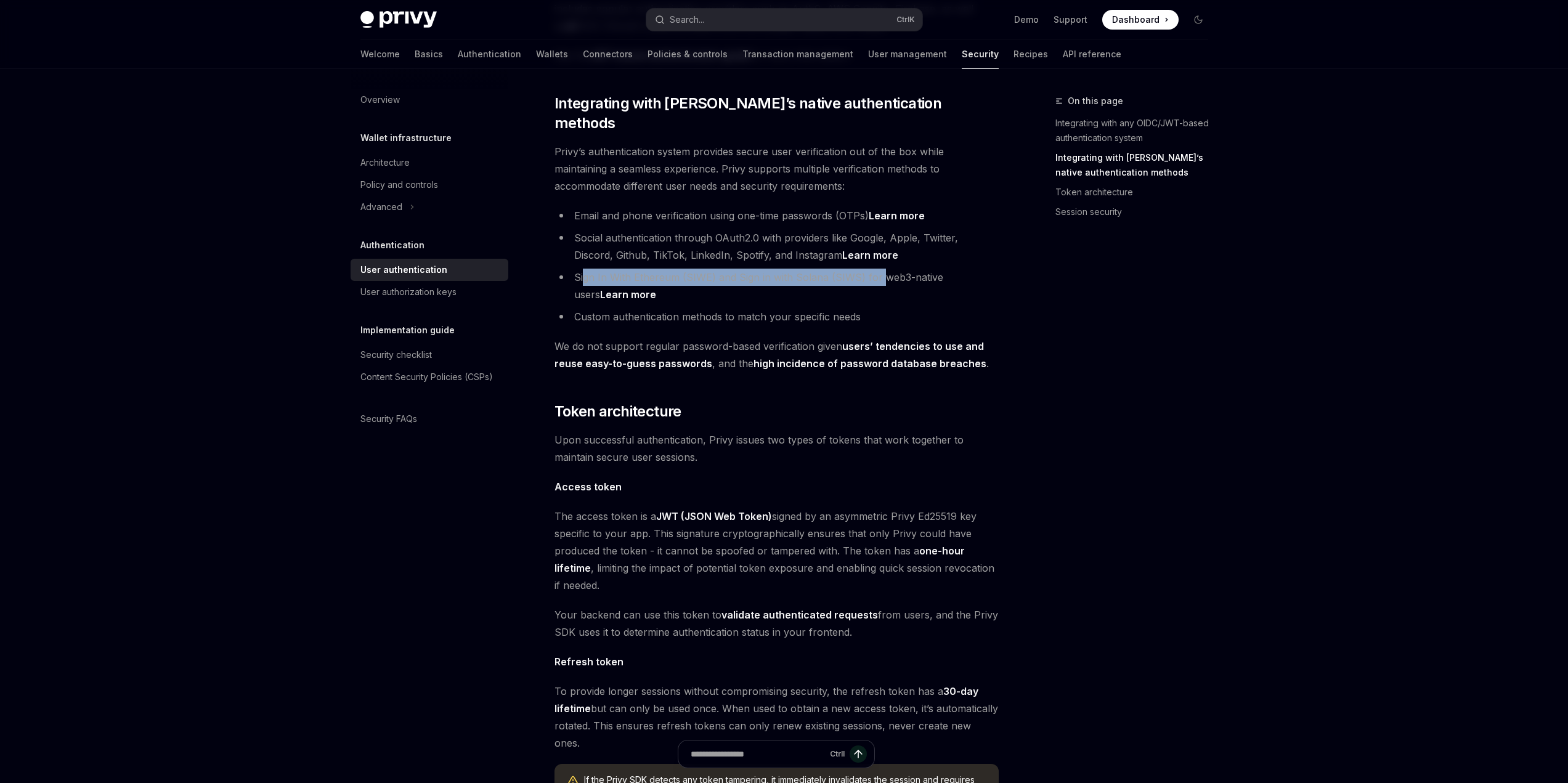
click at [849, 269] on li "Sign In With Ethereum (SIWE) and Sign in with Solana (SIWS) for web3-native use…" at bounding box center [776, 286] width 444 height 35
click at [832, 269] on li "Sign In With Ethereum (SIWE) and Sign in with Solana (SIWS) for web3-native use…" at bounding box center [776, 286] width 444 height 35
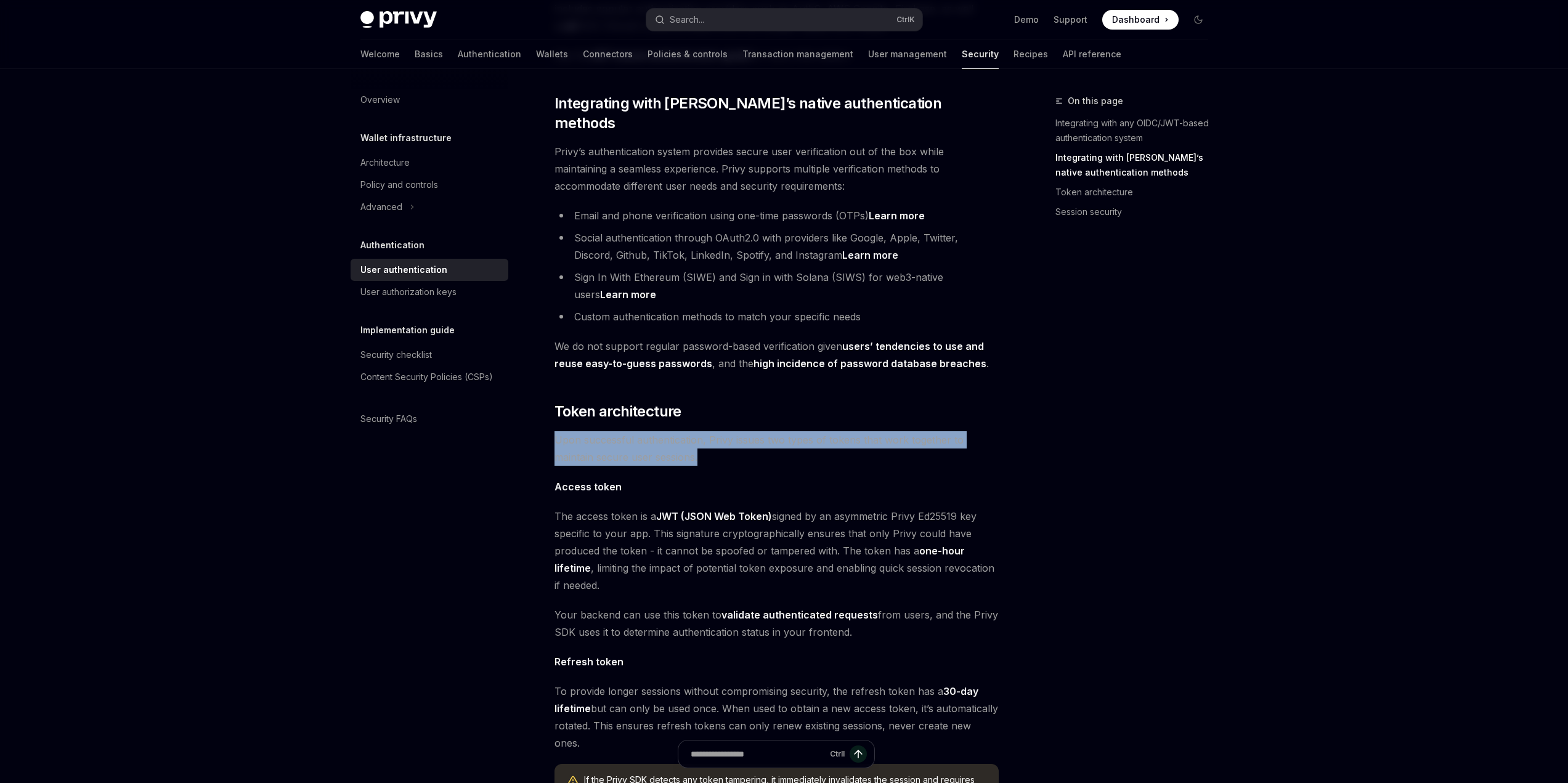
drag, startPoint x: 555, startPoint y: 419, endPoint x: 697, endPoint y: 441, distance: 143.7
click at [697, 441] on span "Upon successful authentication, Privy issues two types of tokens that work toge…" at bounding box center [776, 448] width 444 height 35
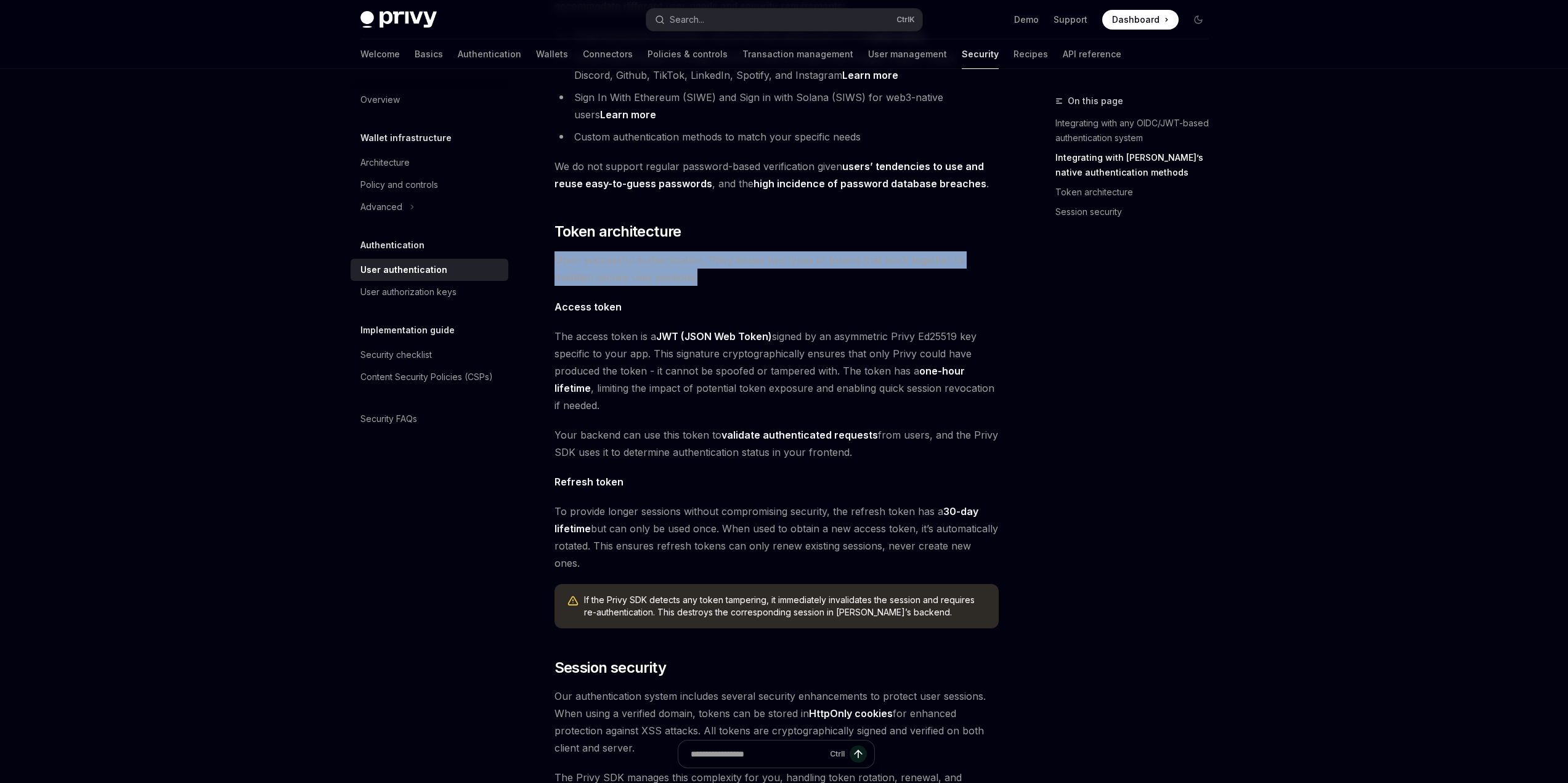
scroll to position [520, 0]
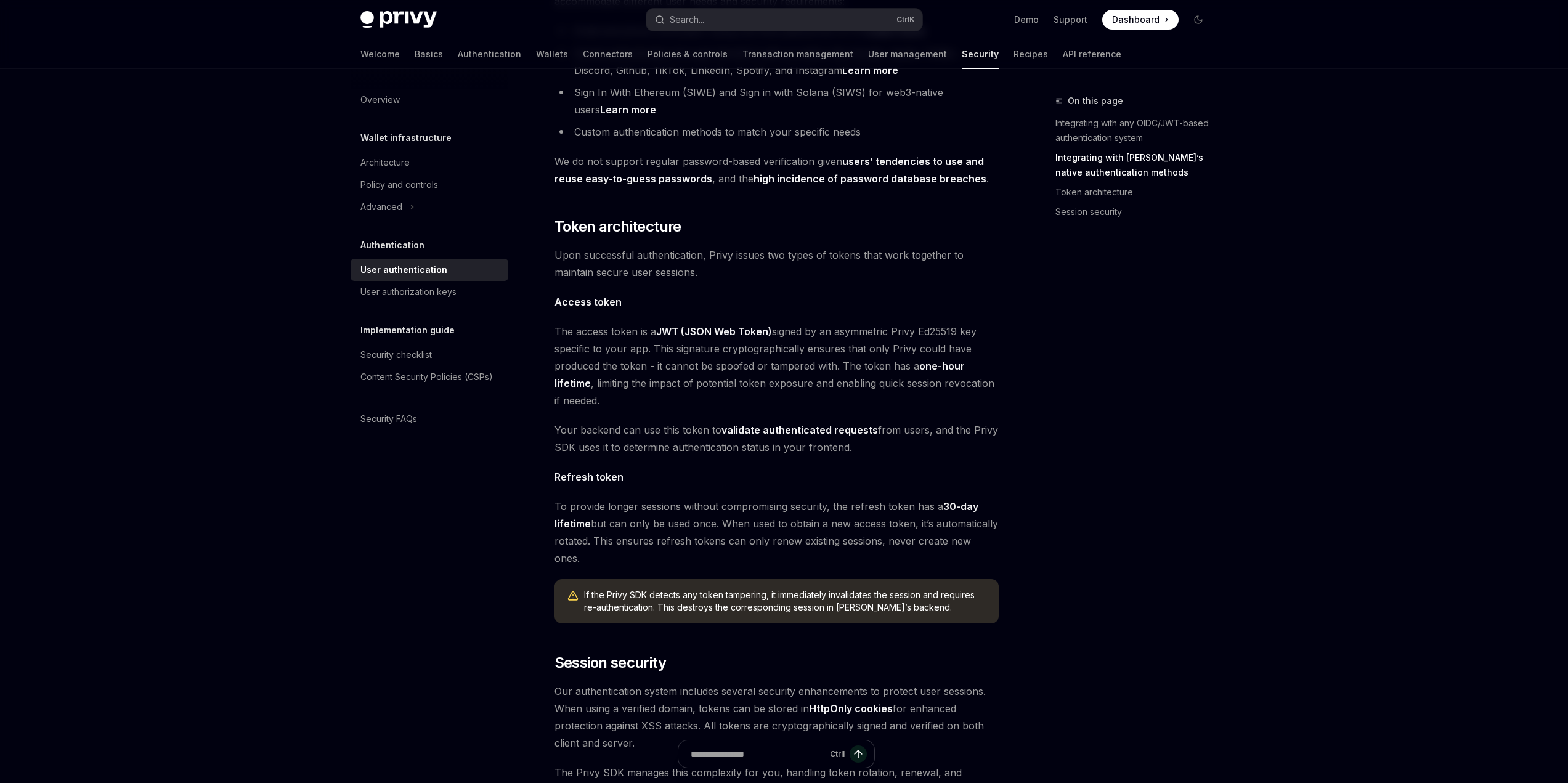
click at [606, 323] on span "The access token is a JWT (JSON Web Token) signed by an asymmetric Privy Ed2551…" at bounding box center [776, 366] width 444 height 86
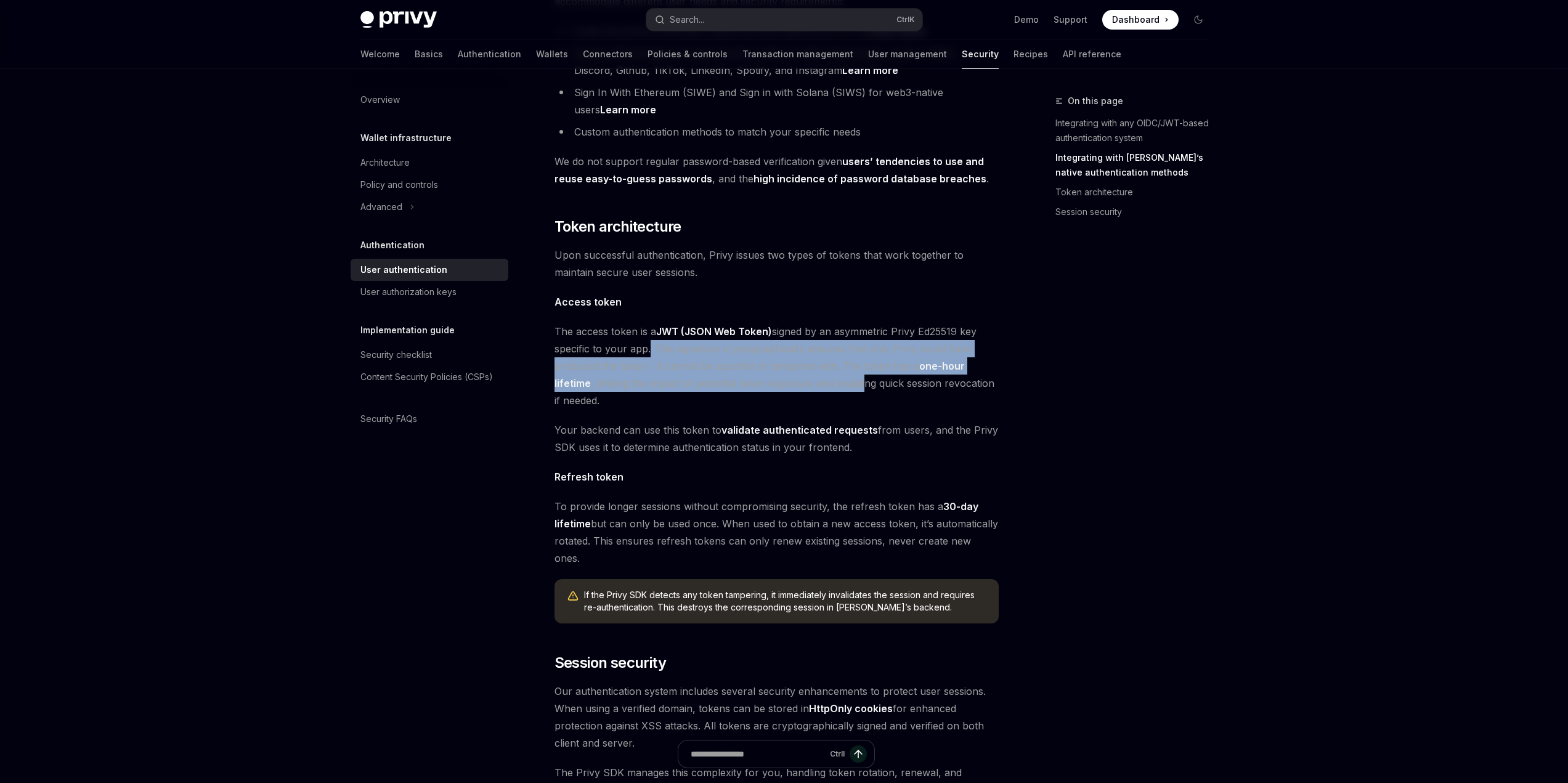
drag, startPoint x: 646, startPoint y: 328, endPoint x: 860, endPoint y: 358, distance: 216.1
click at [860, 358] on span "The access token is a JWT (JSON Web Token) signed by an asymmetric Privy Ed2551…" at bounding box center [776, 366] width 444 height 86
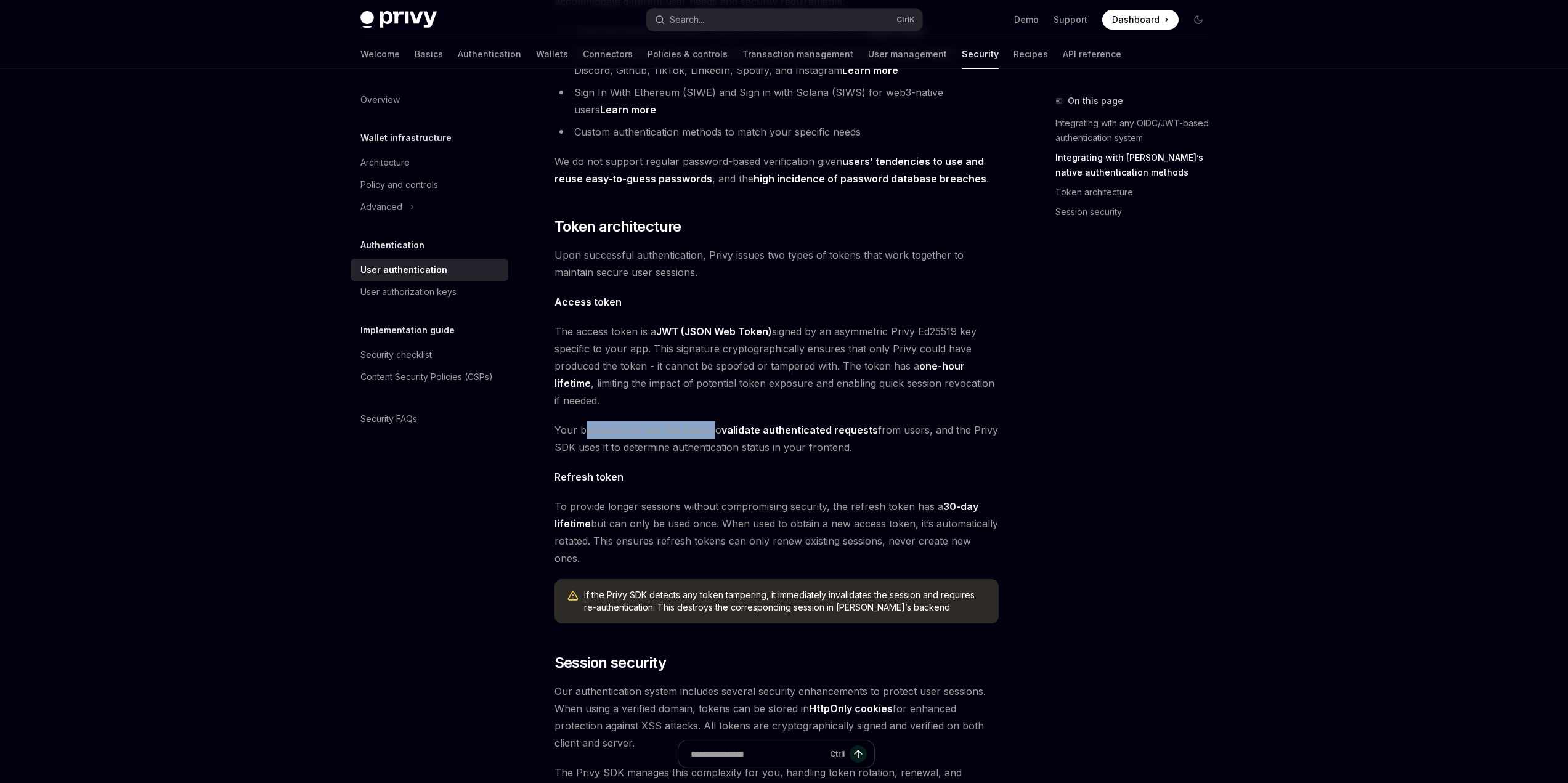
drag, startPoint x: 584, startPoint y: 410, endPoint x: 715, endPoint y: 413, distance: 131.0
click at [715, 422] on span "Your backend can use this token to validate authenticated requests from users, …" at bounding box center [776, 439] width 444 height 35
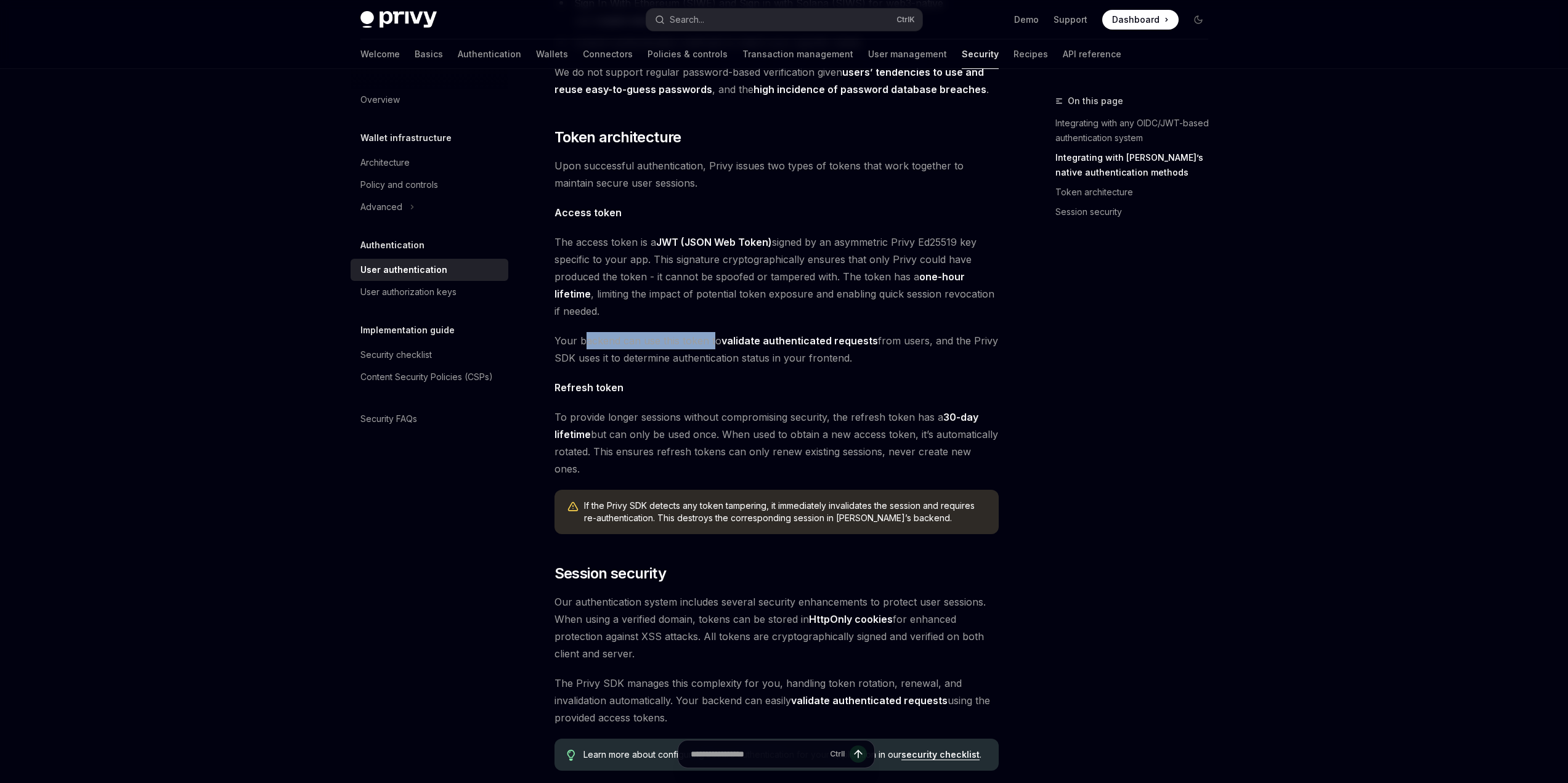
scroll to position [574, 0]
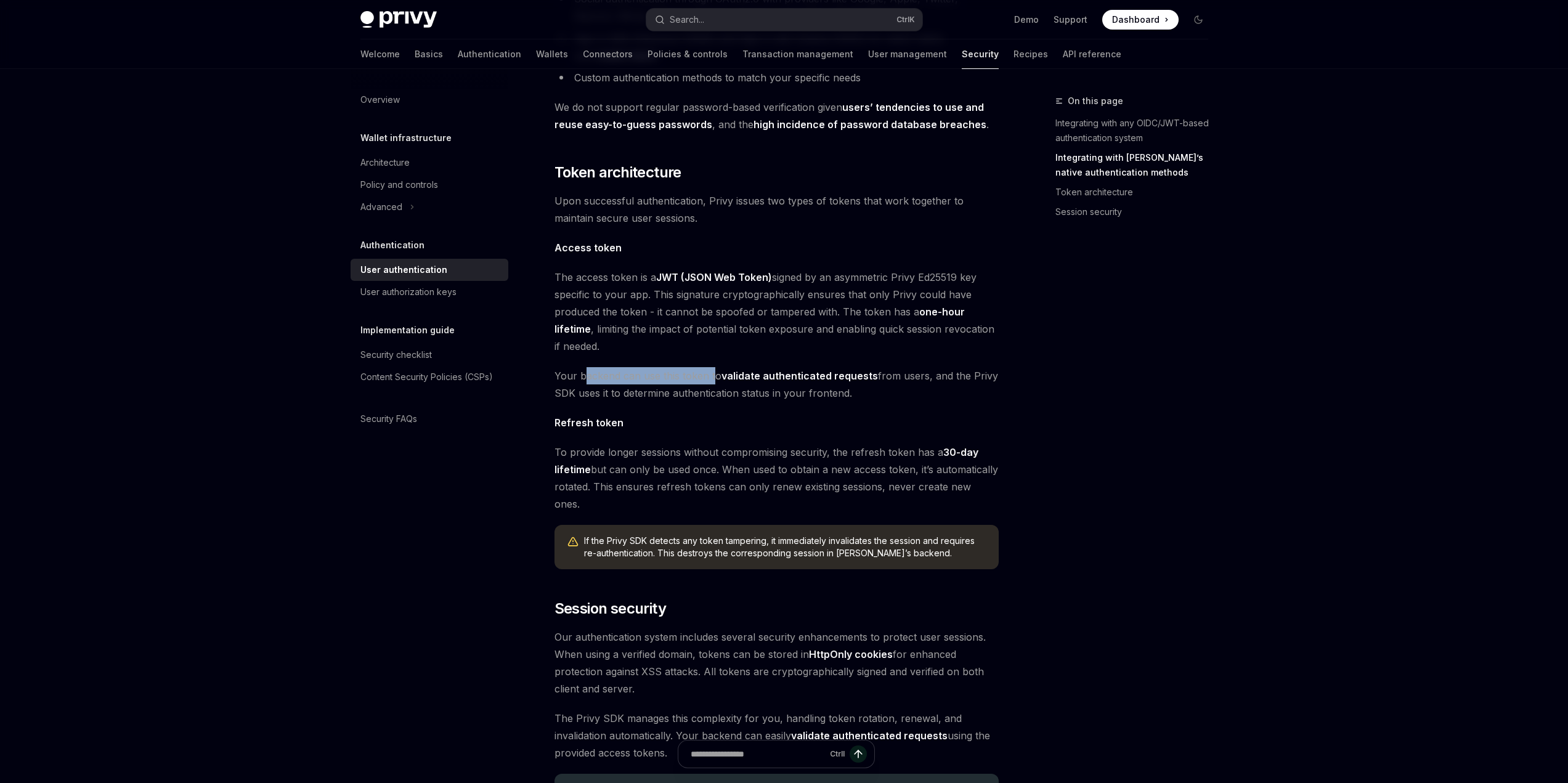
click at [808, 370] on link "validate authenticated requests" at bounding box center [799, 376] width 156 height 13
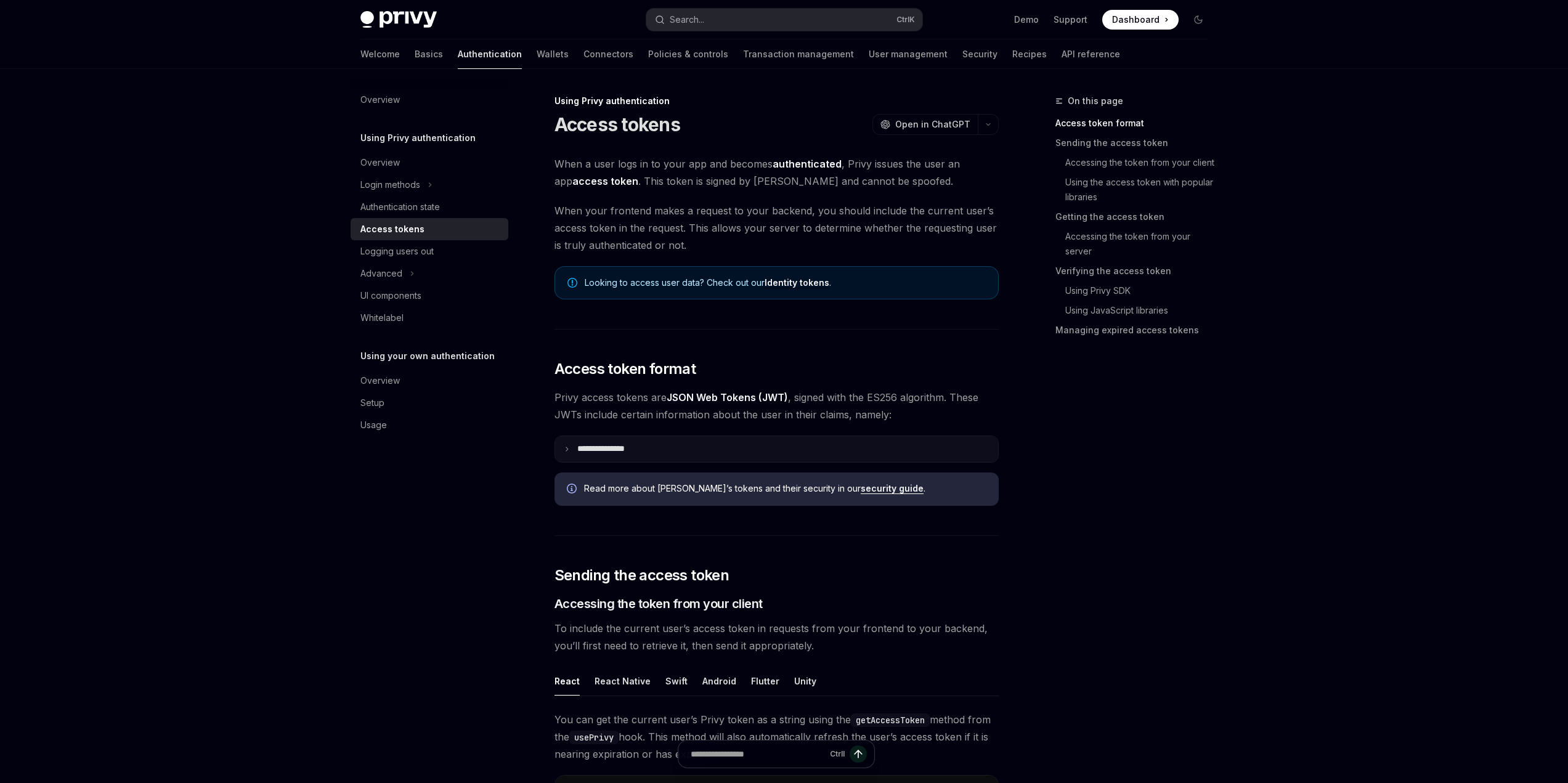
click at [584, 442] on summary "**********" at bounding box center [776, 449] width 443 height 26
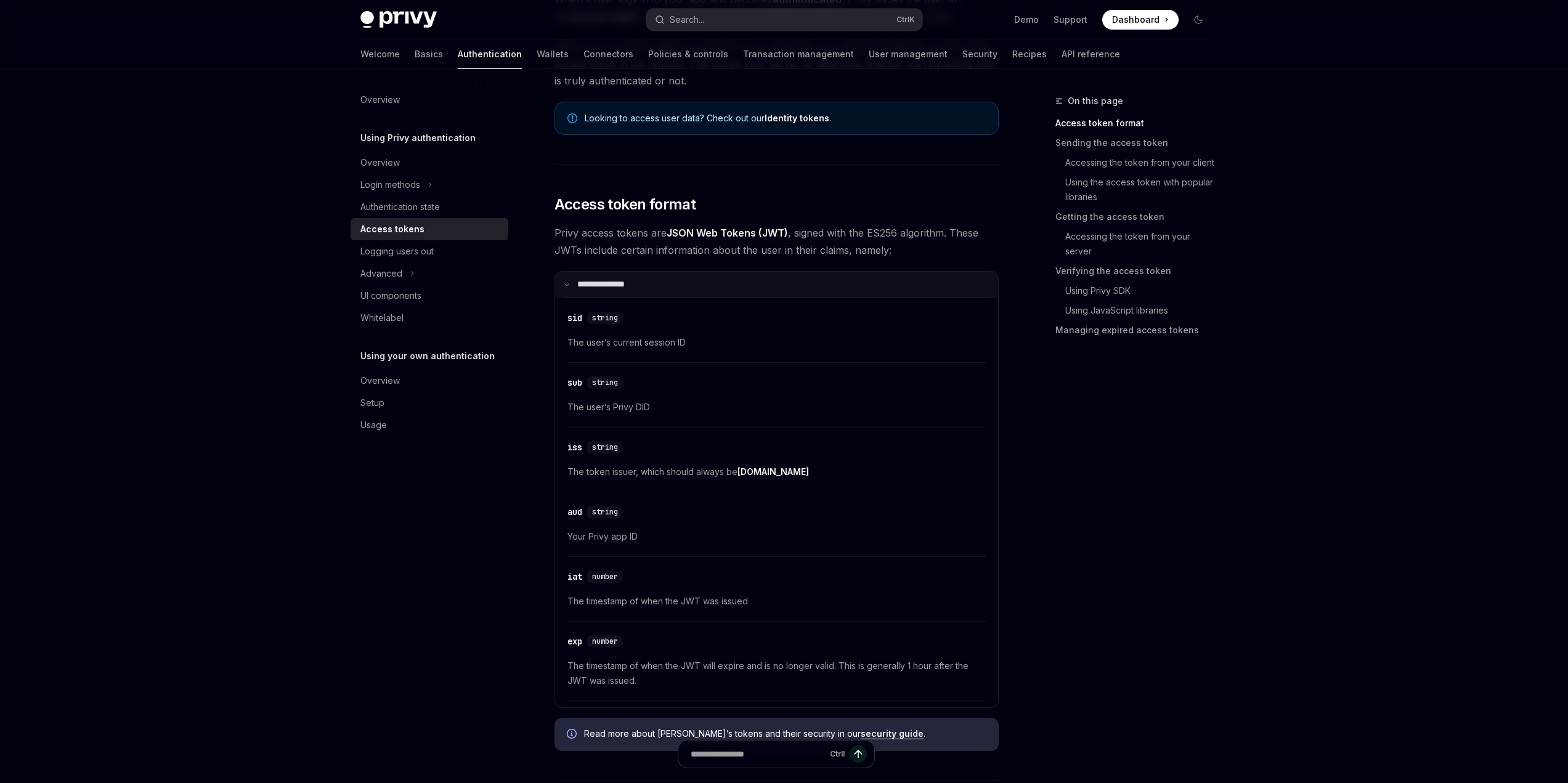
scroll to position [185, 0]
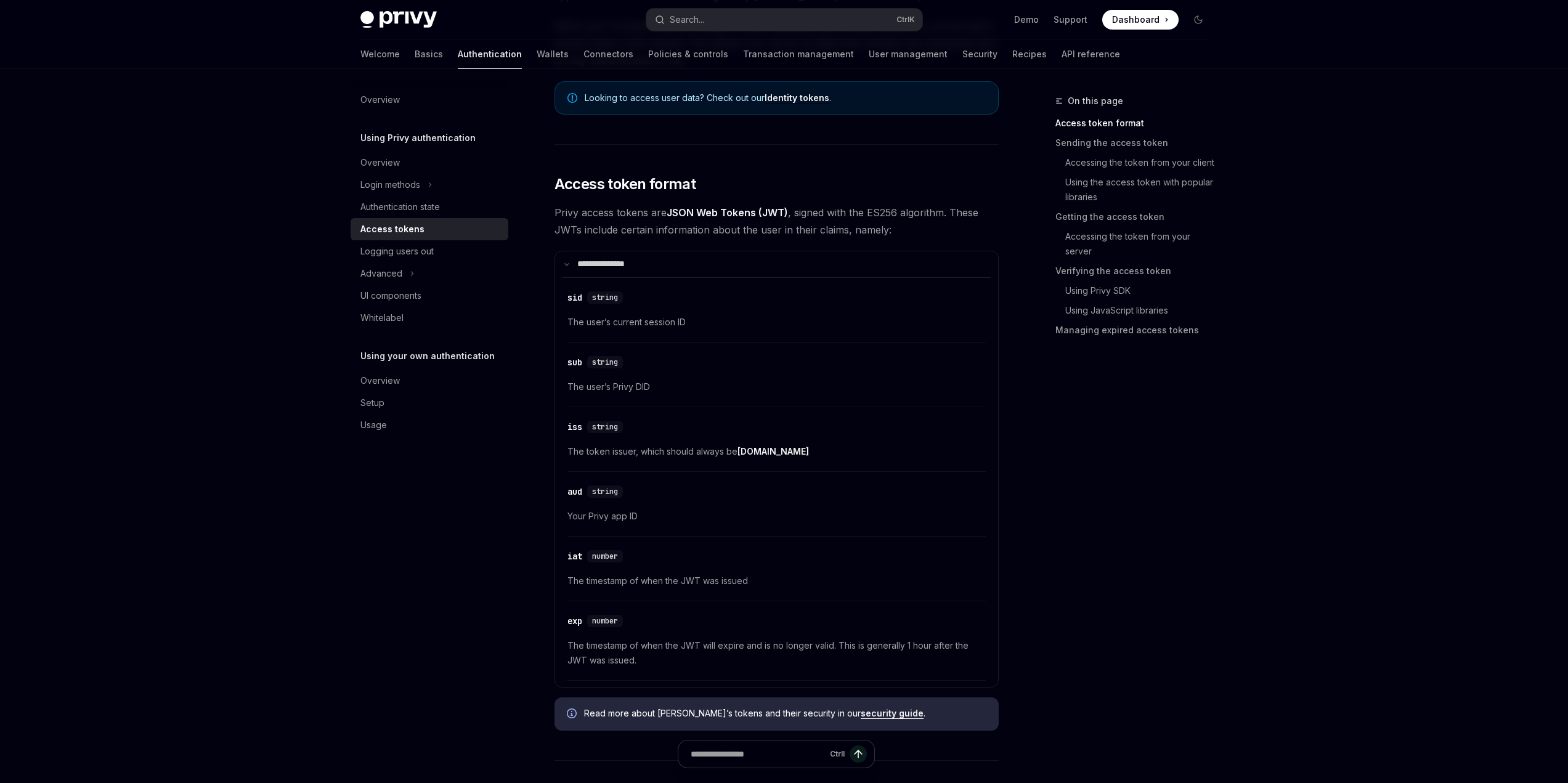
click at [606, 255] on summary "**********" at bounding box center [776, 264] width 443 height 26
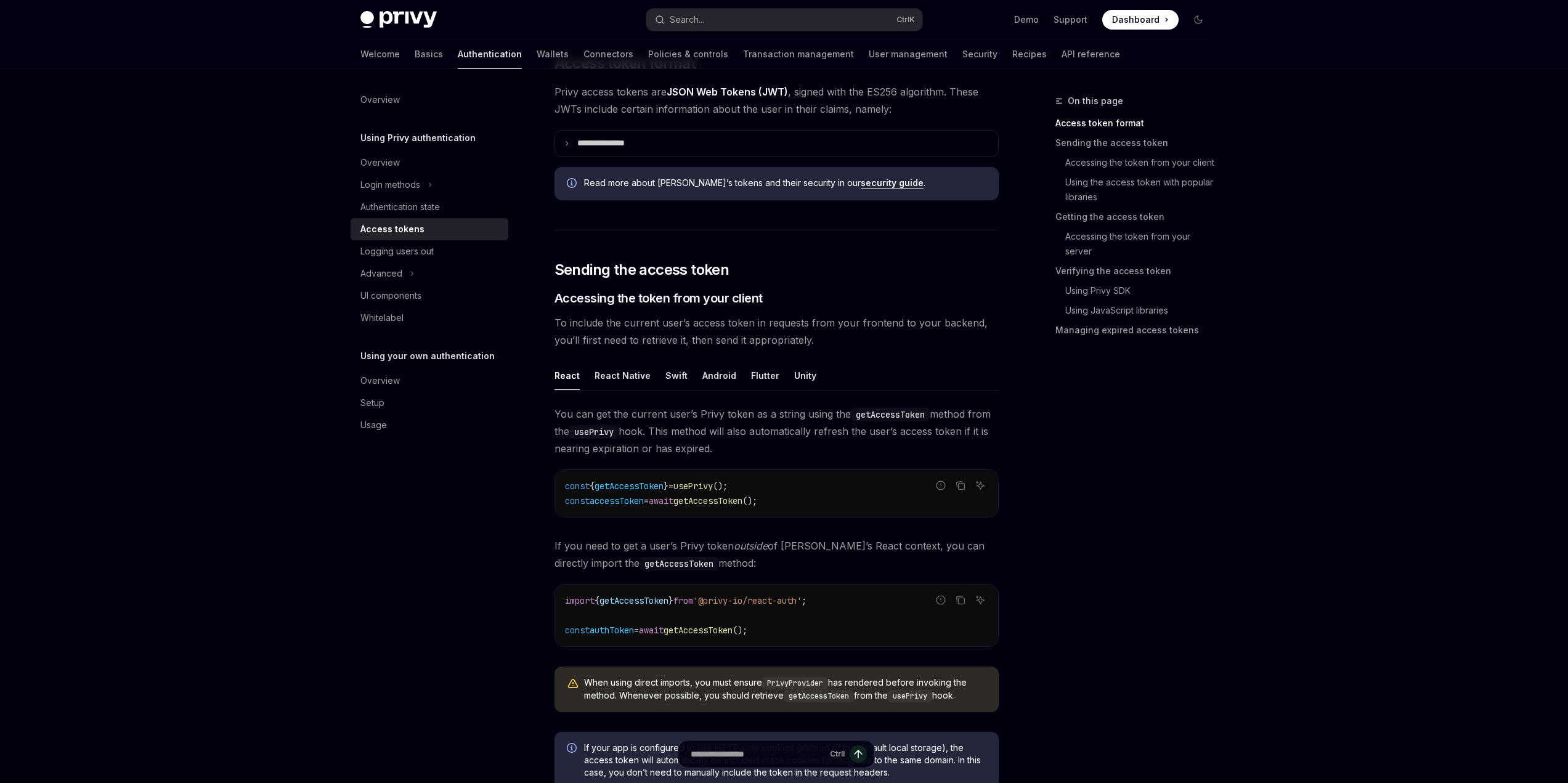
scroll to position [308, 0]
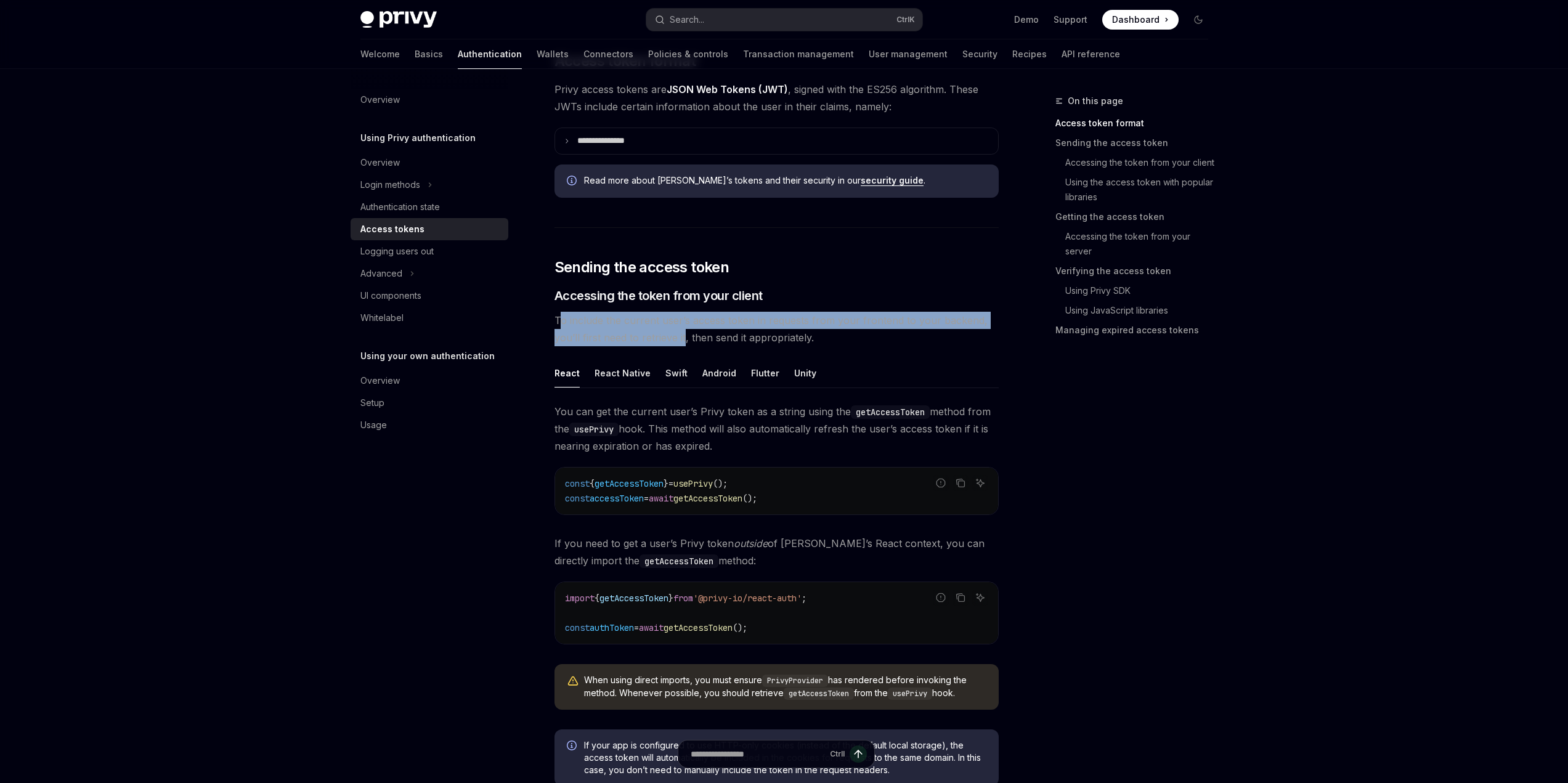
drag, startPoint x: 558, startPoint y: 321, endPoint x: 683, endPoint y: 340, distance: 126.4
click at [683, 340] on span "To include the current user’s access token in requests from your frontend to yo…" at bounding box center [776, 329] width 444 height 35
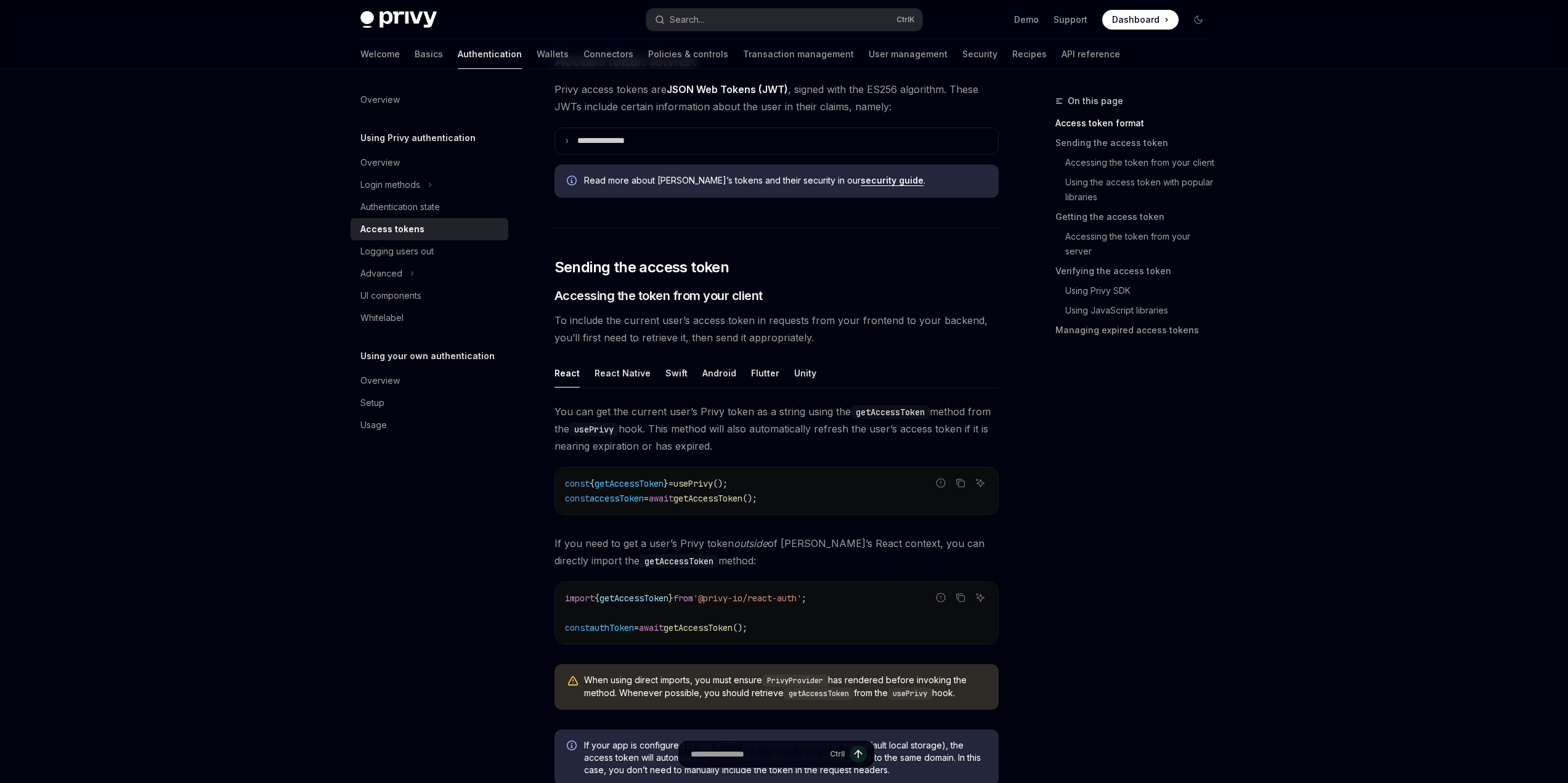
click at [625, 410] on span "You can get the current user’s Privy token as a string using the getAccessToken…" at bounding box center [776, 429] width 444 height 52
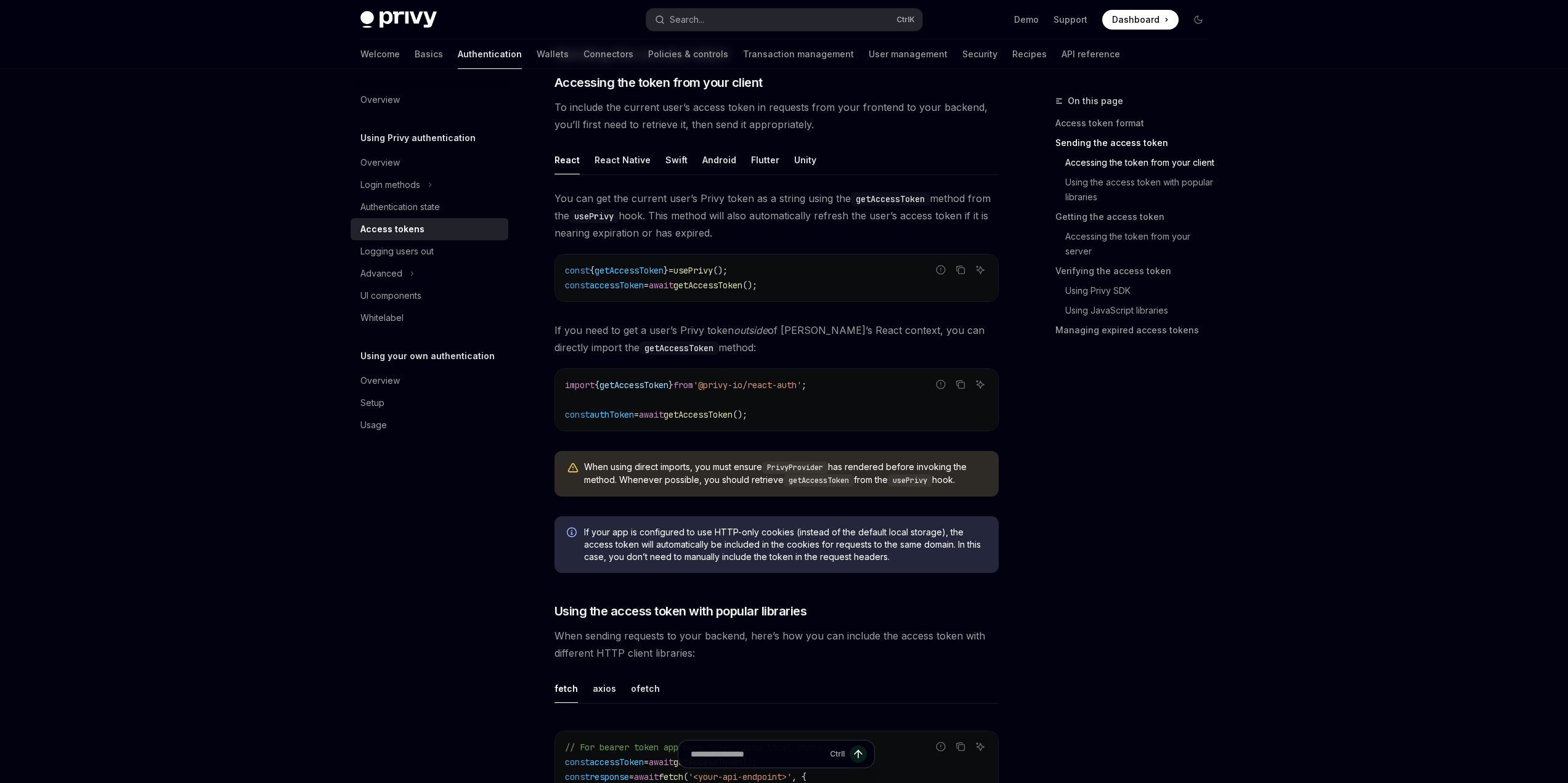
scroll to position [493, 0]
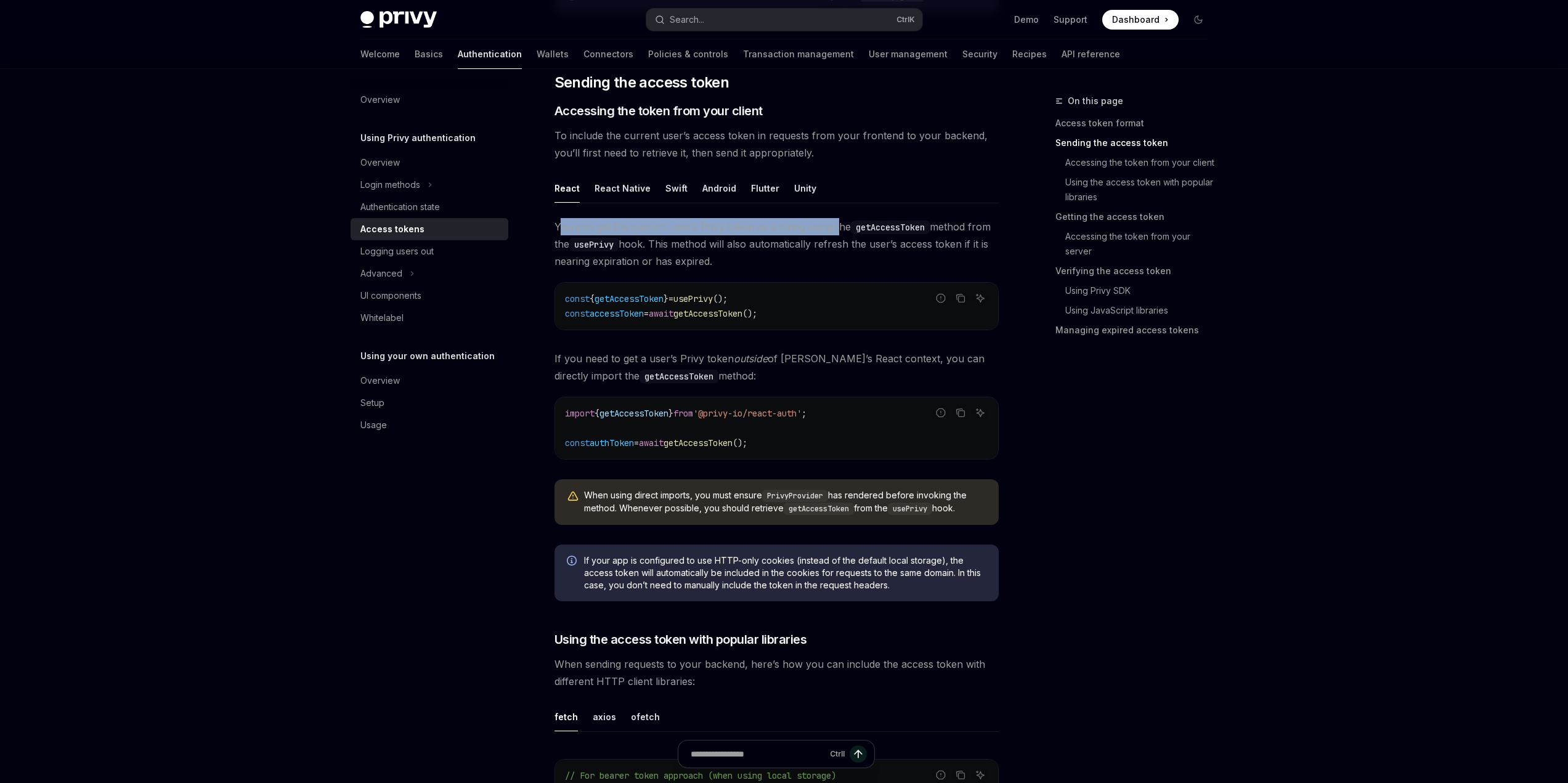
drag, startPoint x: 558, startPoint y: 225, endPoint x: 837, endPoint y: 227, distance: 279.0
click at [837, 227] on span "You can get the current user’s Privy token as a string using the getAccessToken…" at bounding box center [776, 244] width 444 height 52
drag, startPoint x: 657, startPoint y: 246, endPoint x: 986, endPoint y: 240, distance: 329.1
click at [986, 240] on span "You can get the current user’s Privy token as a string using the getAccessToken…" at bounding box center [776, 244] width 444 height 52
drag, startPoint x: 581, startPoint y: 261, endPoint x: 714, endPoint y: 265, distance: 133.1
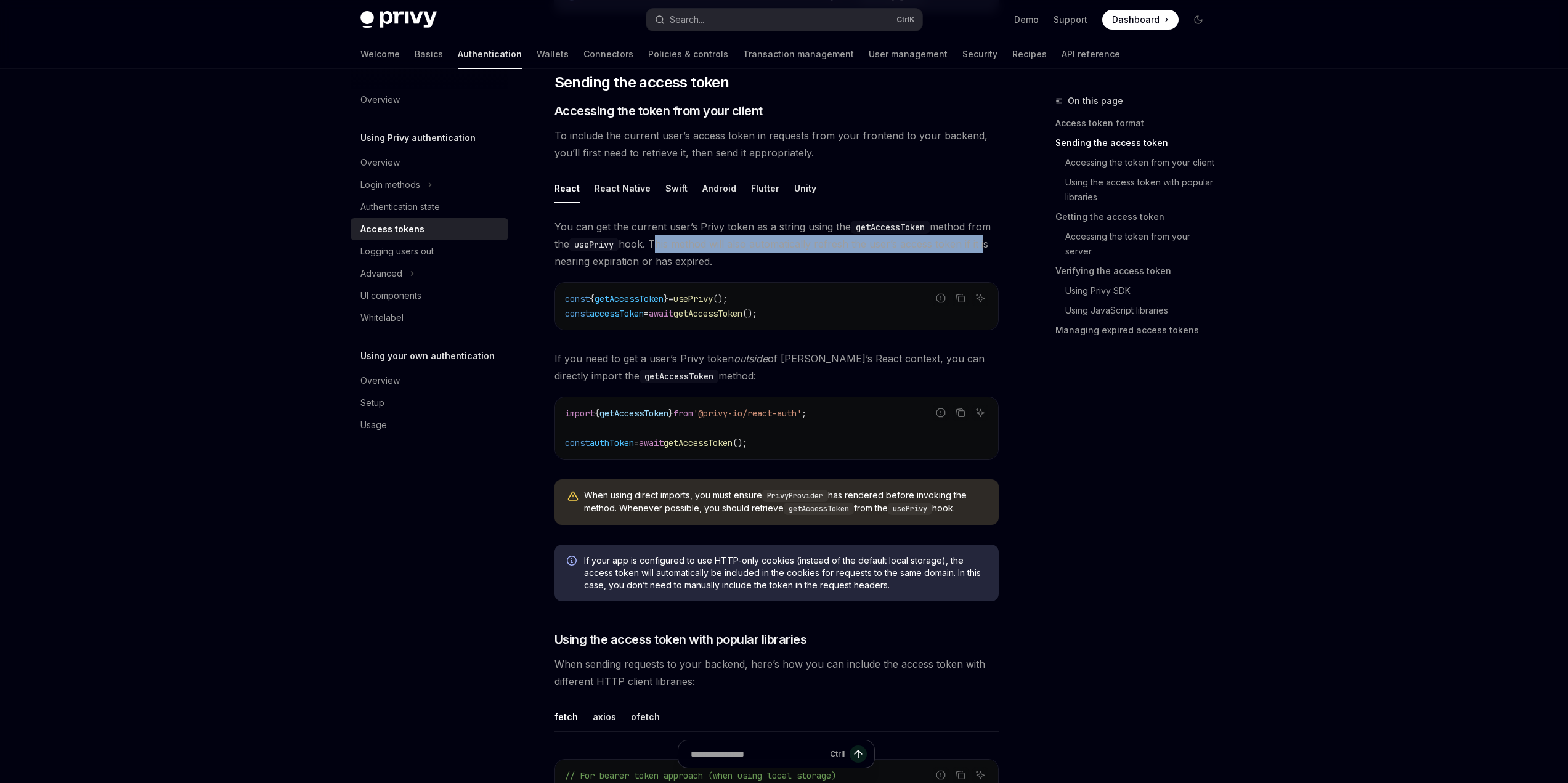
click at [714, 265] on span "You can get the current user’s Privy token as a string using the getAccessToken…" at bounding box center [776, 244] width 444 height 52
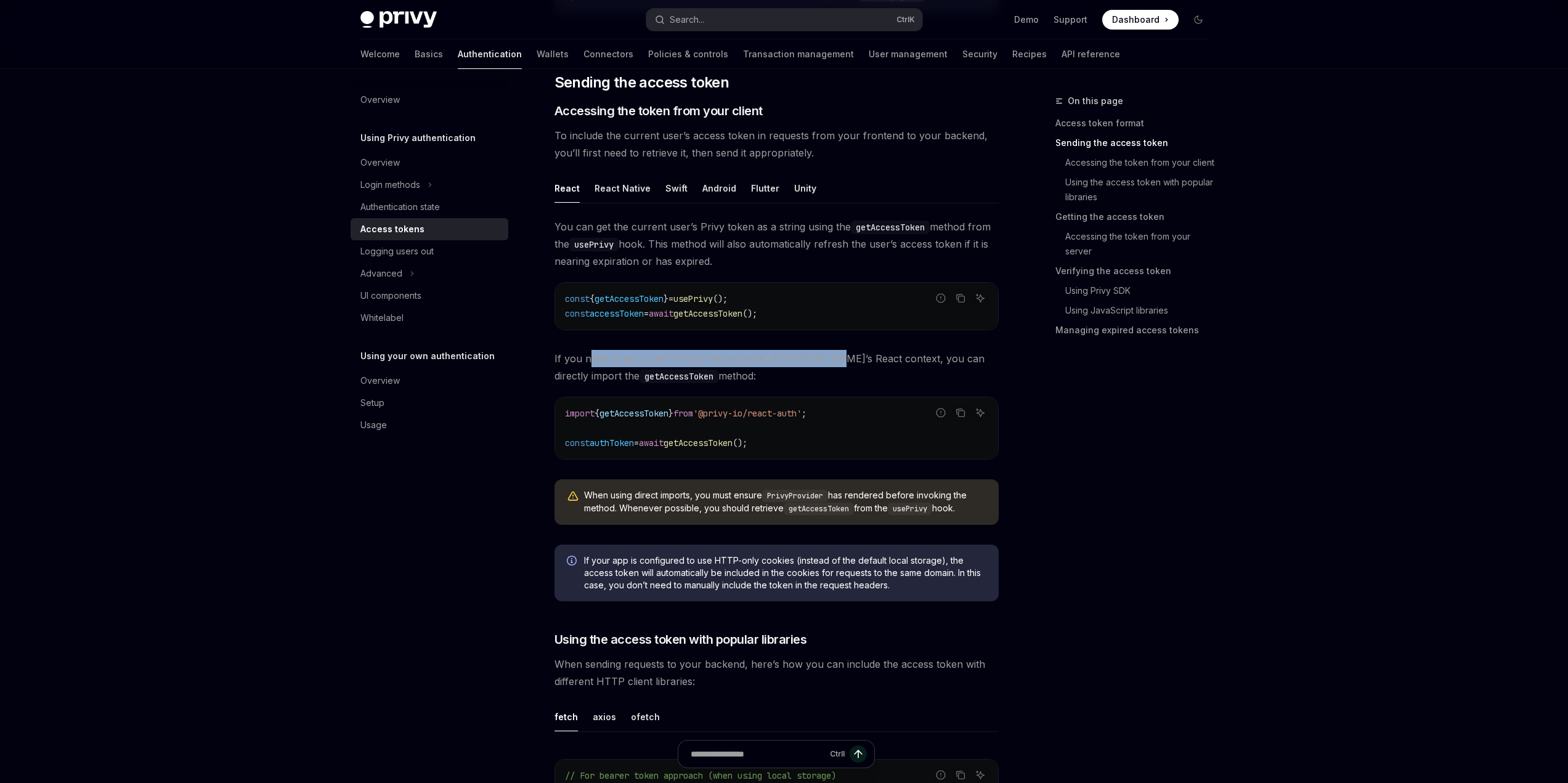
drag, startPoint x: 589, startPoint y: 358, endPoint x: 820, endPoint y: 358, distance: 231.0
click at [820, 358] on span "If you need to get a user’s Privy token outside of Privy’s React context, you c…" at bounding box center [776, 367] width 444 height 35
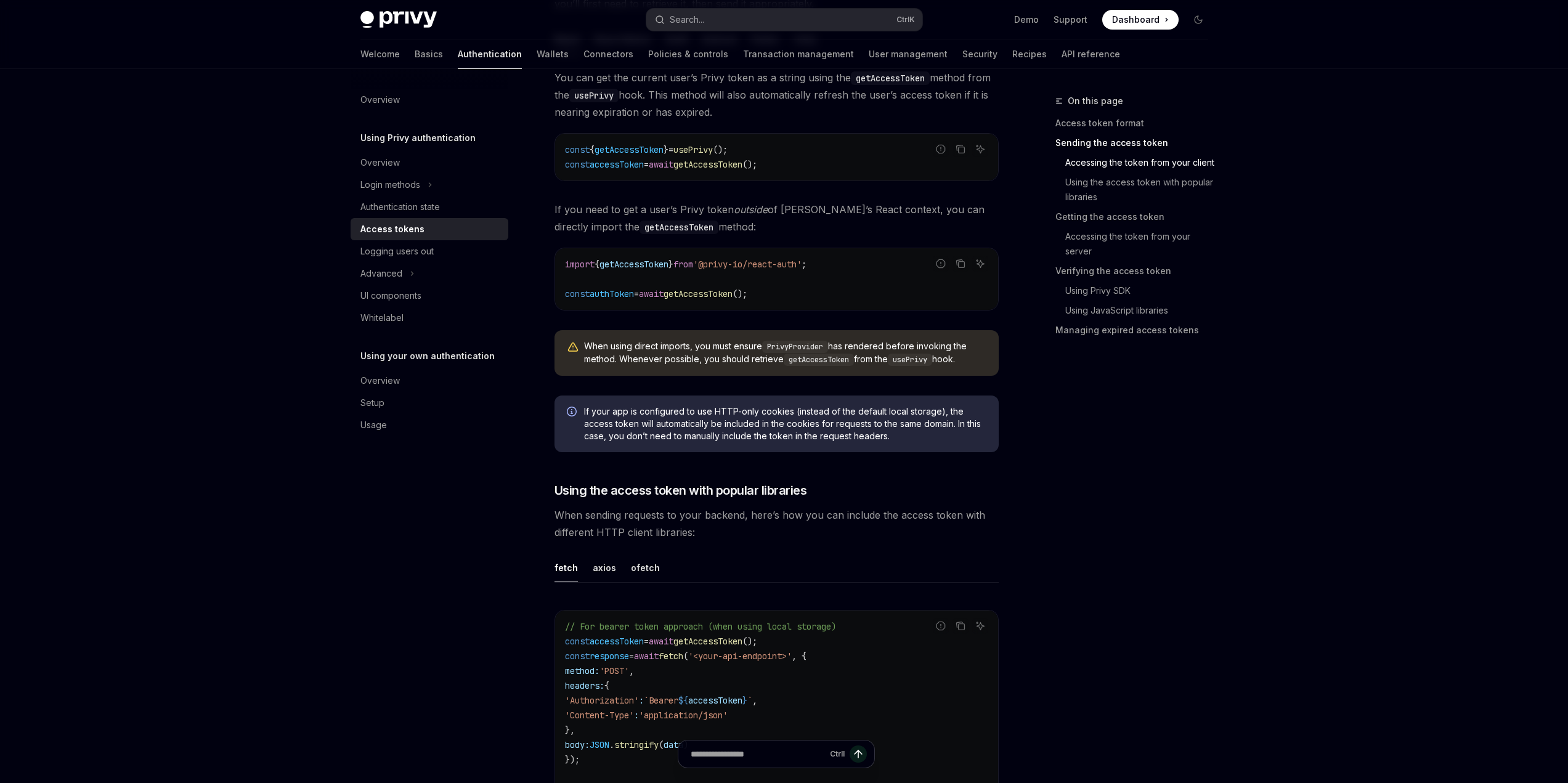
scroll to position [801, 0]
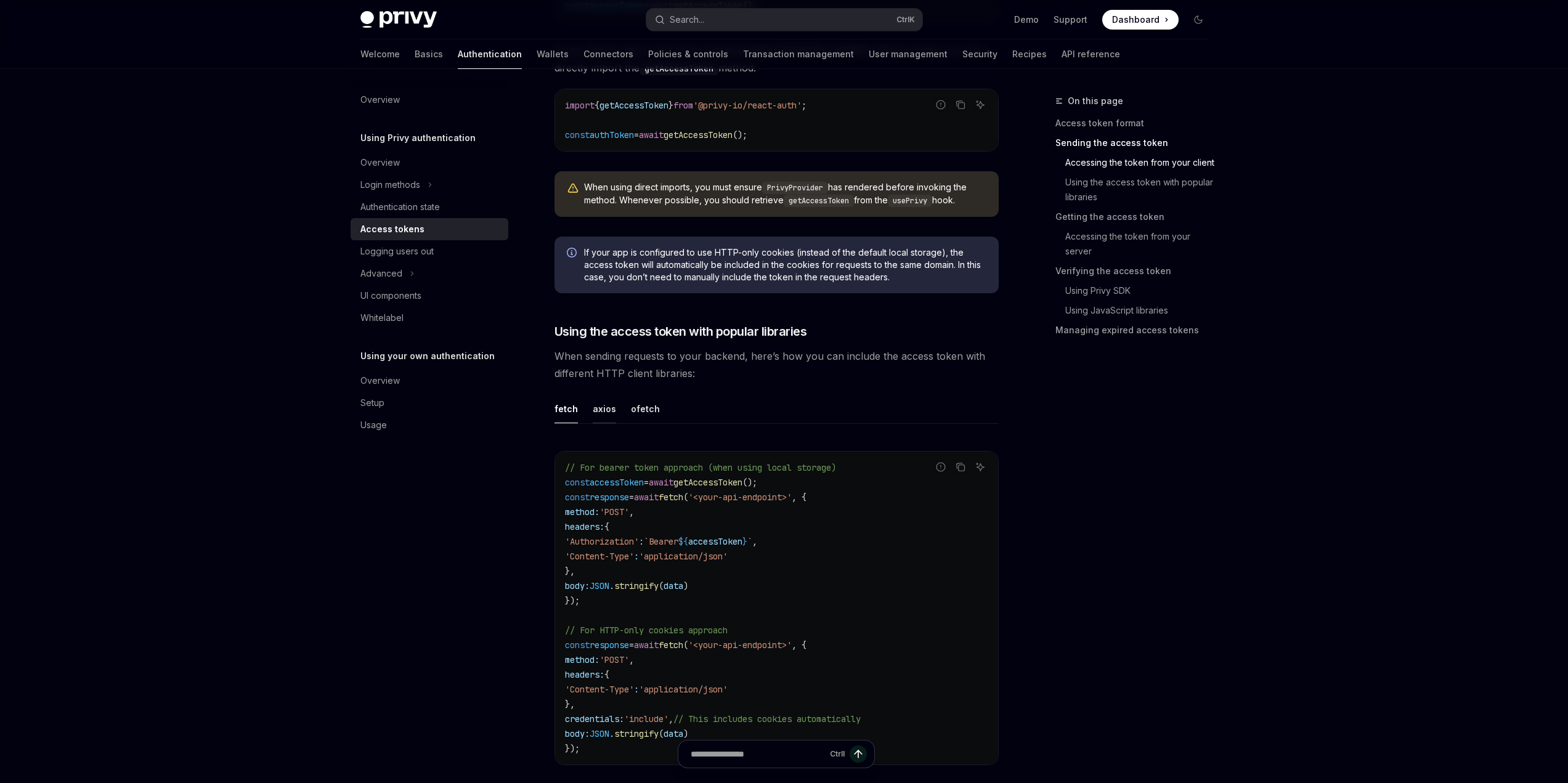
click at [602, 412] on div "axios" at bounding box center [604, 409] width 23 height 29
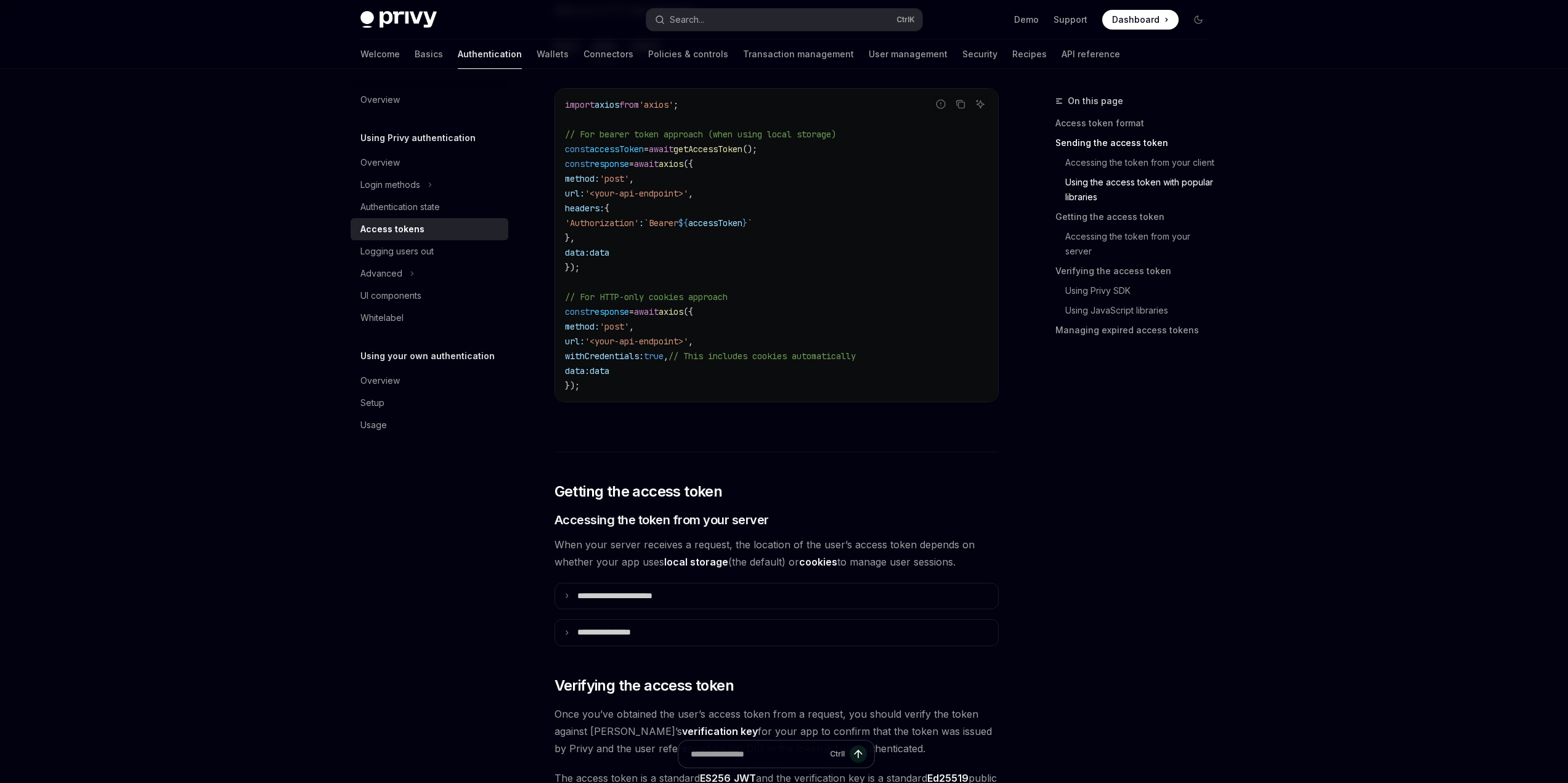
scroll to position [1109, 0]
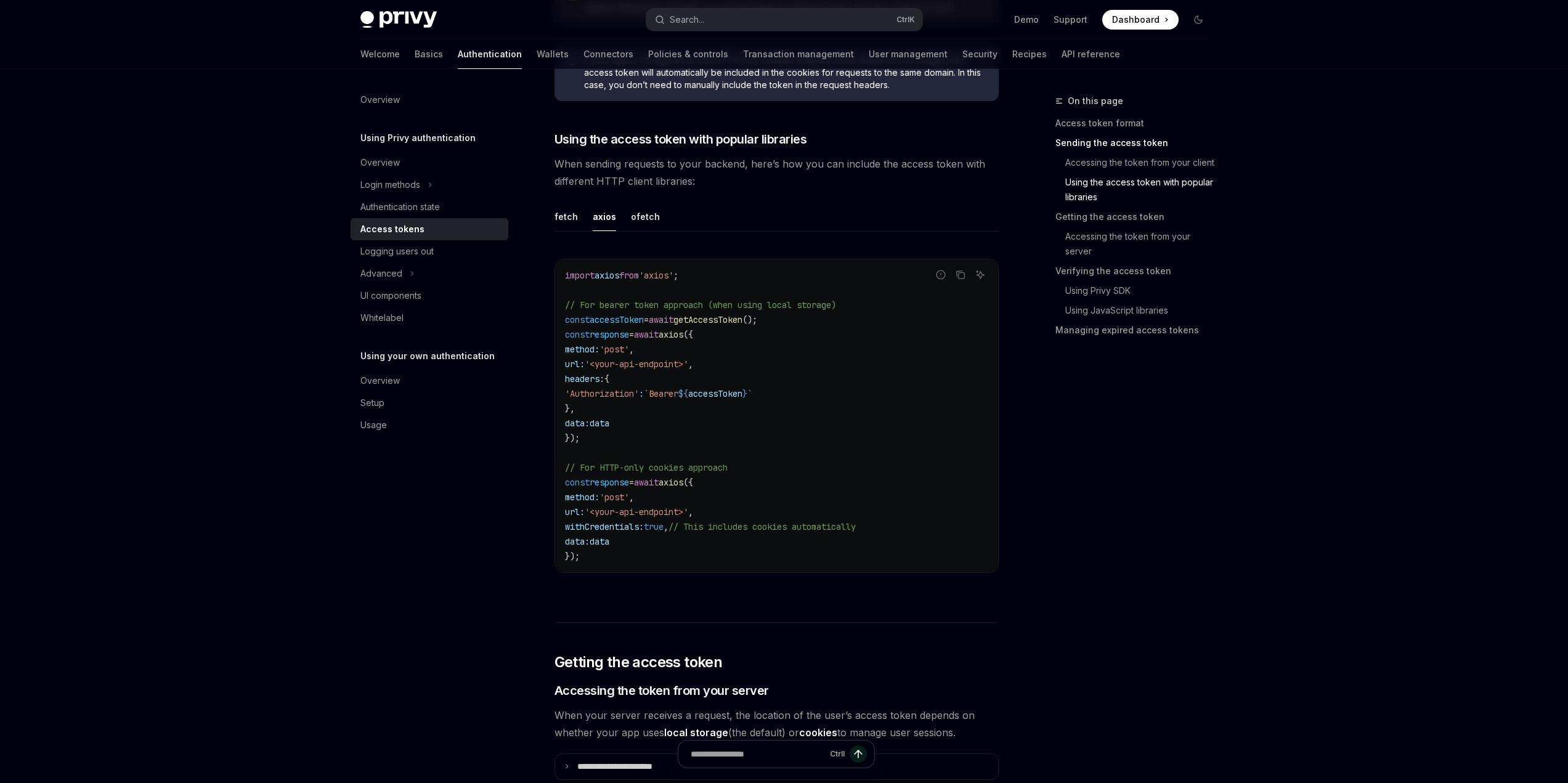
scroll to position [616, 0]
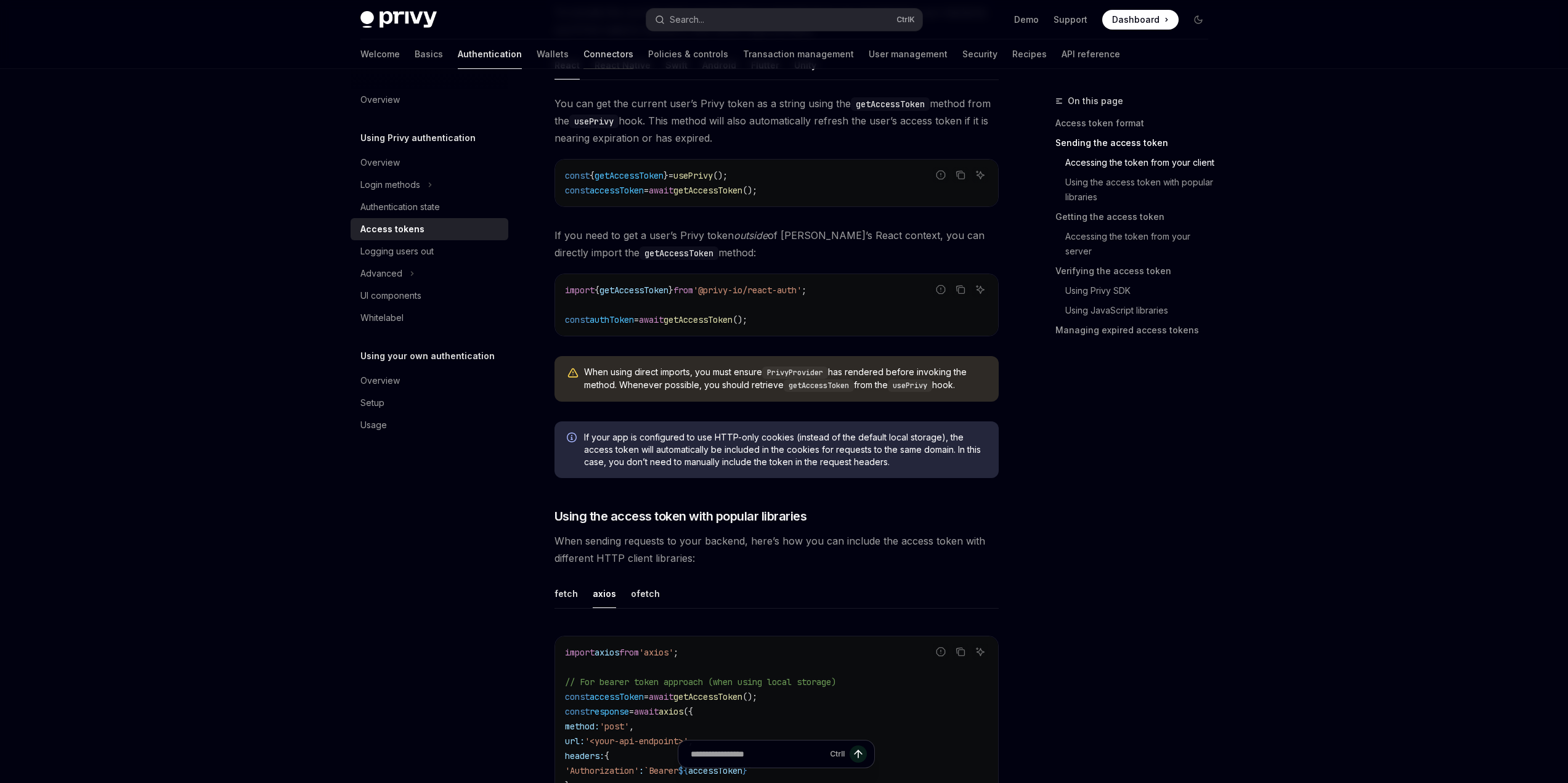
click at [584, 52] on link "Connectors" at bounding box center [608, 54] width 50 height 30
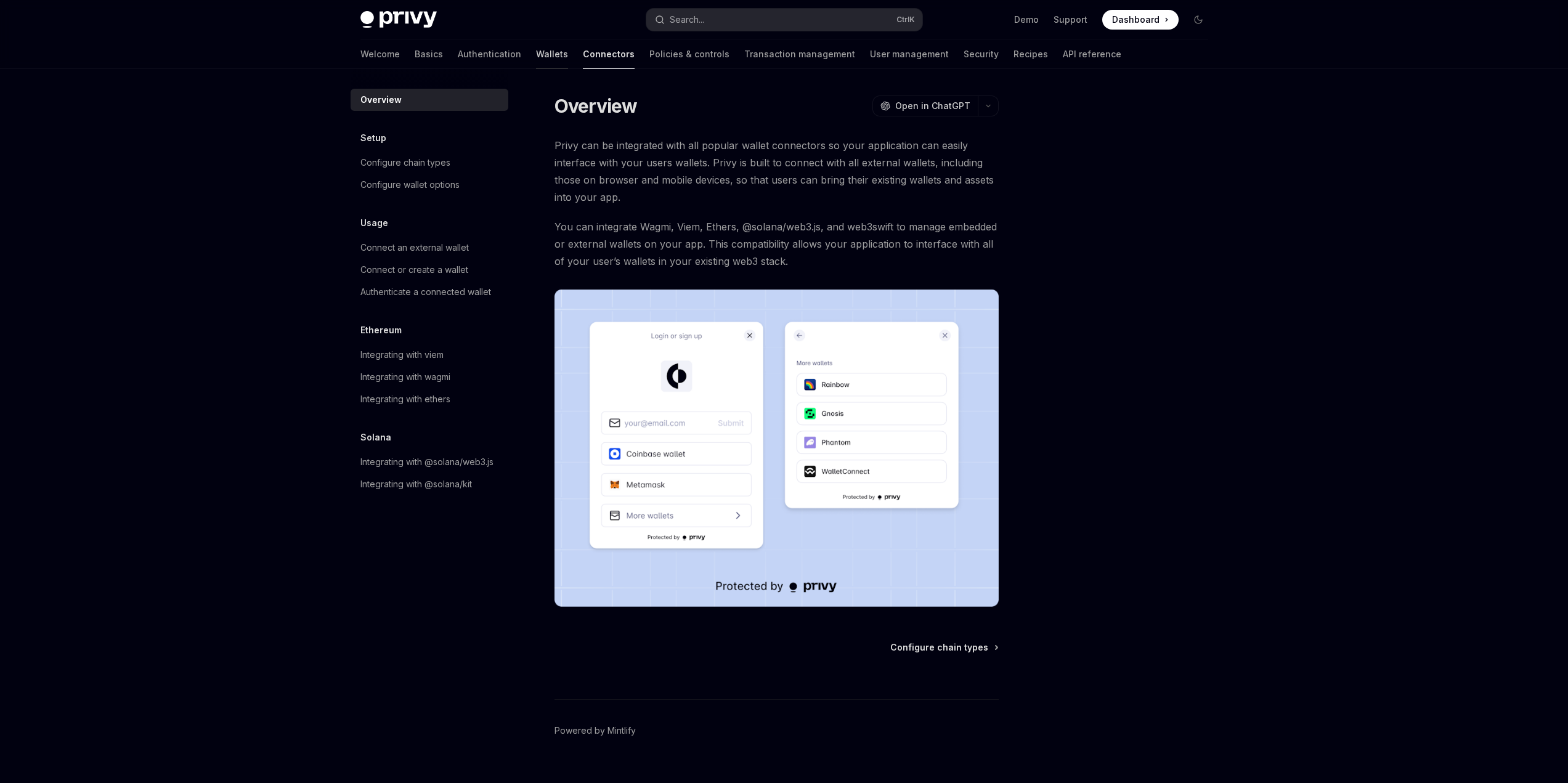
click at [536, 45] on link "Wallets" at bounding box center [552, 54] width 32 height 30
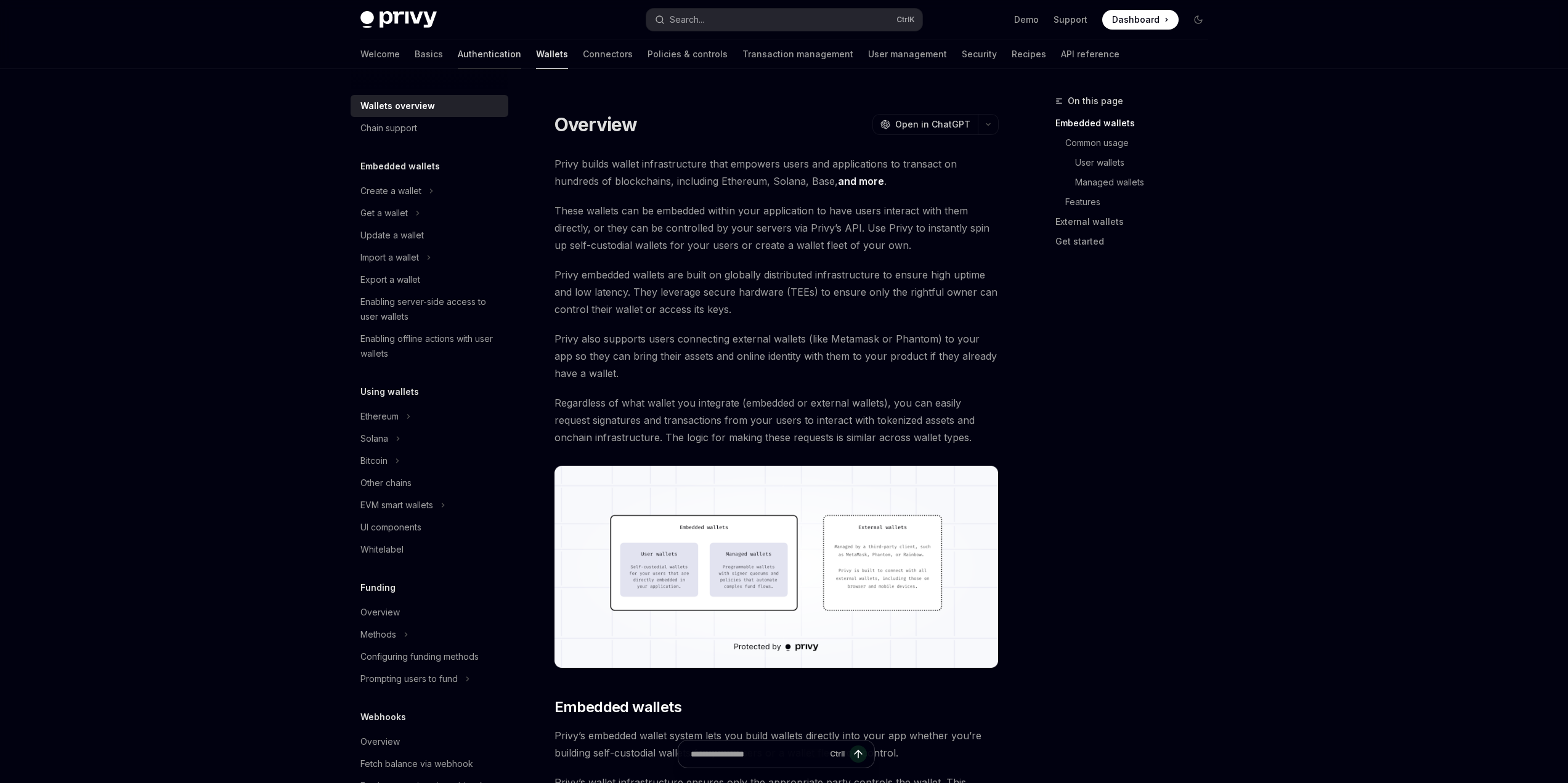
click at [458, 50] on link "Authentication" at bounding box center [489, 54] width 63 height 30
type textarea "*"
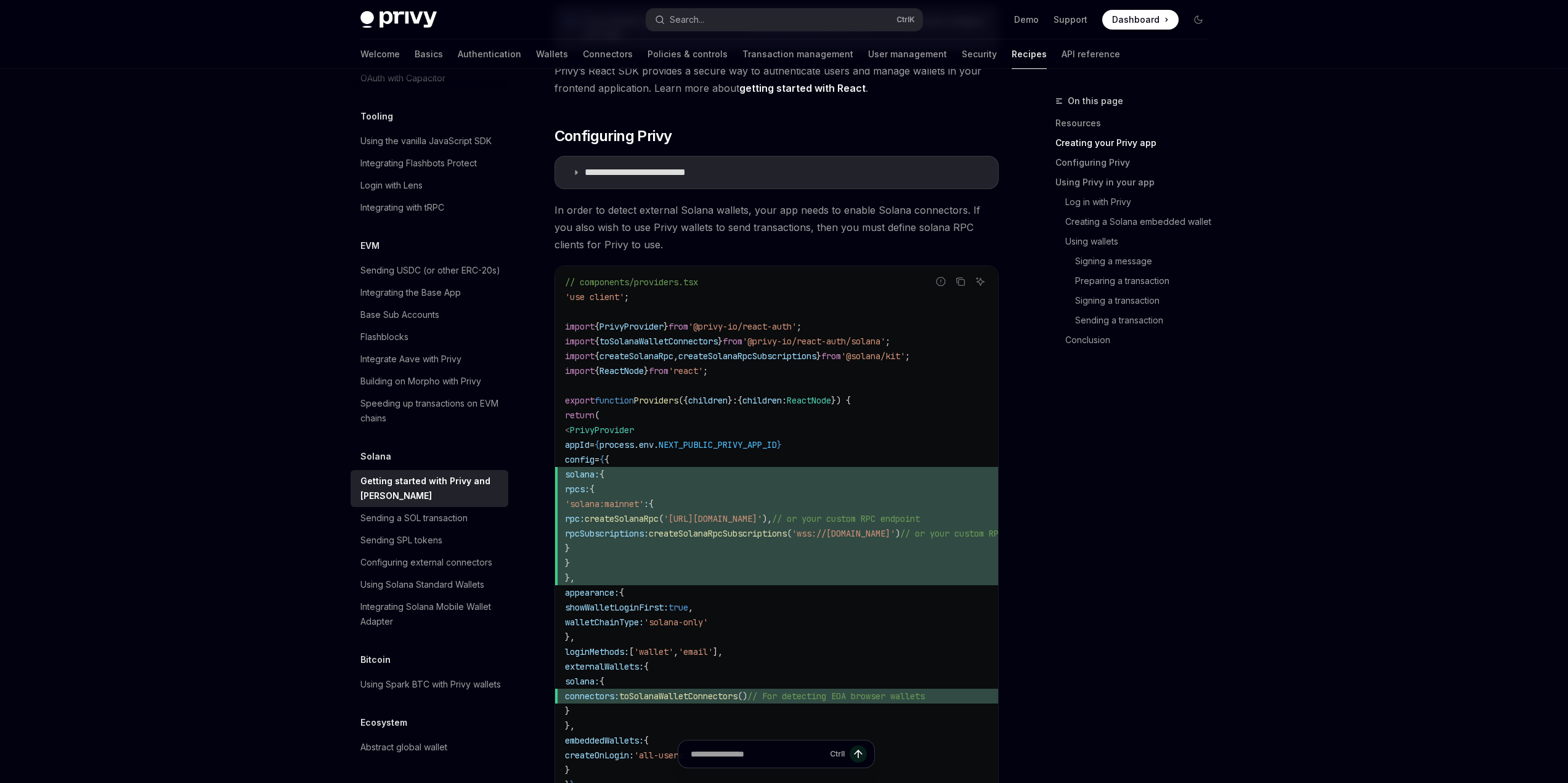
scroll to position [555, 0]
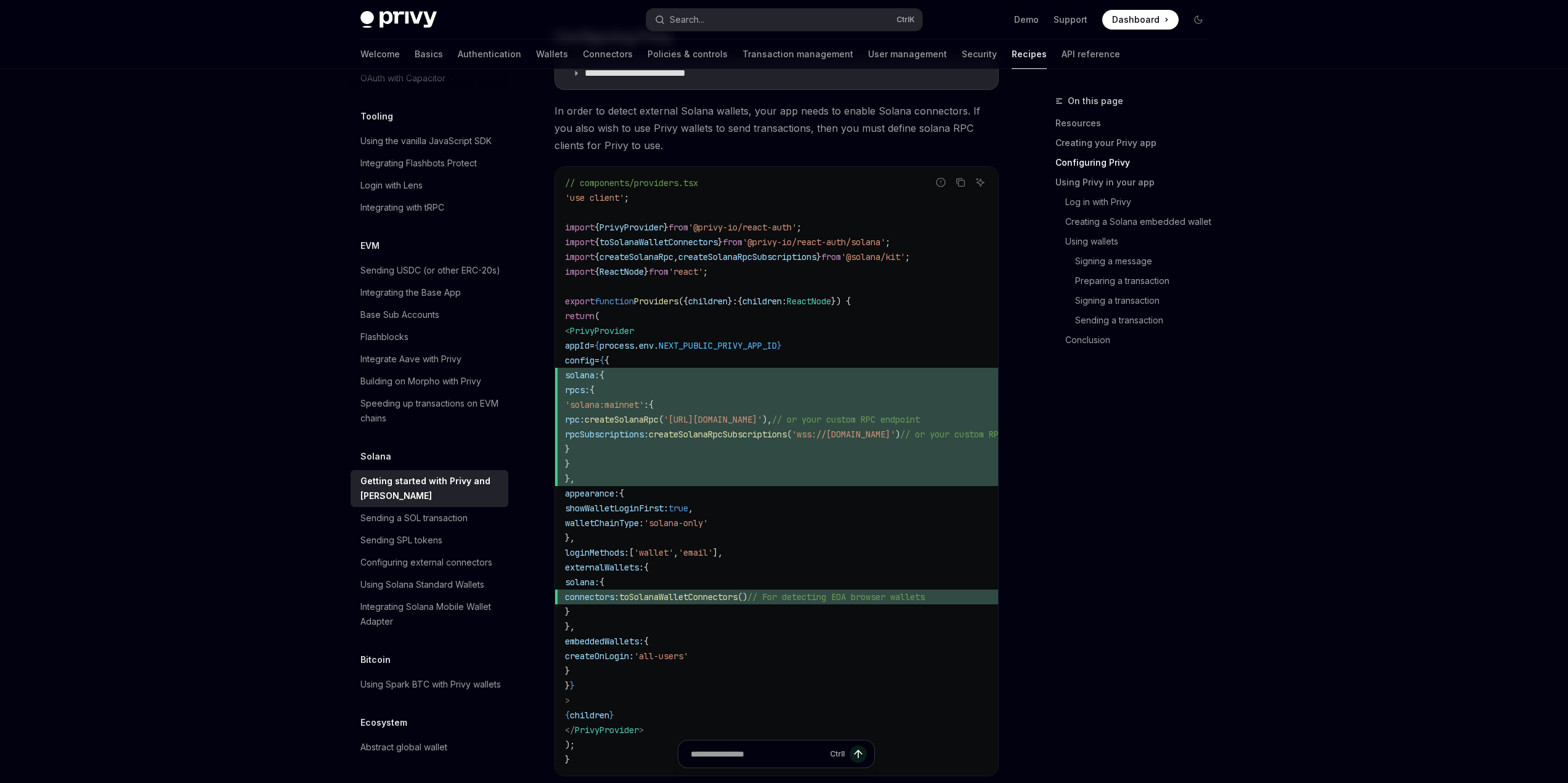
drag, startPoint x: 618, startPoint y: 479, endPoint x: 608, endPoint y: 378, distance: 101.5
click at [608, 378] on code "// components/providers.tsx 'use client' ; import { PrivyProvider } from '@priv…" at bounding box center [821, 471] width 513 height 591
copy code "solana: { rpcs: { 'solana:mainnet' : { rpc: createSolanaRpc ( 'https://api.main…"
click at [760, 265] on code "// components/providers.tsx 'use client' ; import { PrivyProvider } from '@priv…" at bounding box center [821, 471] width 513 height 591
drag, startPoint x: 952, startPoint y: 255, endPoint x: 553, endPoint y: 251, distance: 399.0
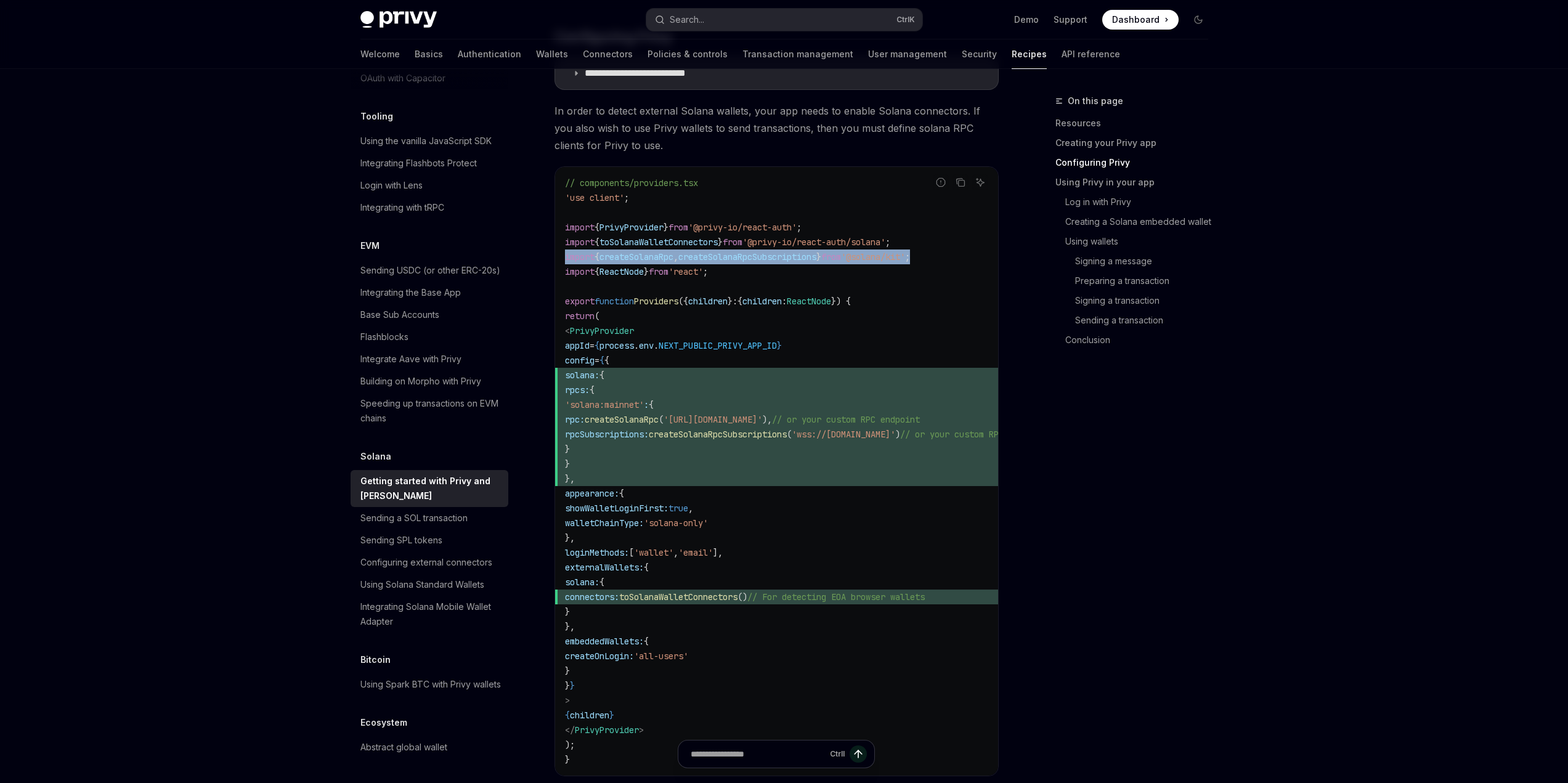
copy span "import { createSolanaRpc , createSolanaRpcSubscriptions } from '@solana/kit' ;"
click at [1160, 398] on div "On this page Resources Creating your Privy app Configuring Privy Using Privy in…" at bounding box center [1124, 438] width 187 height 689
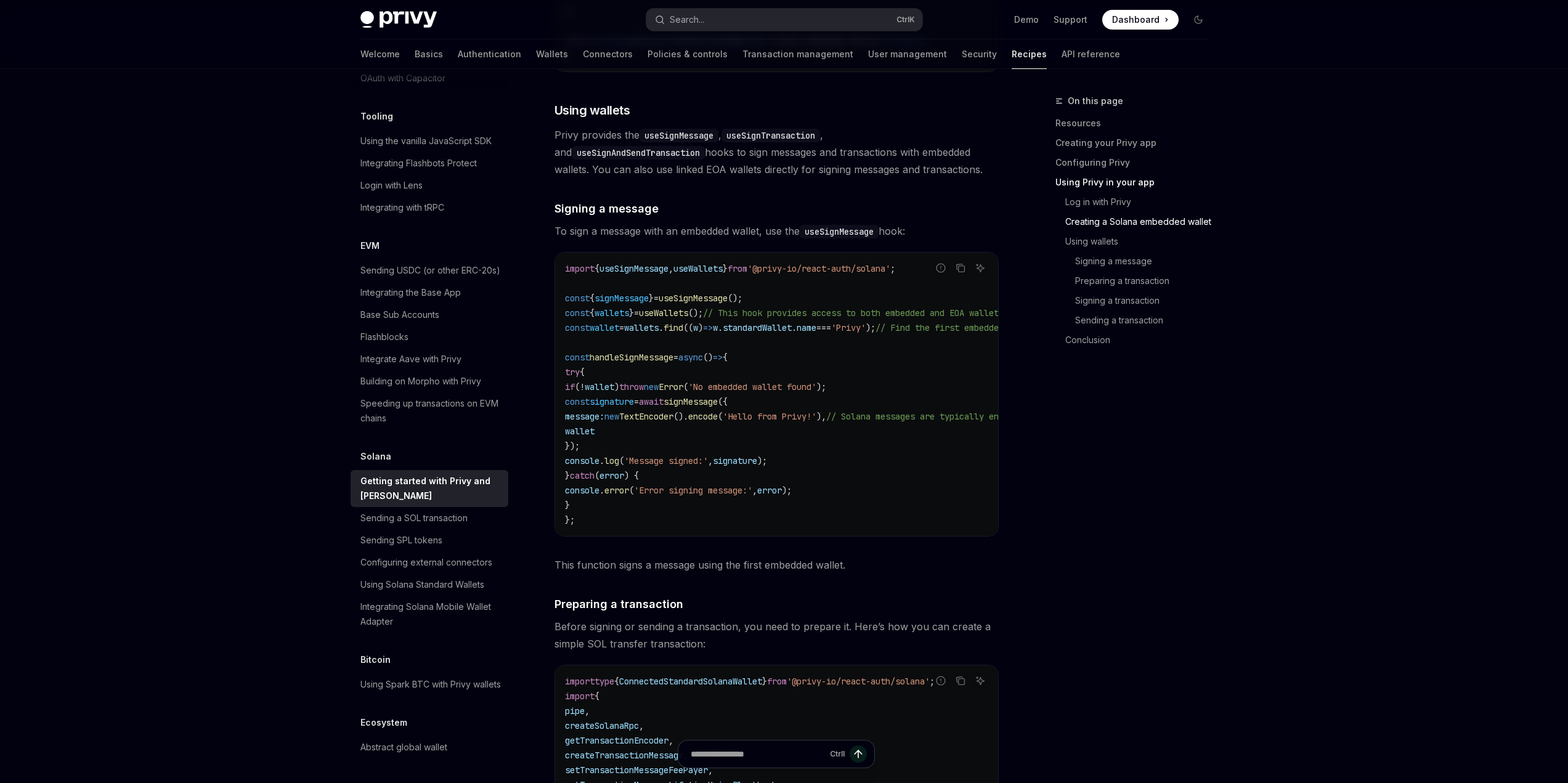
scroll to position [2341, 0]
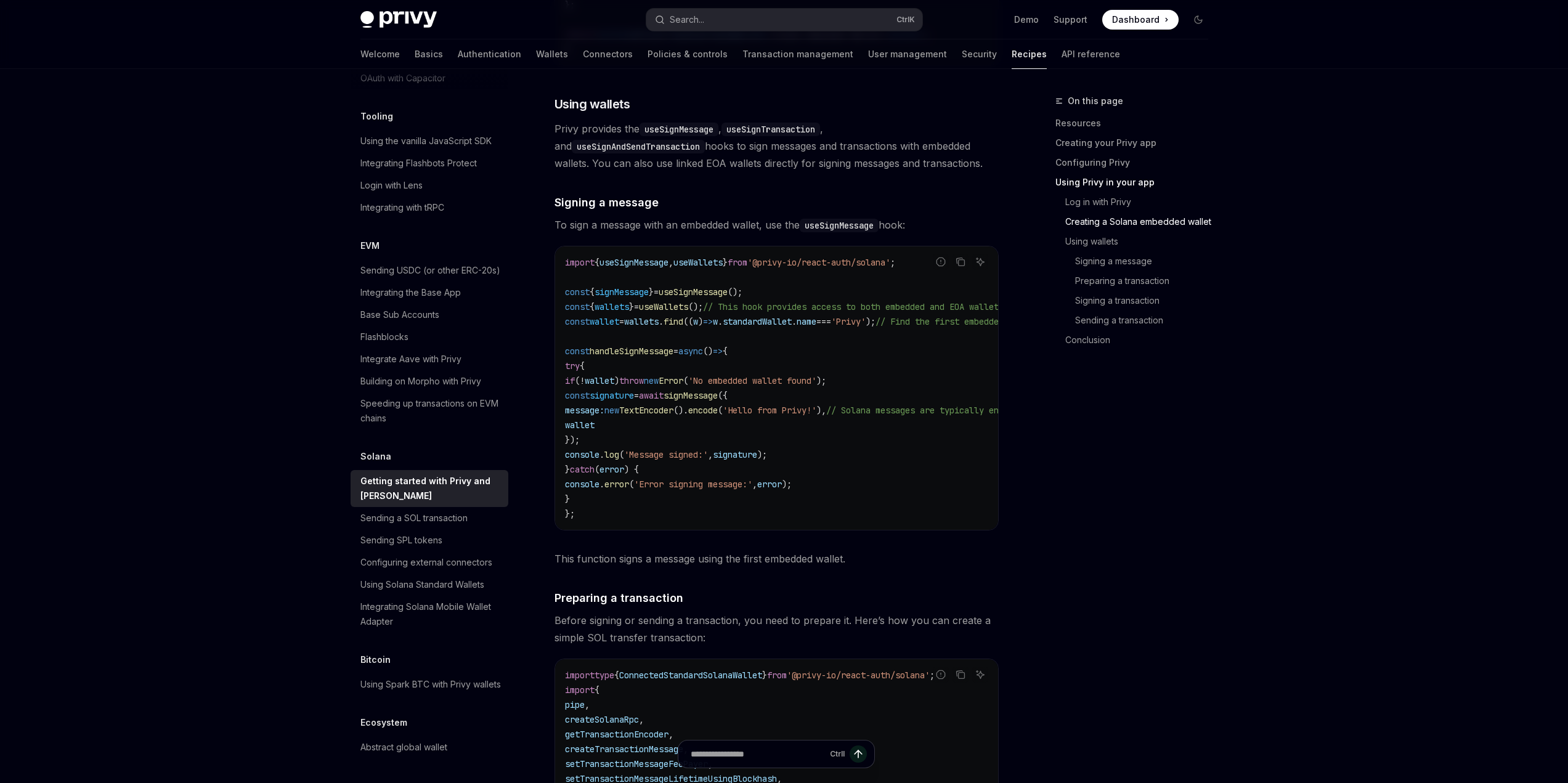
click at [1085, 395] on div "On this page Resources Creating your Privy app Configuring Privy Using Privy in…" at bounding box center [1124, 438] width 187 height 689
click at [1321, 467] on div "Skip to main content Privy Docs home page Search... Ctrl K Demo Support Dashboa…" at bounding box center [784, 86] width 1568 height 4855
click at [759, 234] on span "To sign a message with an embedded wallet, use the useSignMessage hook:" at bounding box center [776, 224] width 444 height 17
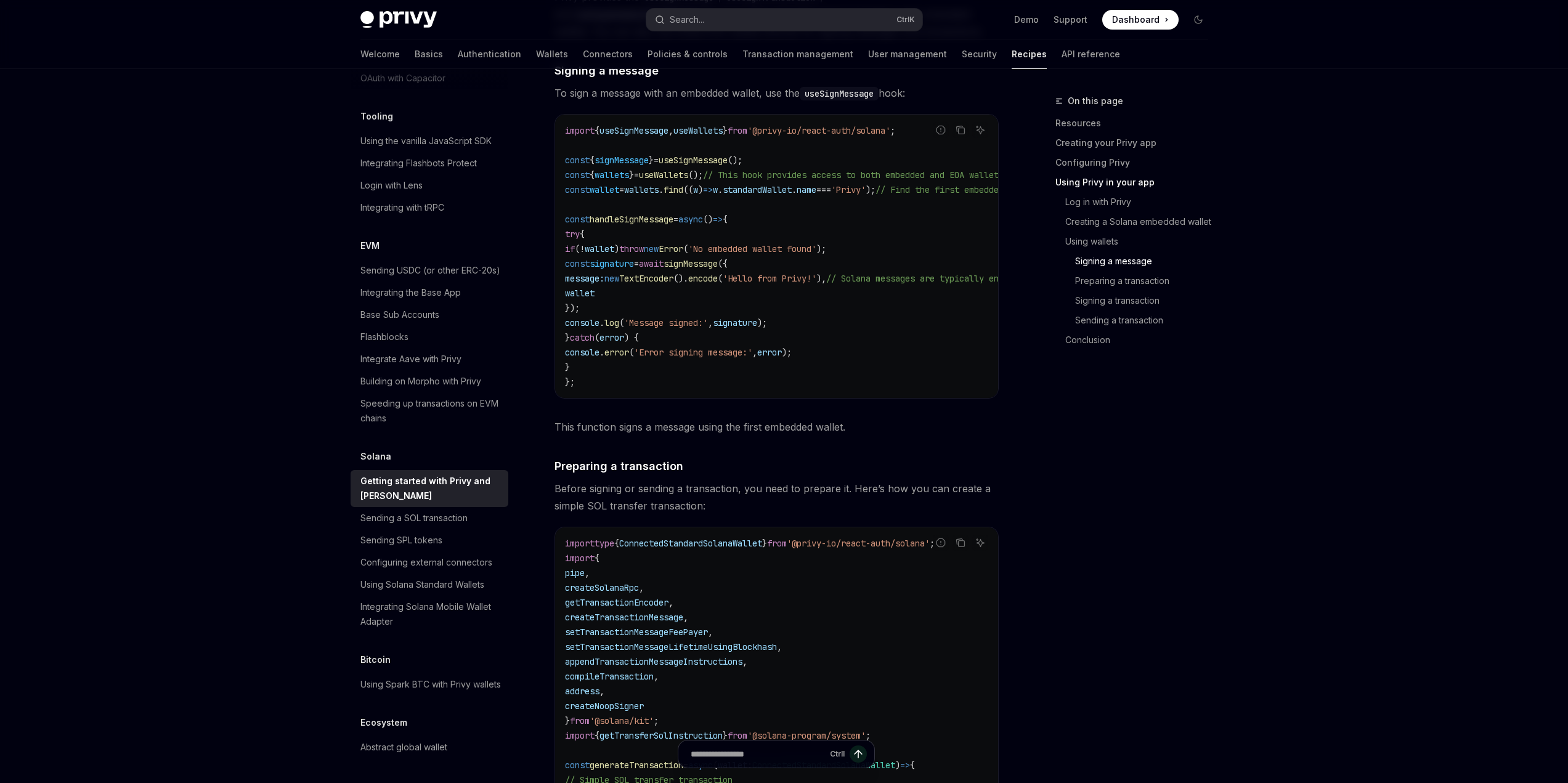
scroll to position [2465, 0]
